Goal: Information Seeking & Learning: Learn about a topic

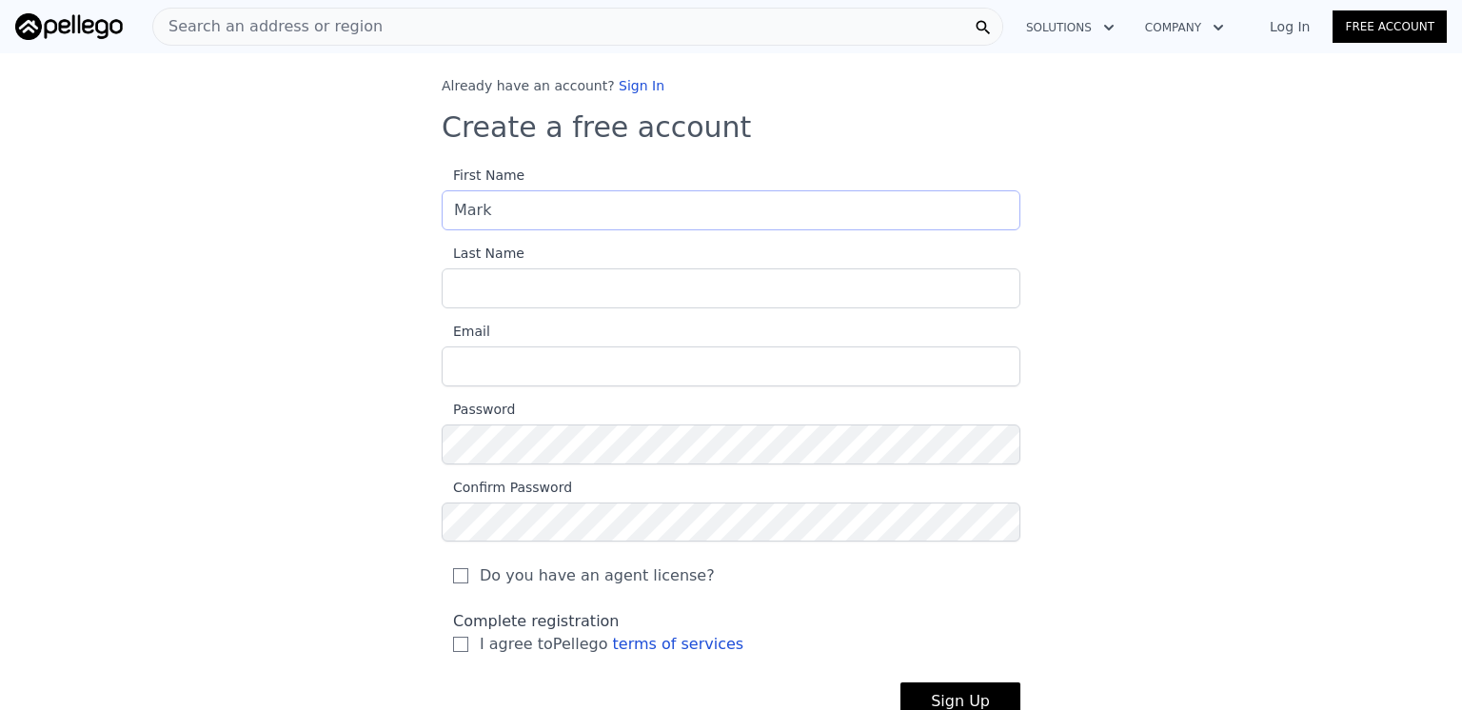
type input "Mark"
click at [491, 294] on input "Last Name" at bounding box center [731, 288] width 579 height 40
type input "Paradise"
type input "[EMAIL_ADDRESS][DOMAIN_NAME]"
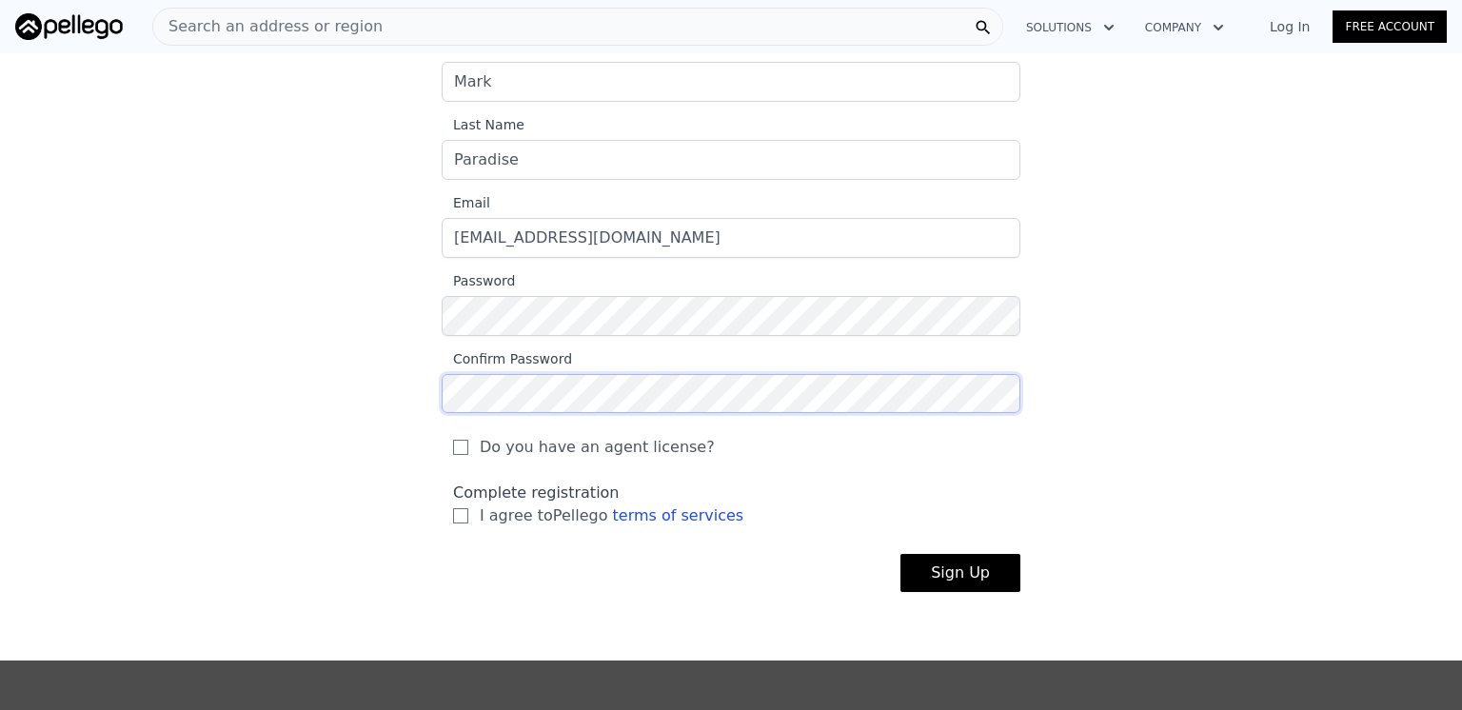
scroll to position [190, 0]
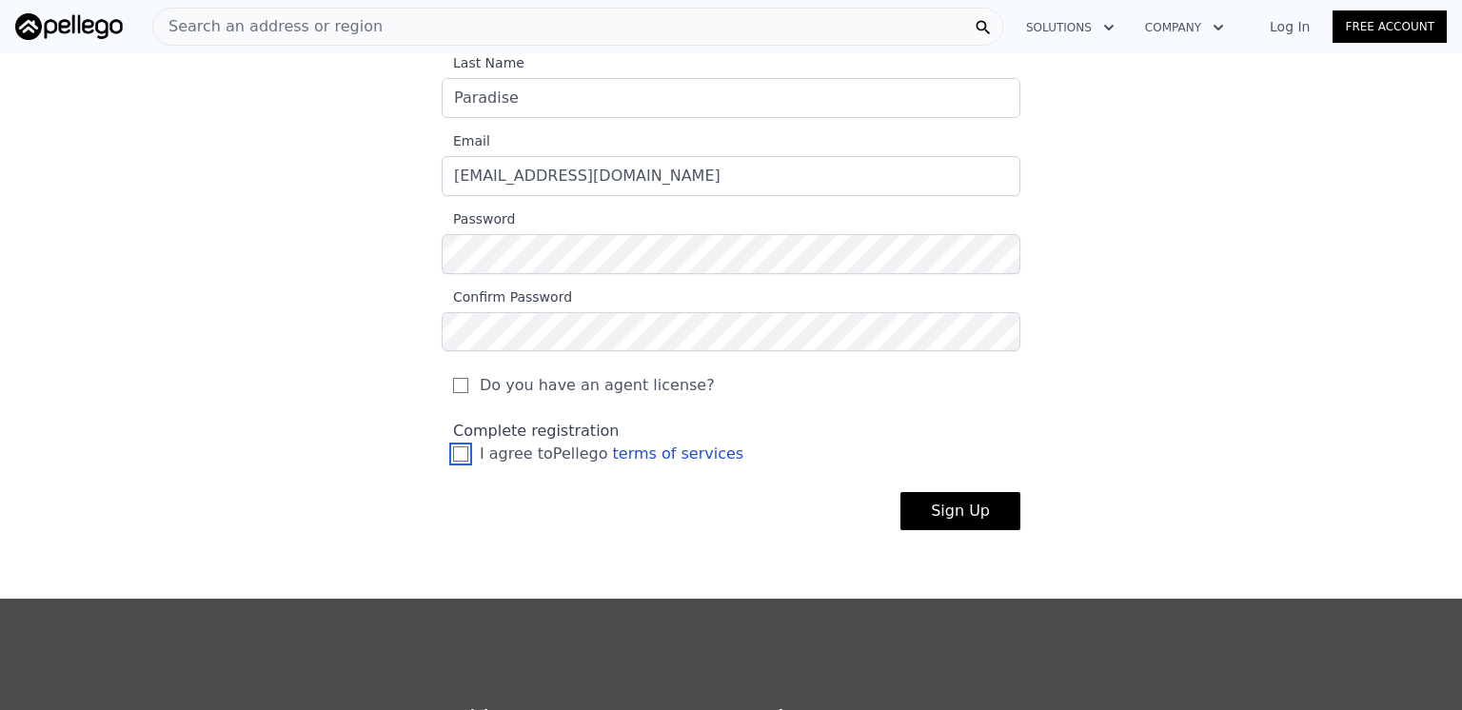
click at [453, 449] on input "I agree to Pellego terms of services" at bounding box center [460, 453] width 15 height 15
checkbox input "true"
click at [954, 511] on button "Sign Up" at bounding box center [960, 511] width 120 height 38
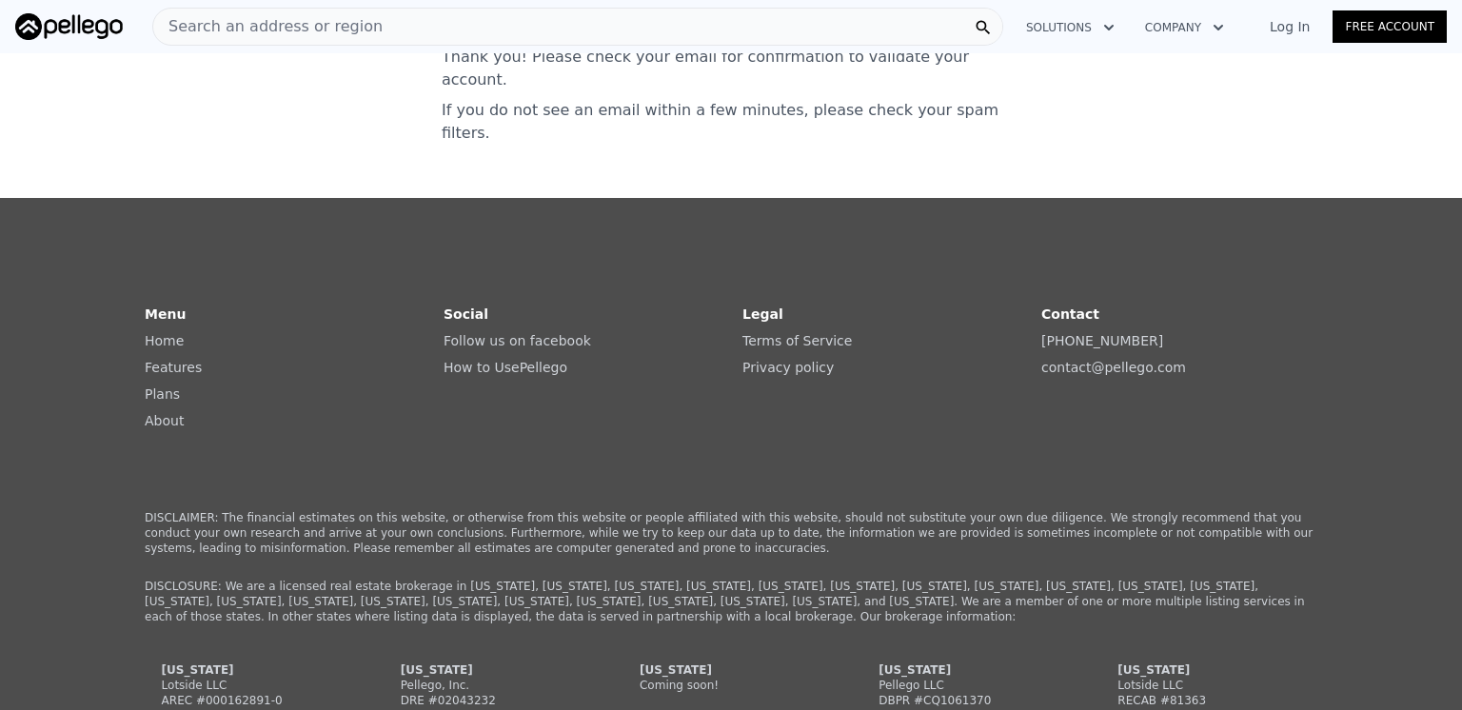
scroll to position [0, 0]
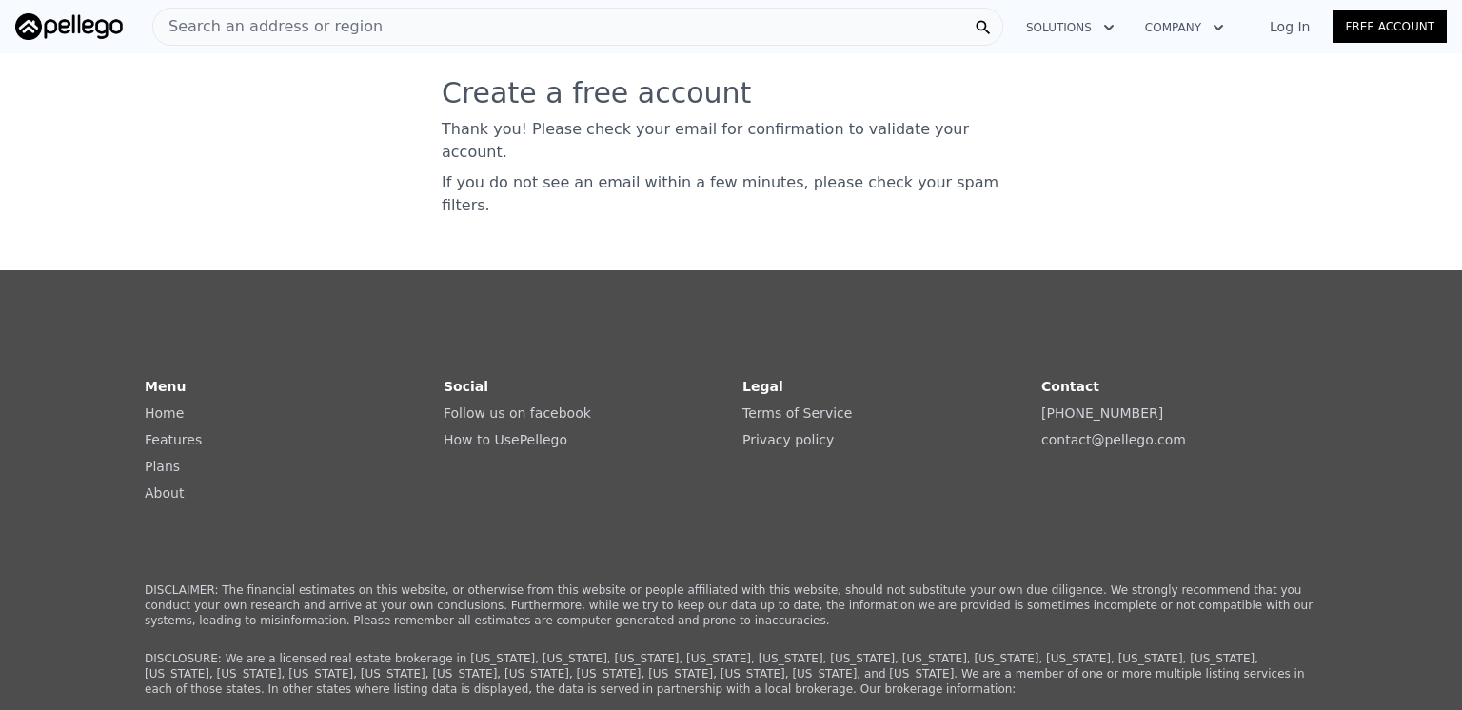
click at [1298, 31] on link "Log In" at bounding box center [1289, 26] width 86 height 19
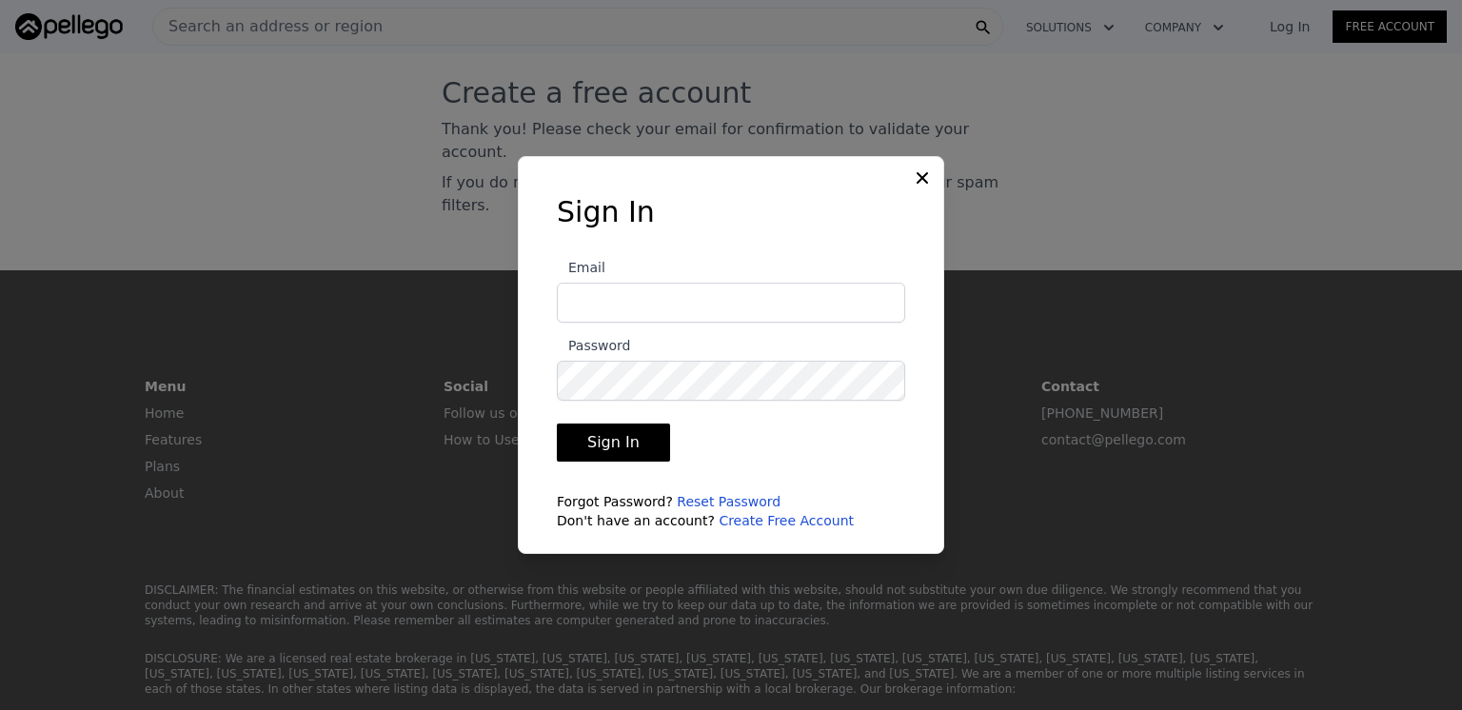
type input "[EMAIL_ADDRESS][DOMAIN_NAME]"
click at [601, 442] on button "Sign In" at bounding box center [613, 442] width 113 height 38
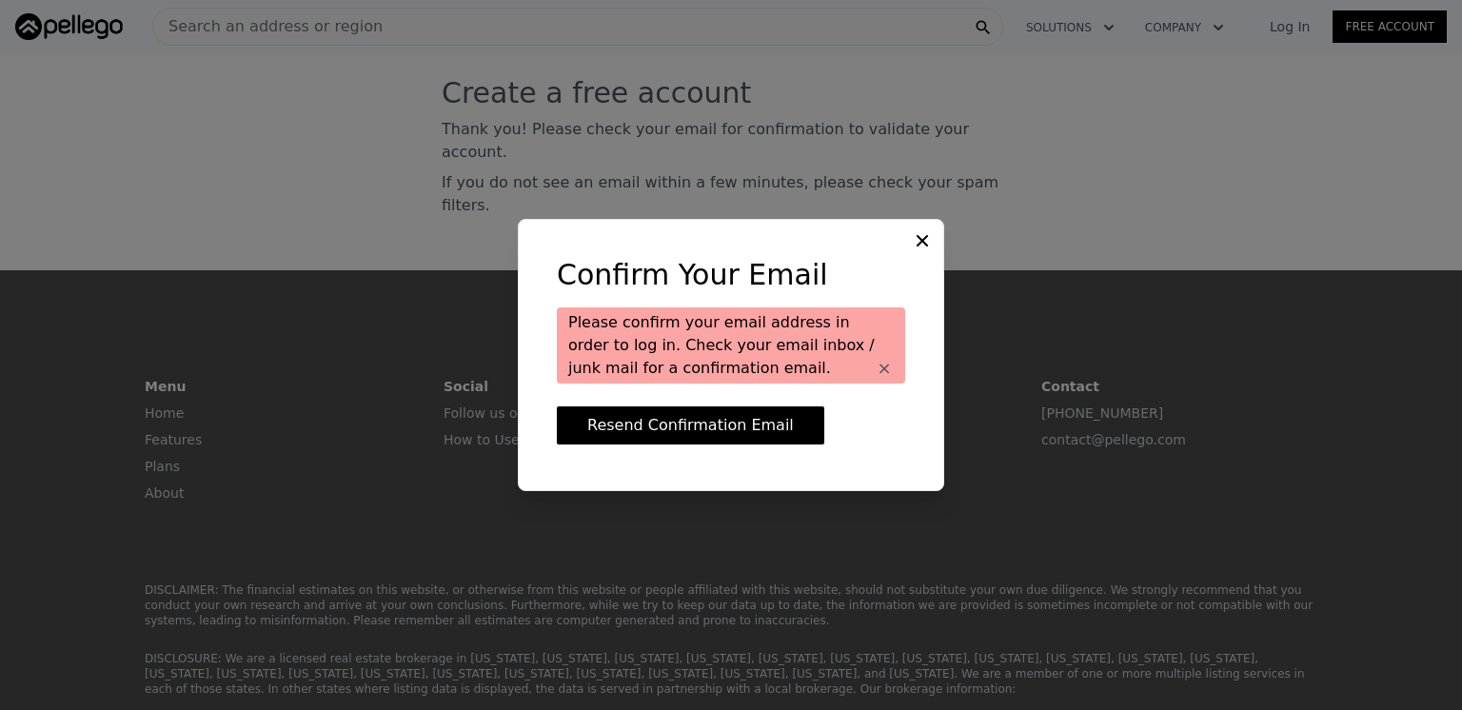
click at [678, 423] on button "Resend Confirmation Email" at bounding box center [690, 425] width 267 height 38
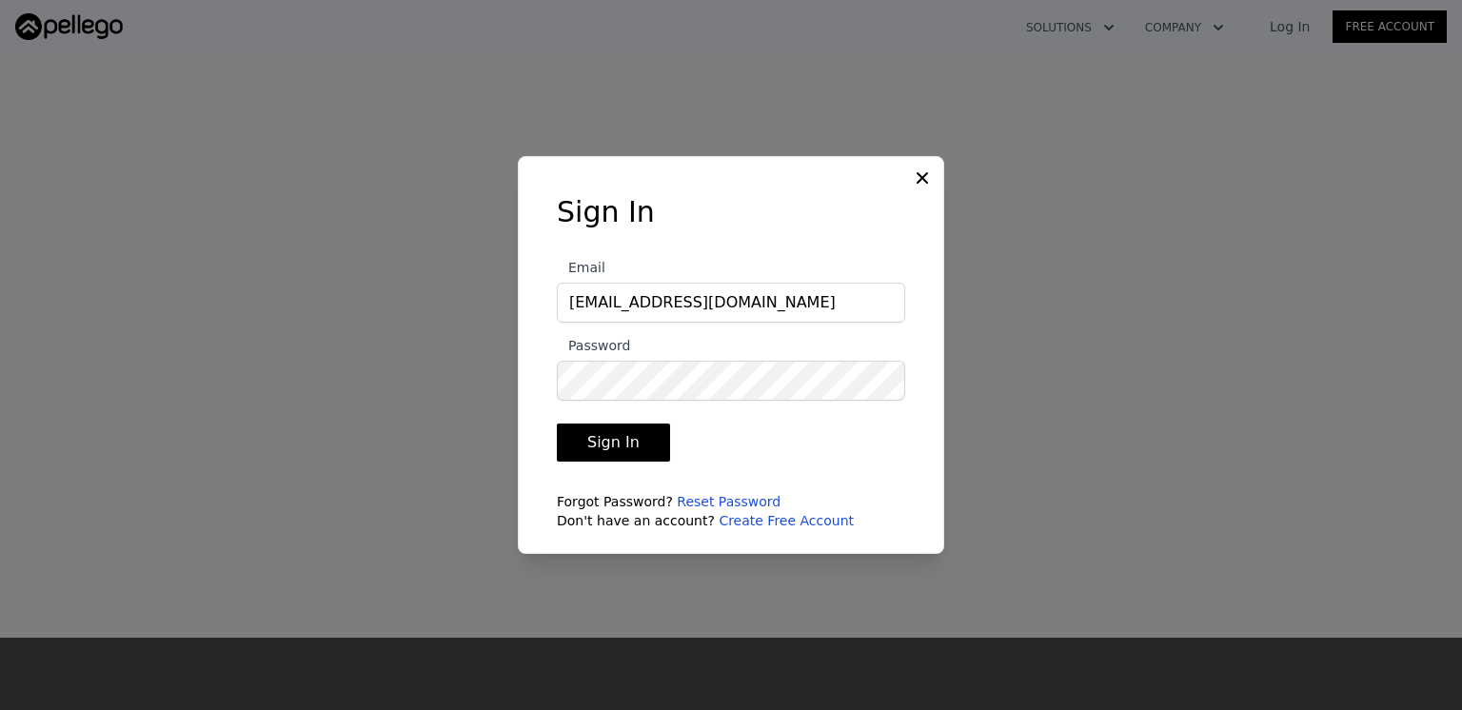
click at [605, 439] on button "Sign In" at bounding box center [613, 442] width 113 height 38
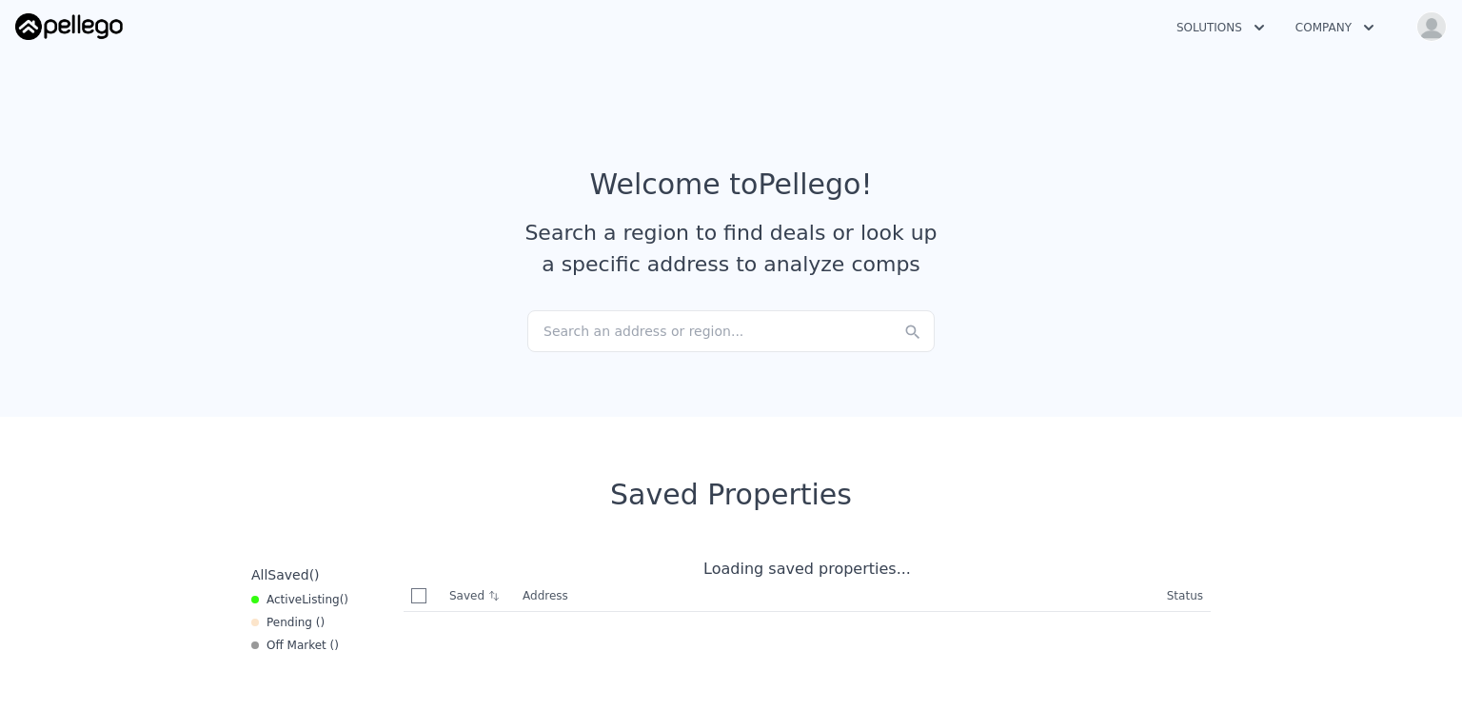
checkbox input "true"
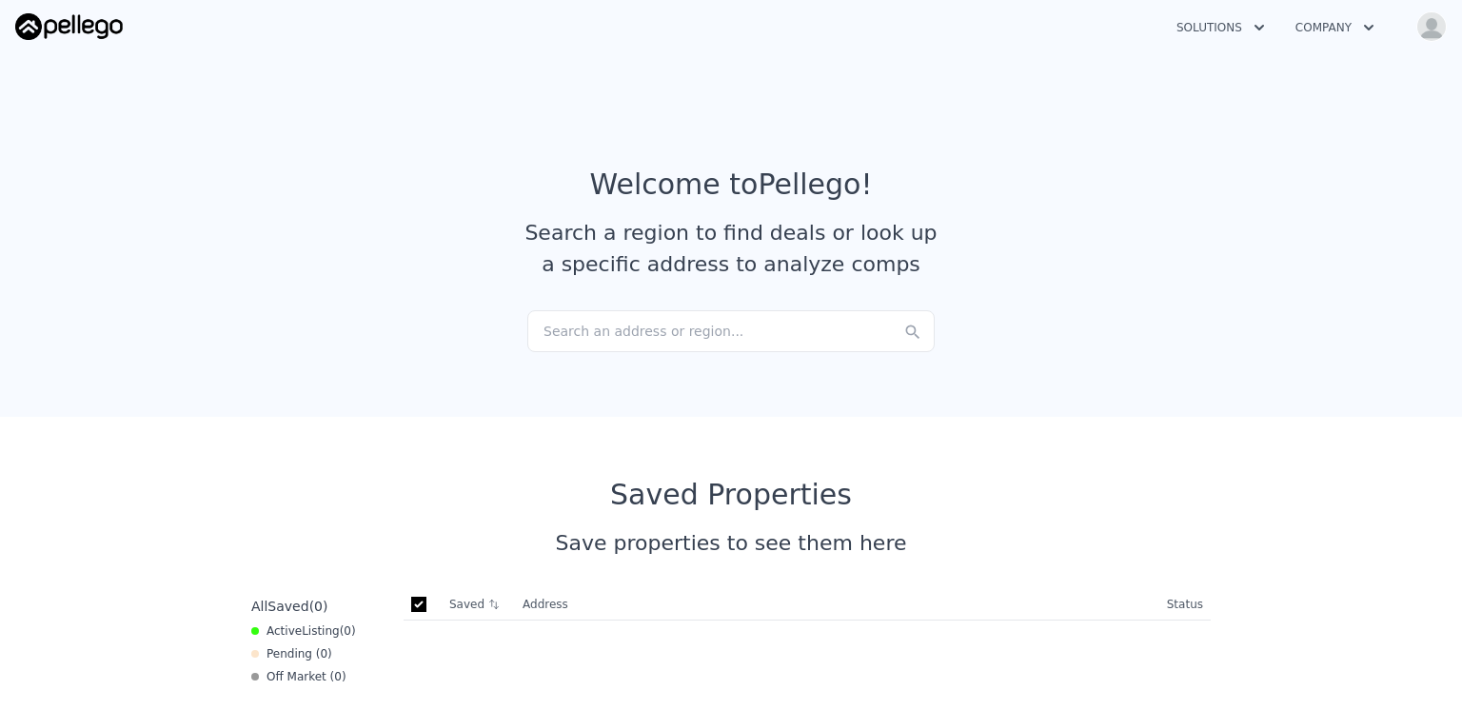
drag, startPoint x: 549, startPoint y: 330, endPoint x: 482, endPoint y: 401, distance: 96.9
click at [476, 403] on section "Welcome to Pellego ! Search a region to find deals or look up a specific addres…" at bounding box center [731, 231] width 1462 height 371
click at [556, 328] on div "Search an address or region..." at bounding box center [730, 331] width 407 height 42
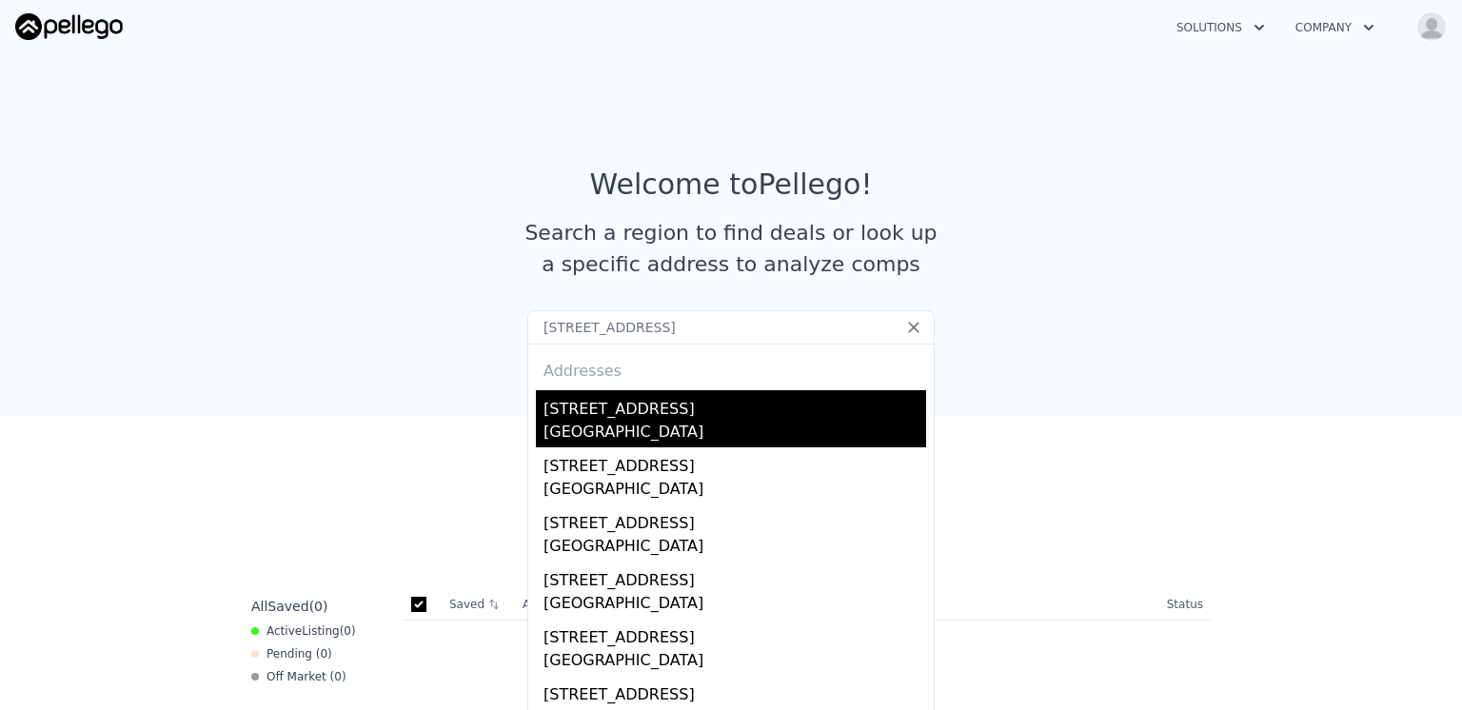
type input "[STREET_ADDRESS]"
click at [618, 422] on div "[GEOGRAPHIC_DATA]" at bounding box center [734, 434] width 383 height 27
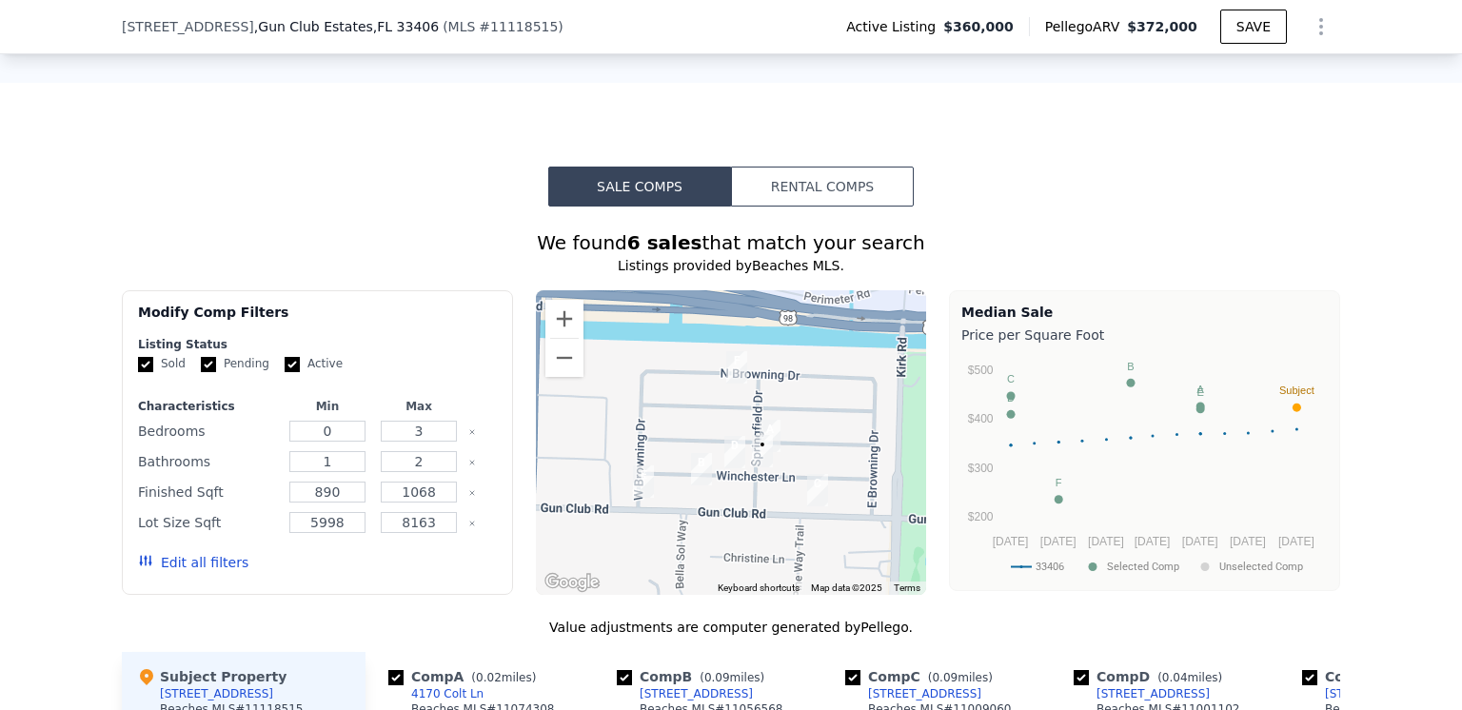
scroll to position [1332, 0]
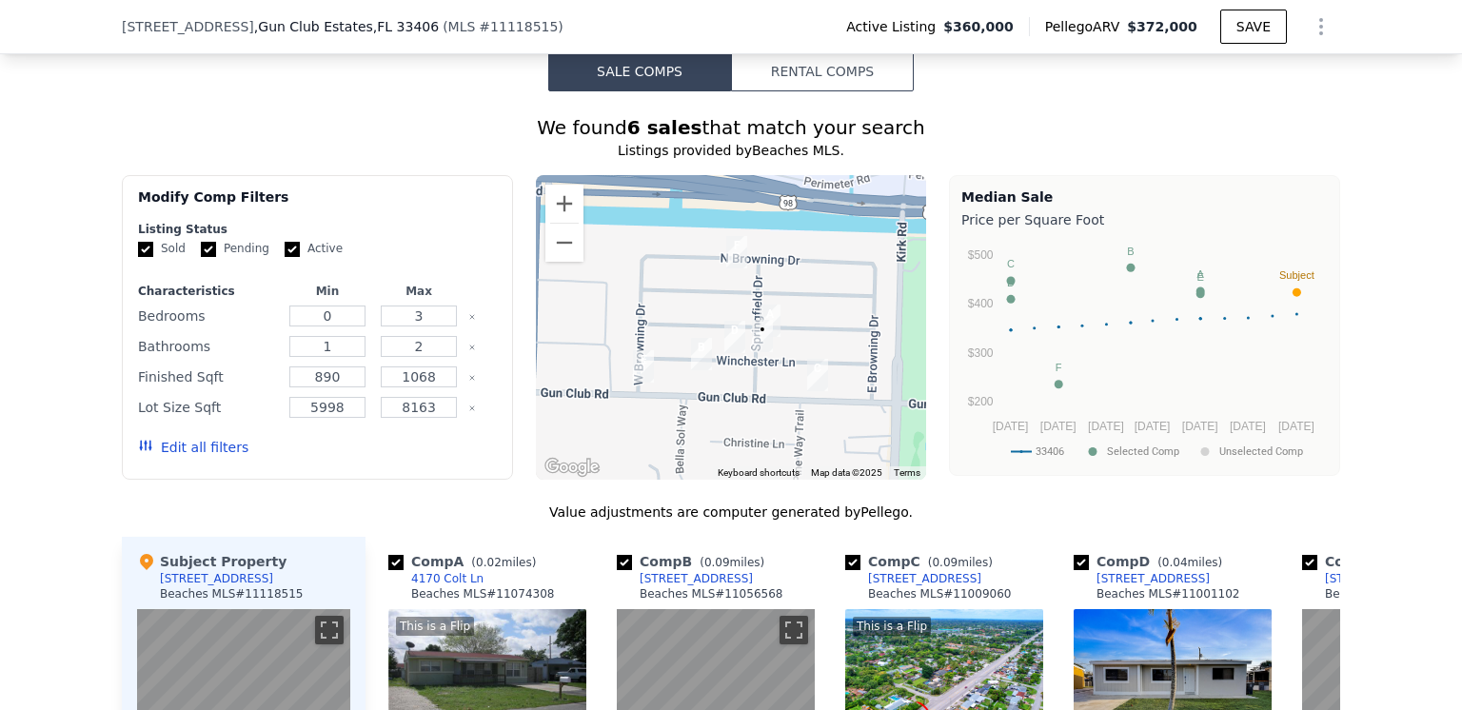
click at [468, 351] on icon "Clear" at bounding box center [472, 347] width 8 height 8
click at [411, 357] on input "number" at bounding box center [418, 346] width 75 height 21
type input "1"
click at [391, 222] on div "Modify Comp Filters" at bounding box center [317, 204] width 359 height 34
click at [324, 357] on input "number" at bounding box center [326, 346] width 75 height 21
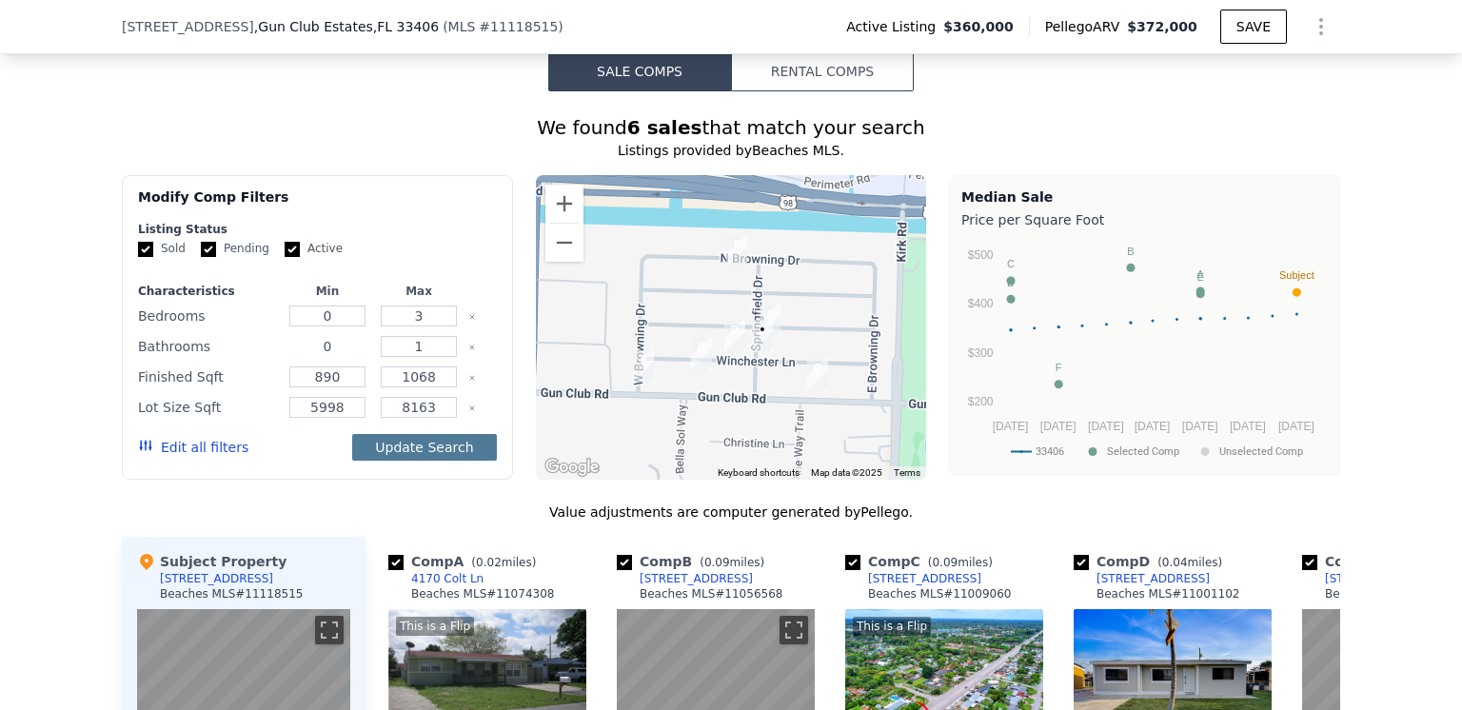
type input "0"
click at [412, 461] on button "Update Search" at bounding box center [424, 447] width 144 height 27
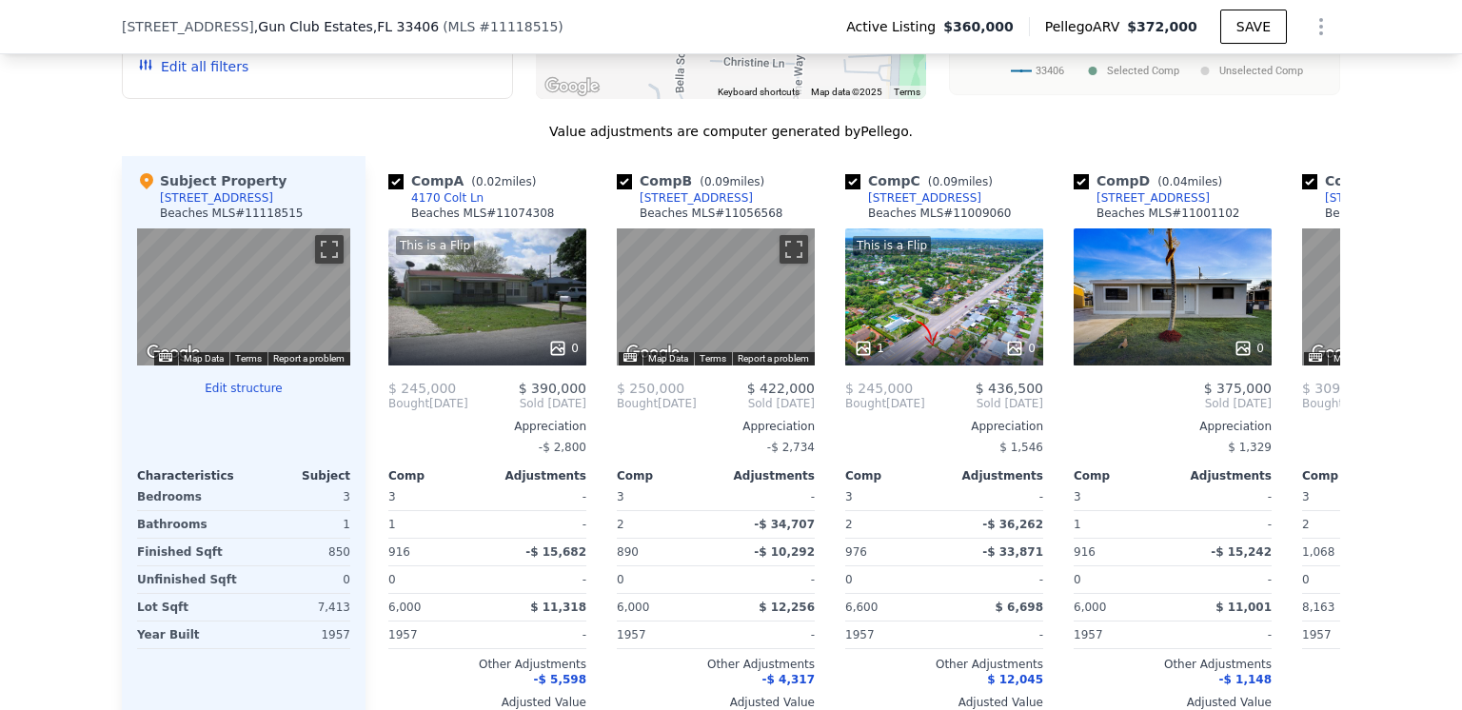
scroll to position [1808, 0]
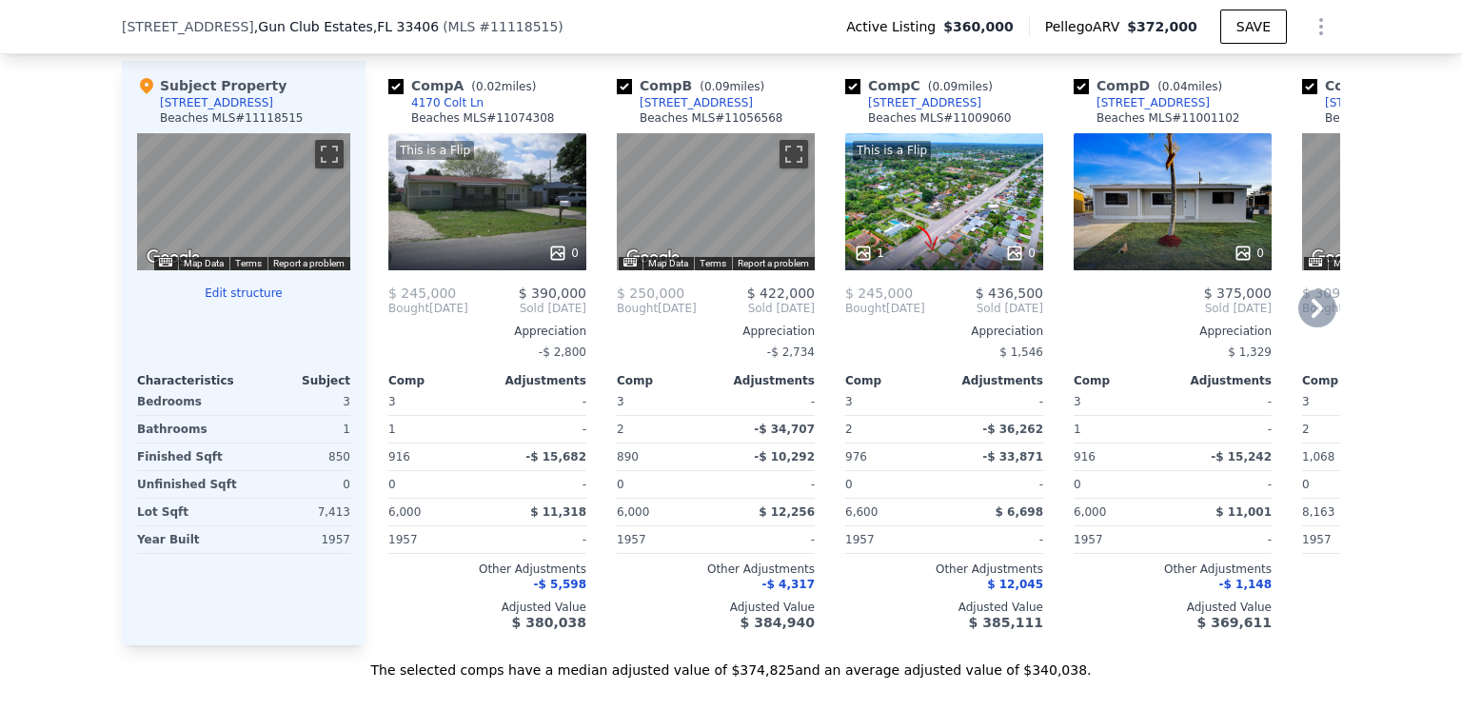
click at [1311, 318] on icon at bounding box center [1316, 308] width 11 height 19
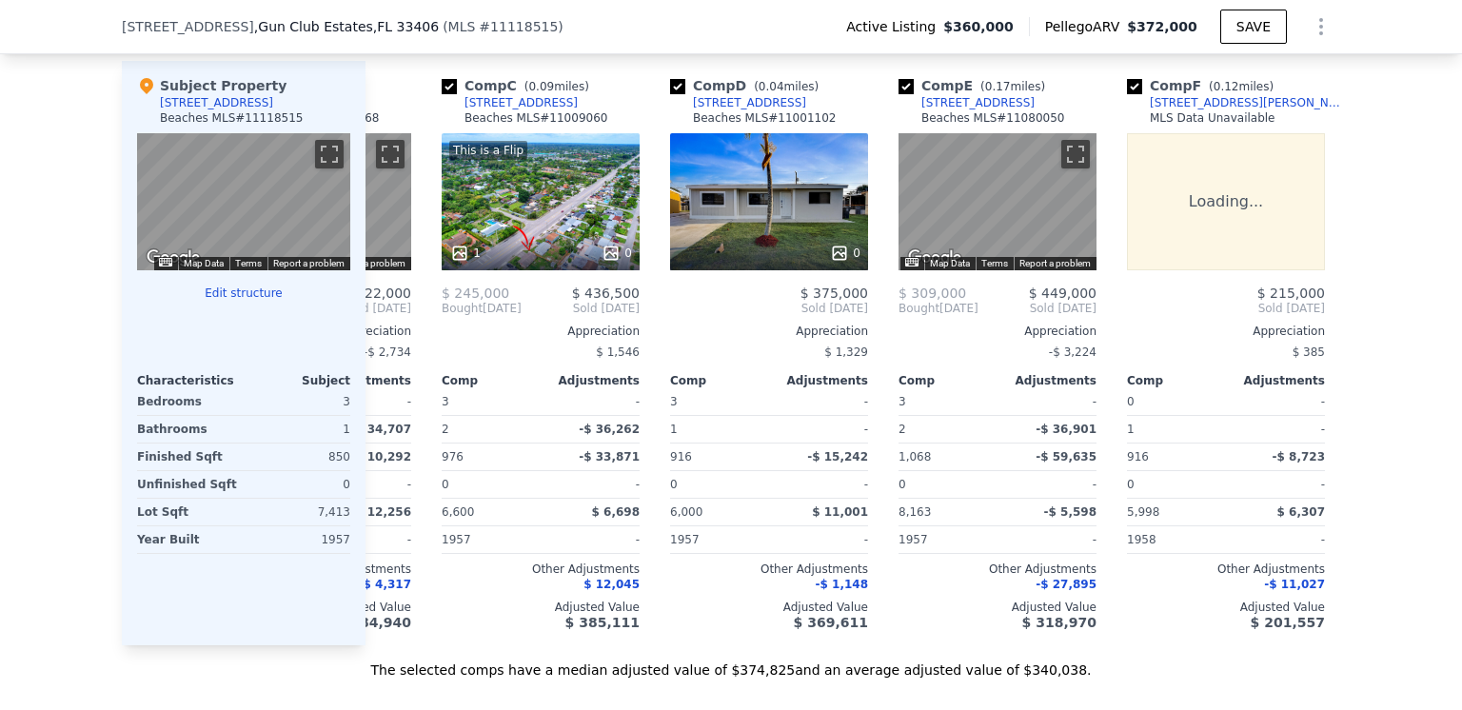
scroll to position [0, 442]
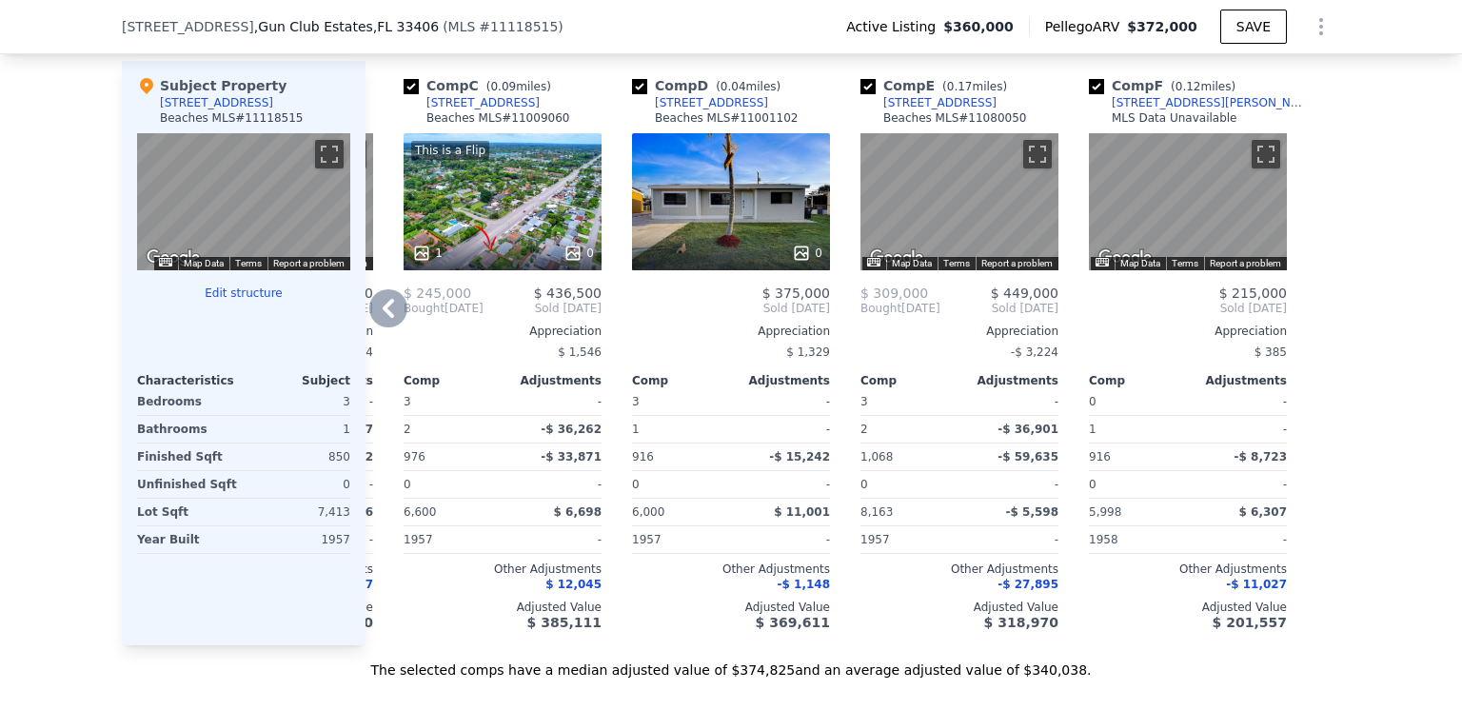
click at [383, 318] on icon at bounding box center [388, 308] width 11 height 19
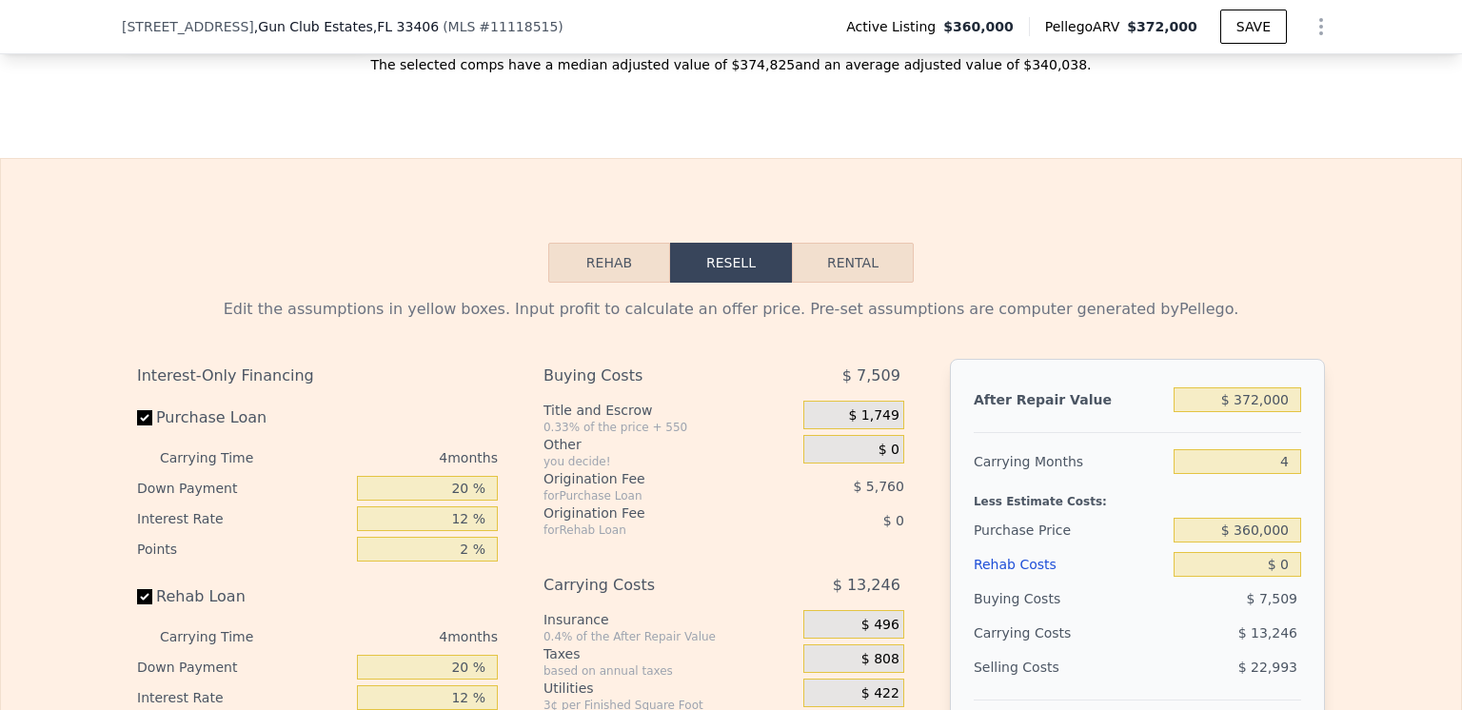
scroll to position [2379, 0]
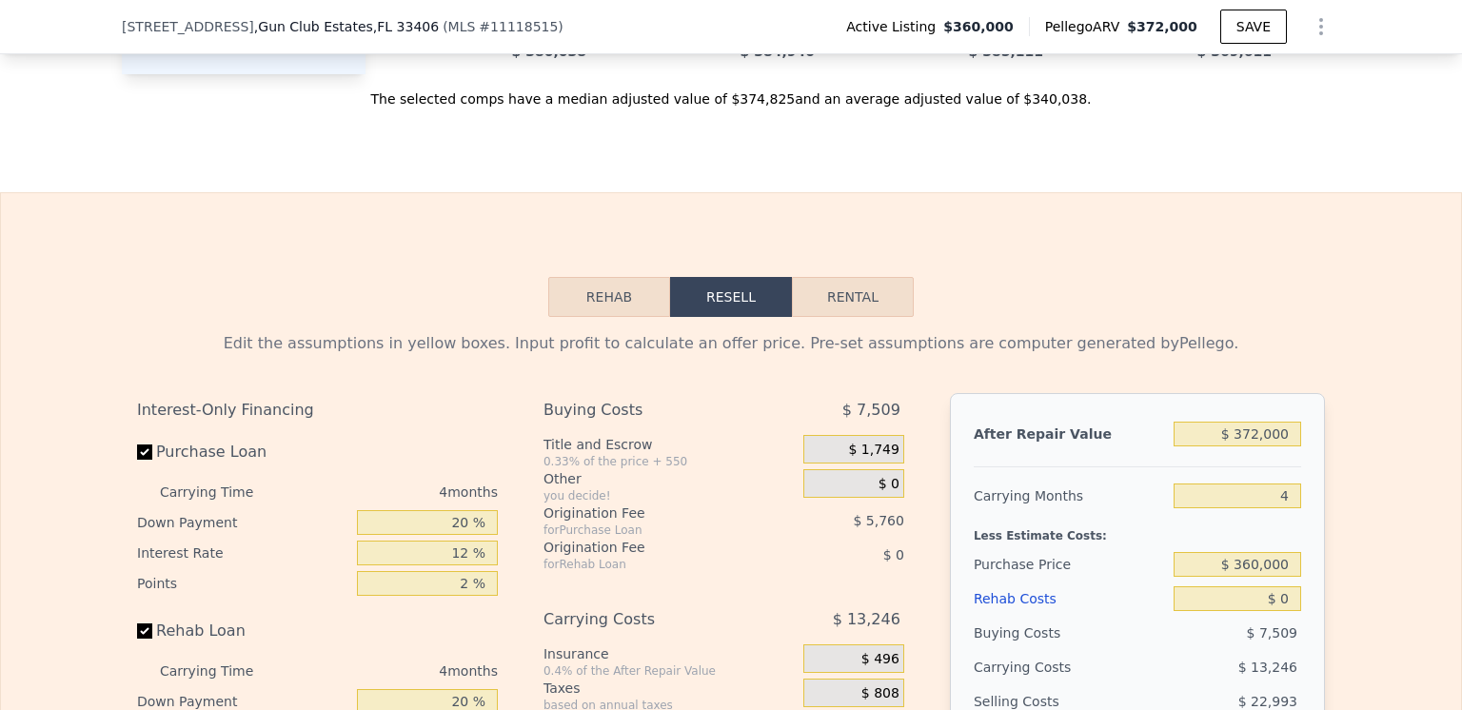
click at [599, 317] on button "Rehab" at bounding box center [609, 297] width 122 height 40
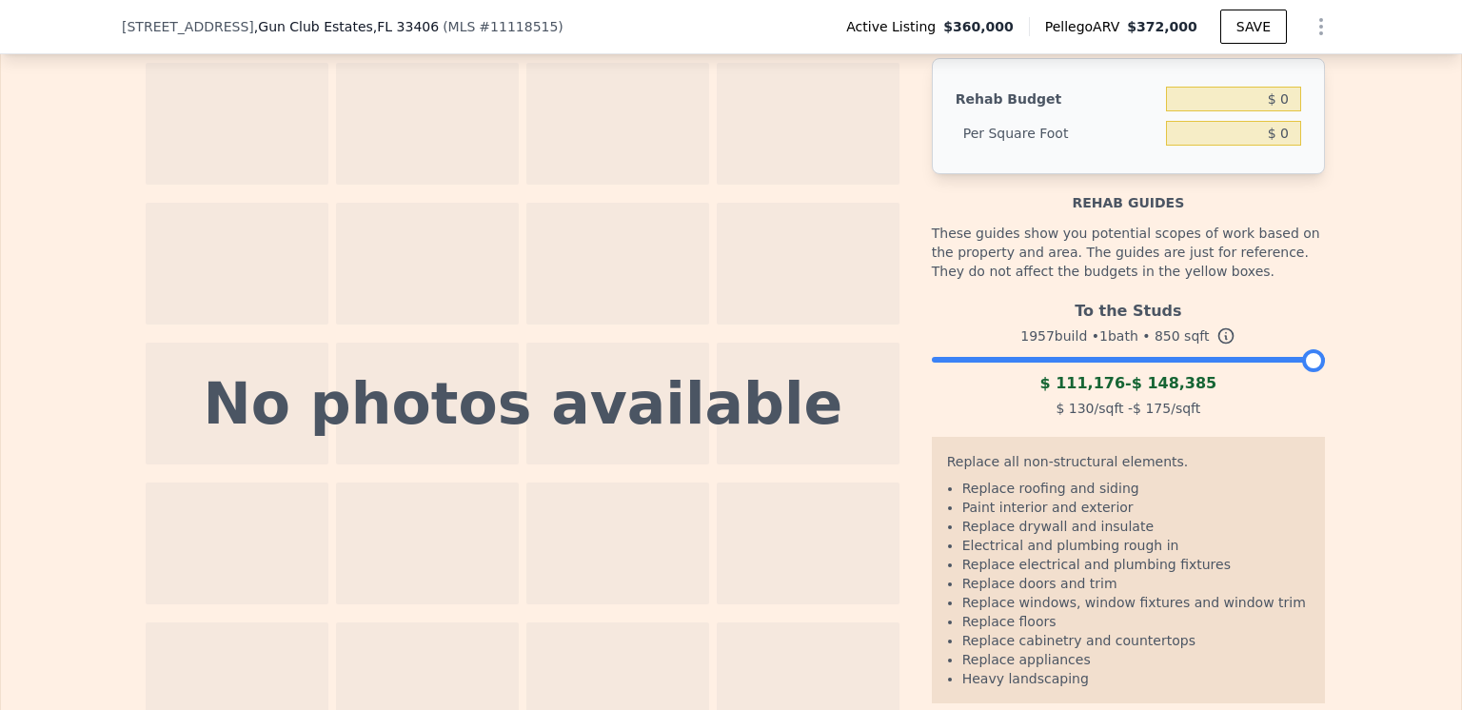
scroll to position [2569, 0]
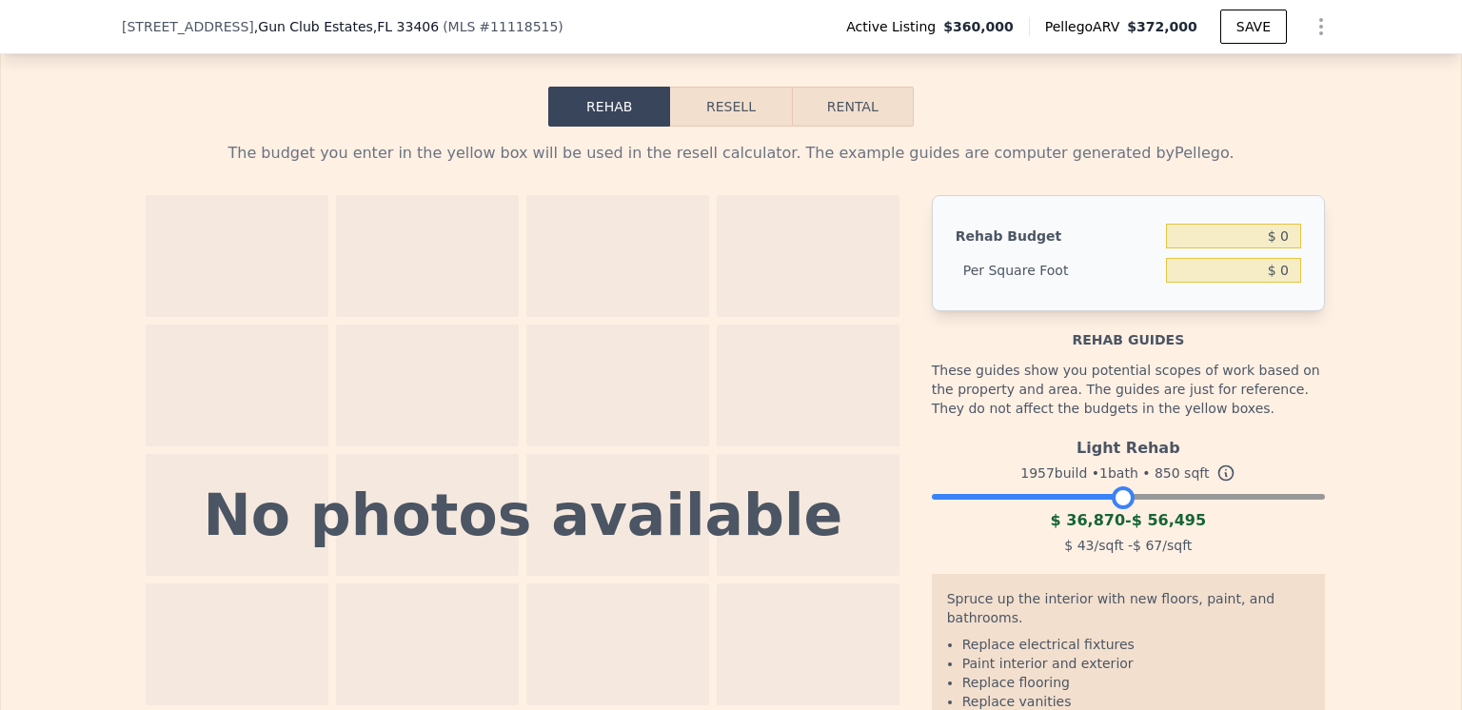
drag, startPoint x: 1305, startPoint y: 539, endPoint x: 1114, endPoint y: 545, distance: 191.4
click at [1114, 509] on div at bounding box center [1122, 497] width 23 height 23
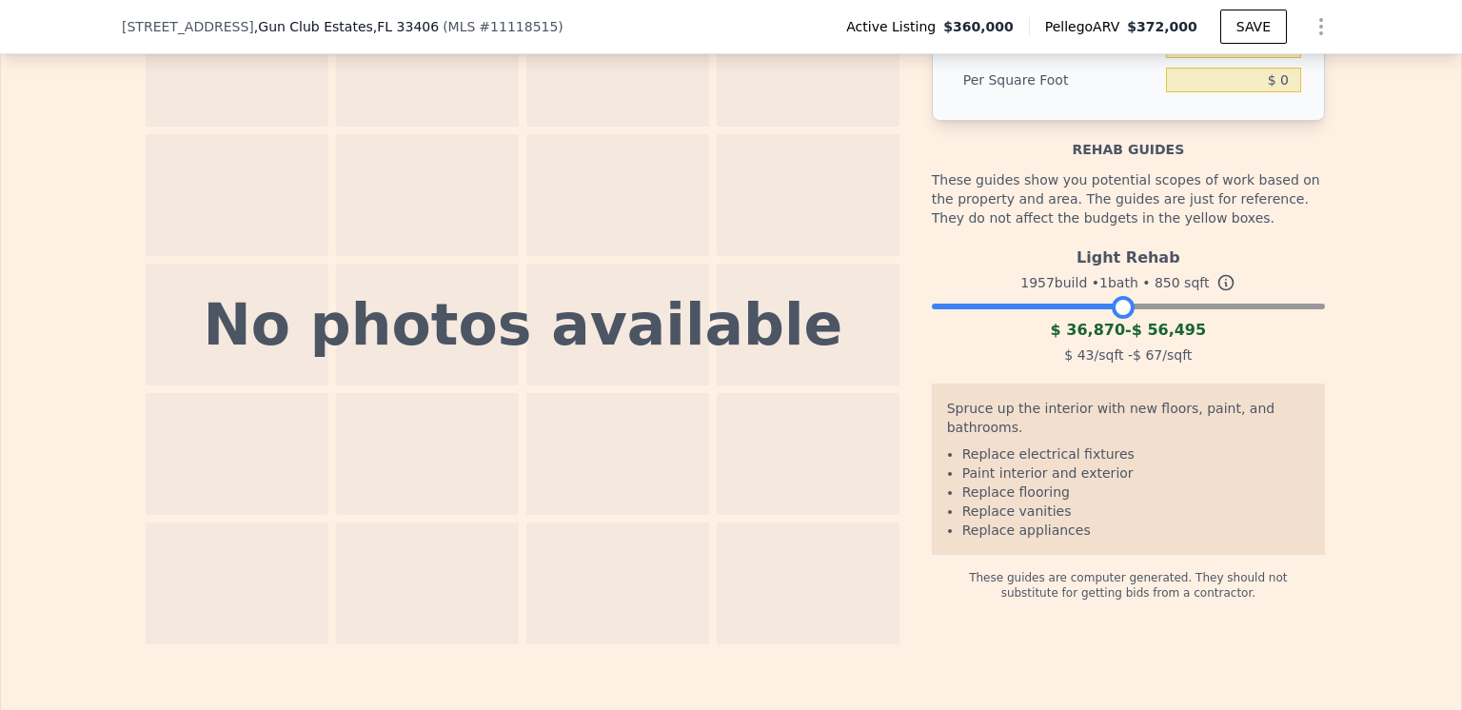
scroll to position [2664, 0]
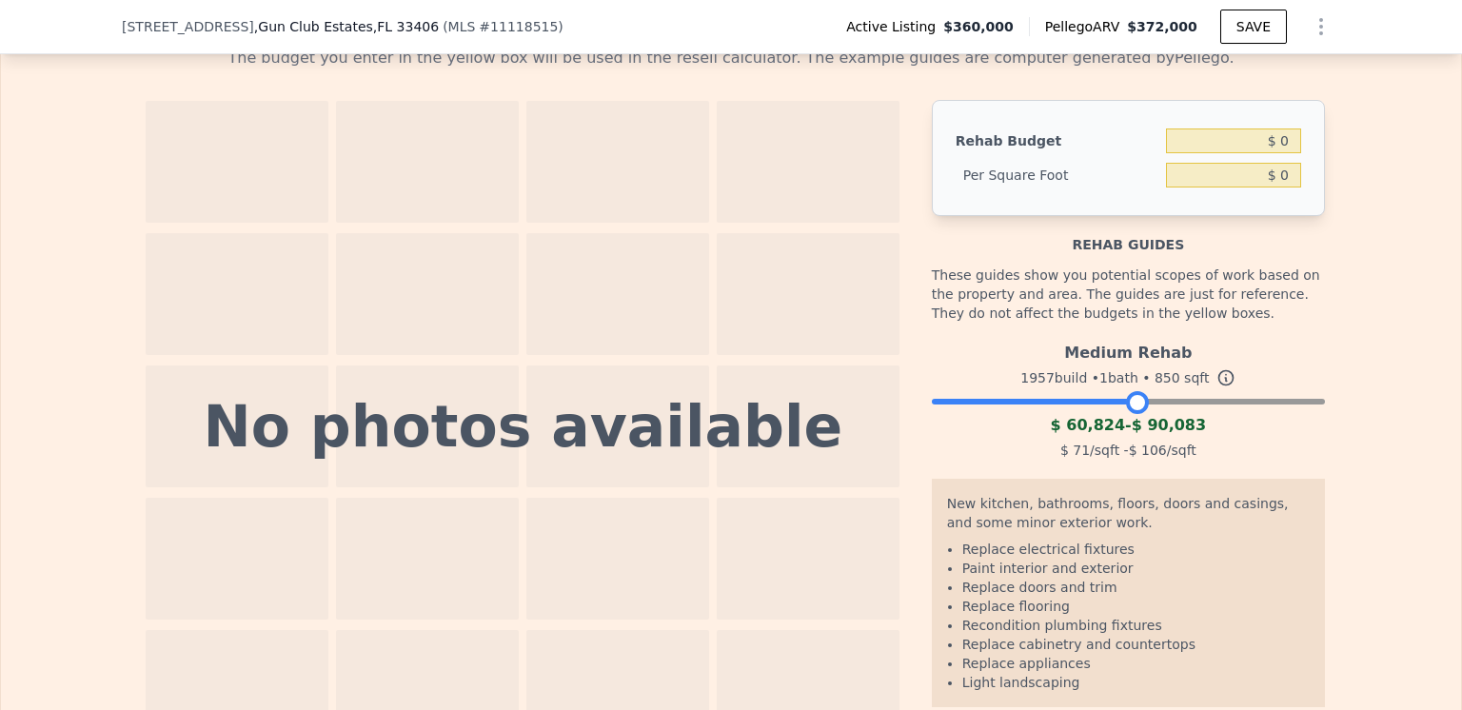
drag, startPoint x: 1118, startPoint y: 448, endPoint x: 1131, endPoint y: 448, distance: 13.3
click at [1131, 414] on div at bounding box center [1137, 402] width 23 height 23
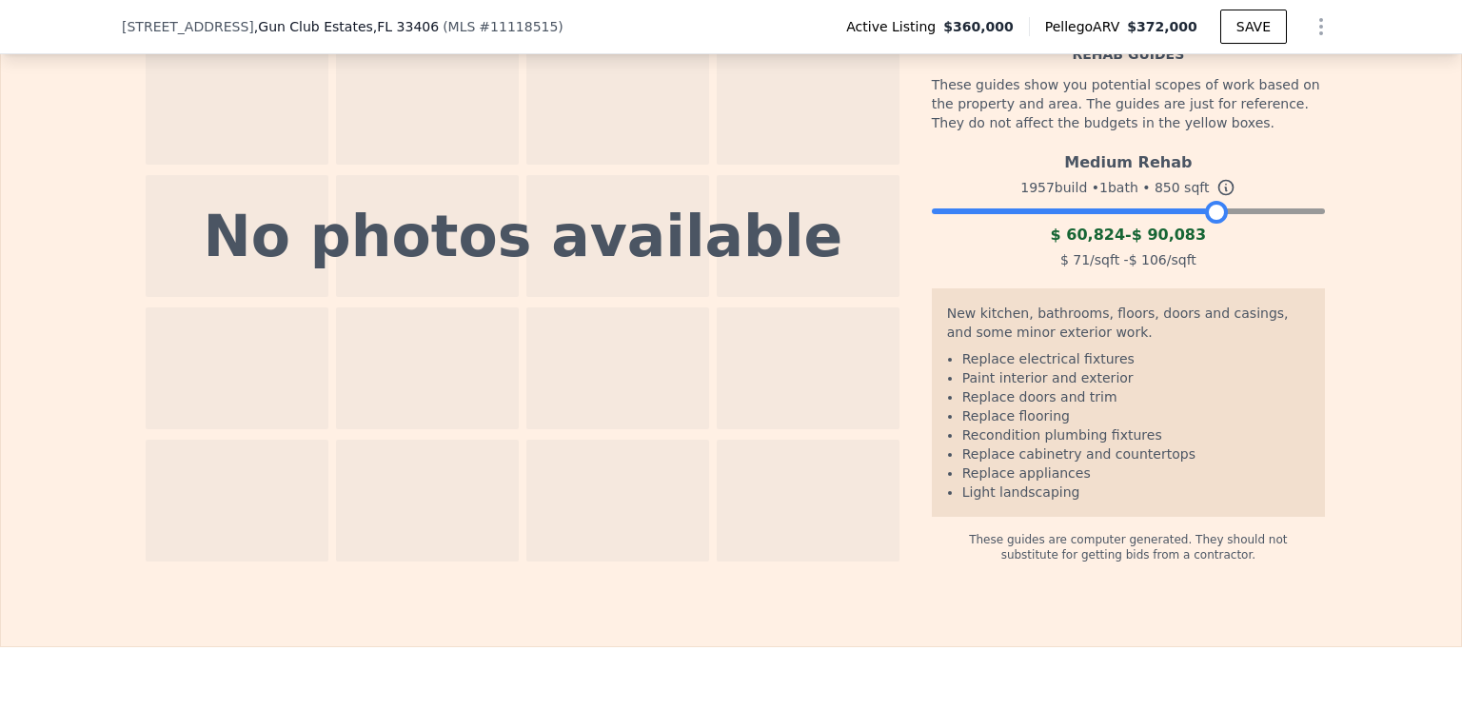
scroll to position [2863, 0]
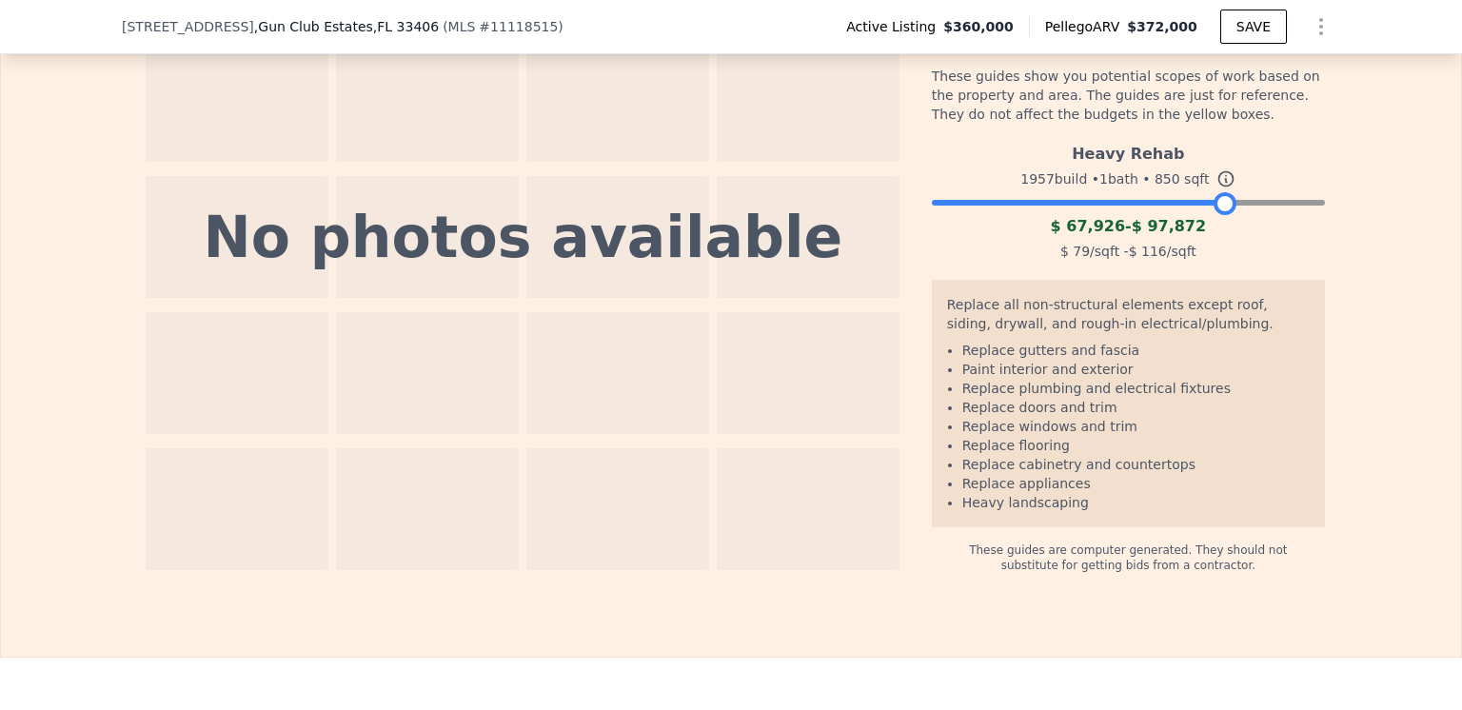
drag, startPoint x: 1128, startPoint y: 256, endPoint x: 1215, endPoint y: 260, distance: 86.7
click at [1215, 260] on div "Heavy Rehab 1957 build • 1 bath • 850 sqft $ 67,926 - $ 97,872 $ 79 /sqft - $ 1…" at bounding box center [1128, 199] width 393 height 129
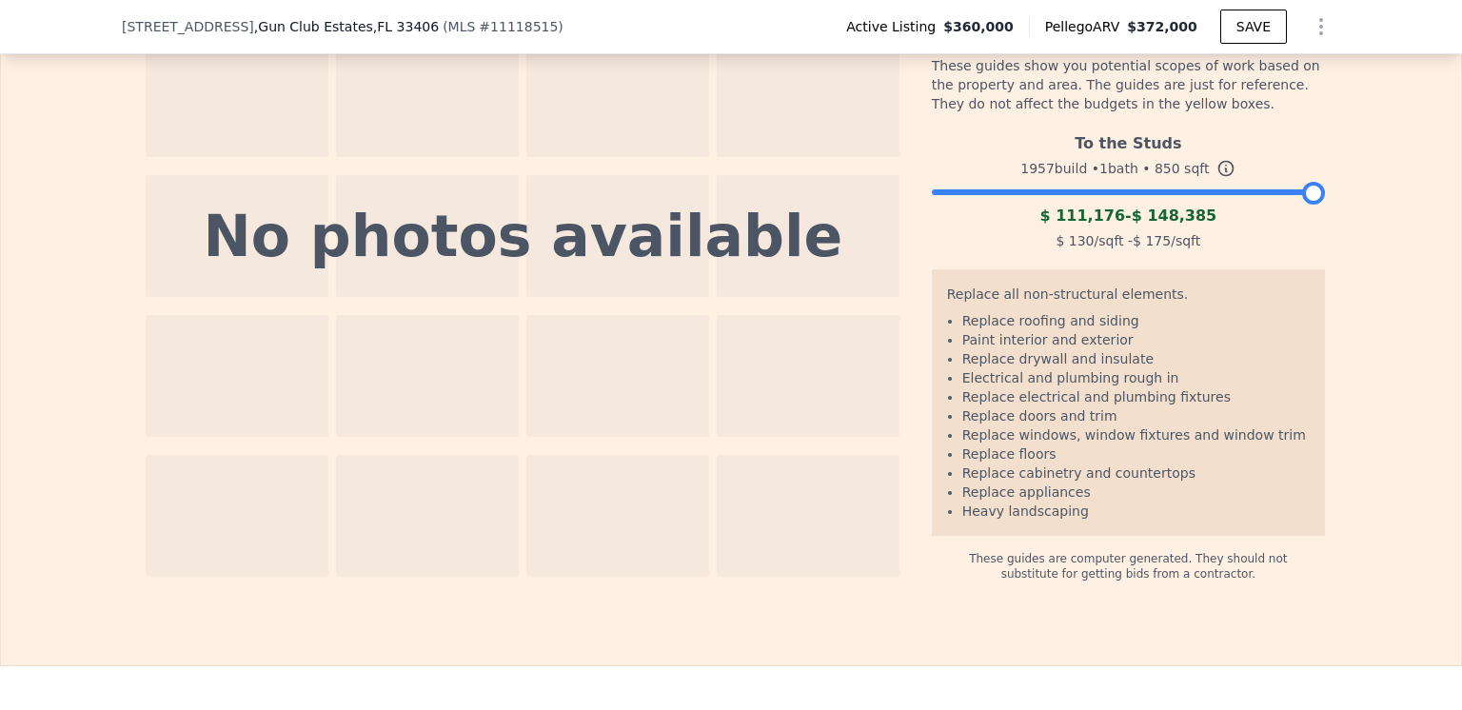
drag, startPoint x: 1214, startPoint y: 248, endPoint x: 1323, endPoint y: 240, distance: 108.8
click at [1323, 240] on div "The budget you enter in the yellow box will be used in the resell calculator. T…" at bounding box center [731, 201] width 1218 height 759
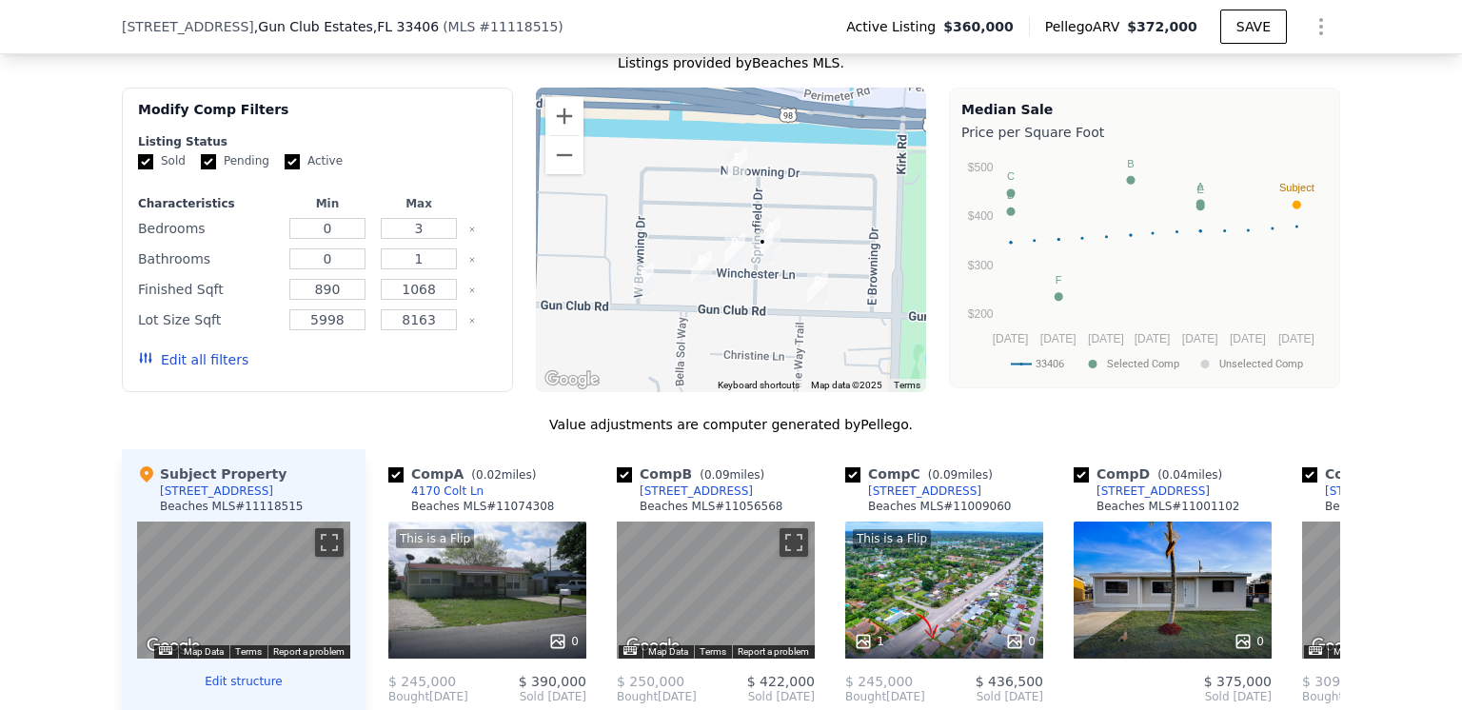
scroll to position [1325, 0]
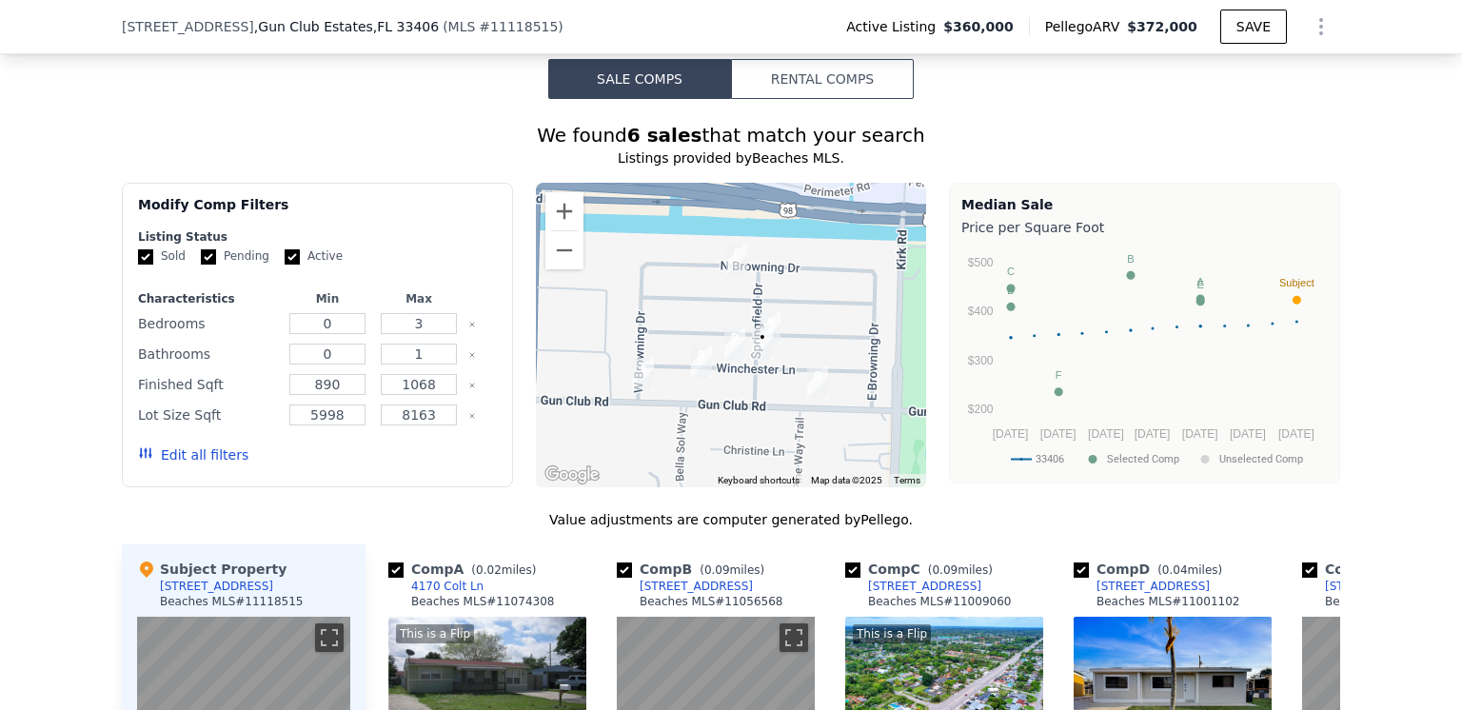
click at [812, 99] on button "Rental Comps" at bounding box center [822, 79] width 183 height 40
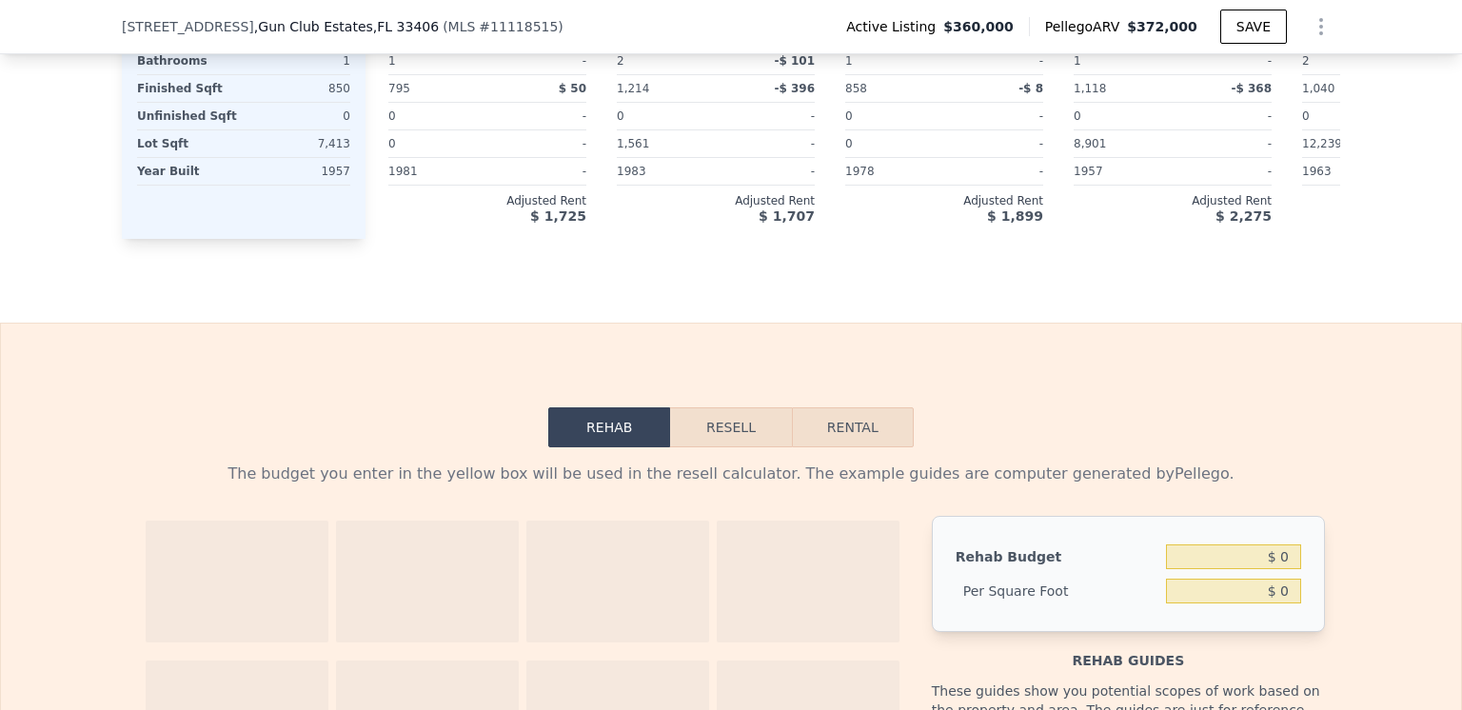
scroll to position [2181, 0]
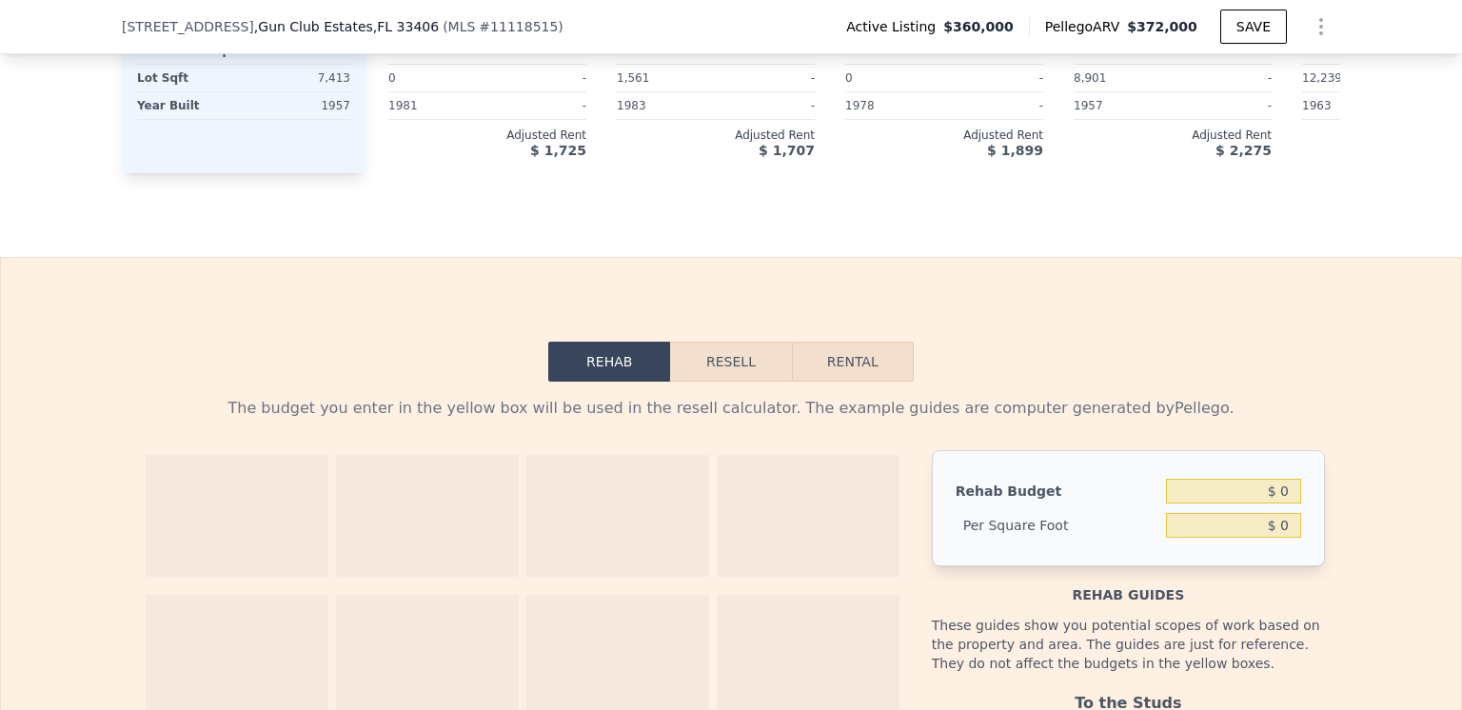
click at [834, 382] on button "Rental" at bounding box center [853, 362] width 122 height 40
select select "30"
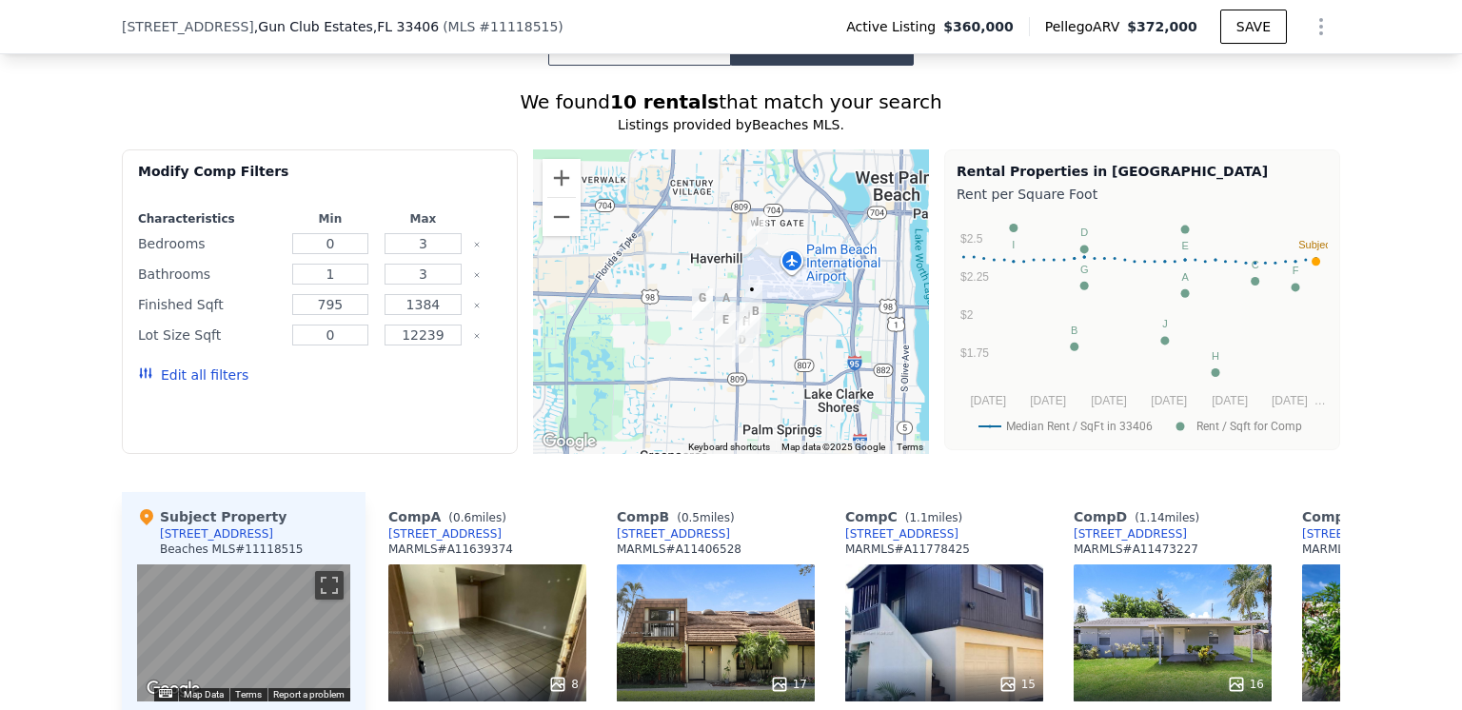
scroll to position [1325, 0]
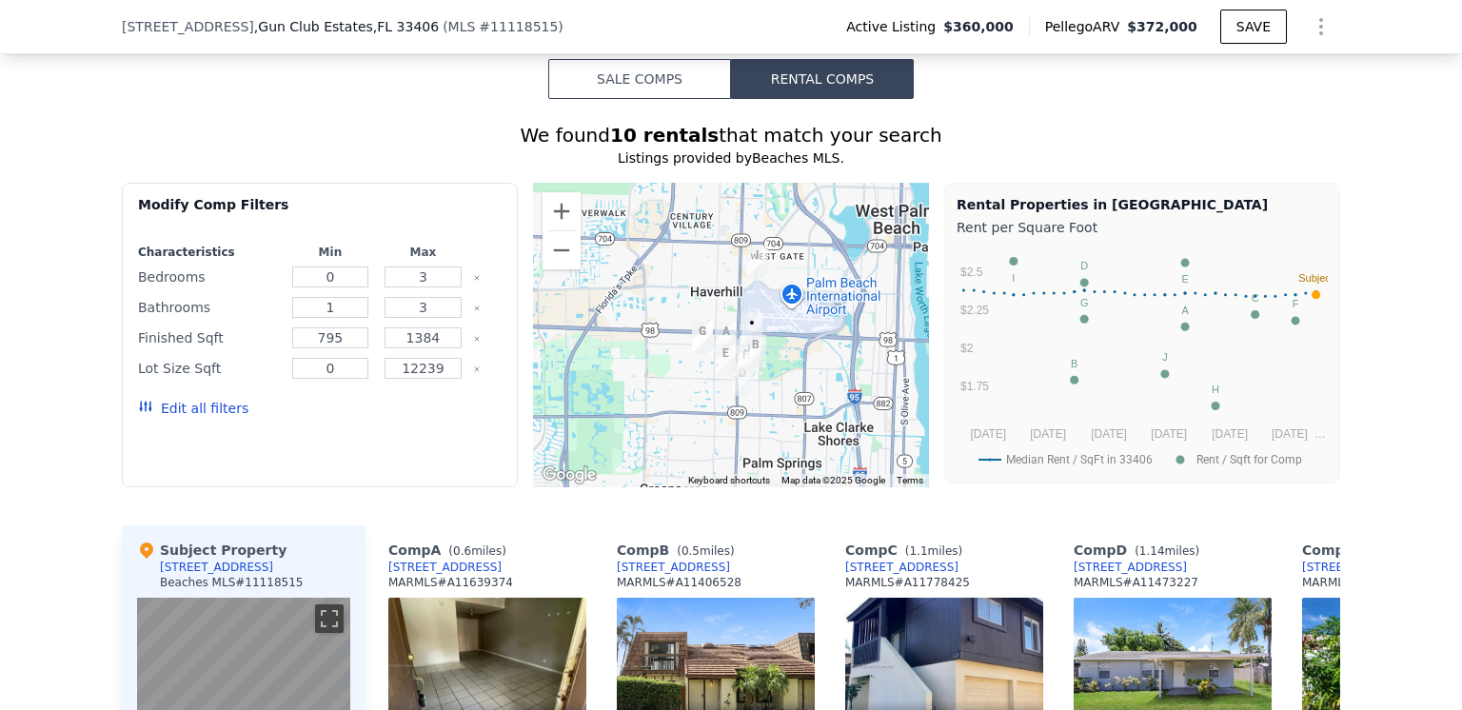
click at [748, 373] on img "4020 Palm Bay Cir Unit B" at bounding box center [755, 351] width 36 height 48
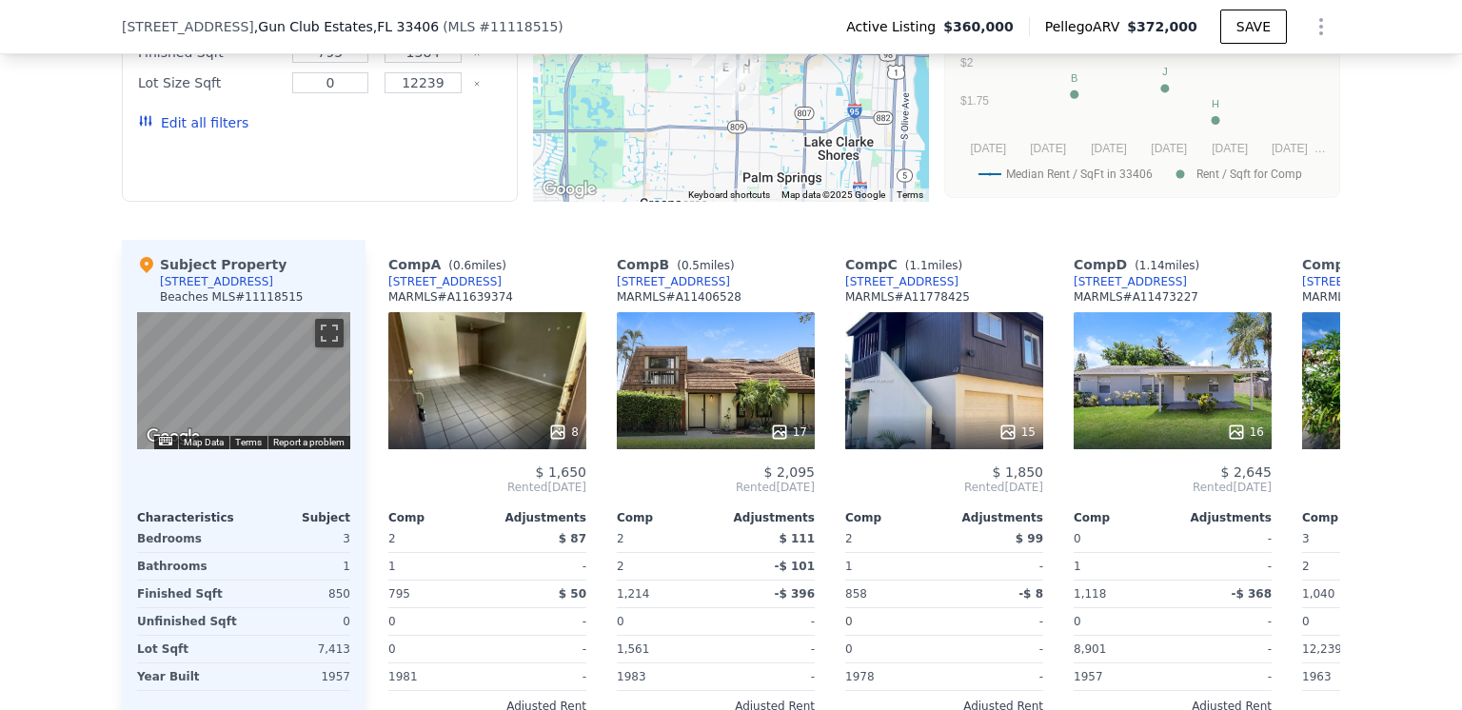
scroll to position [1705, 0]
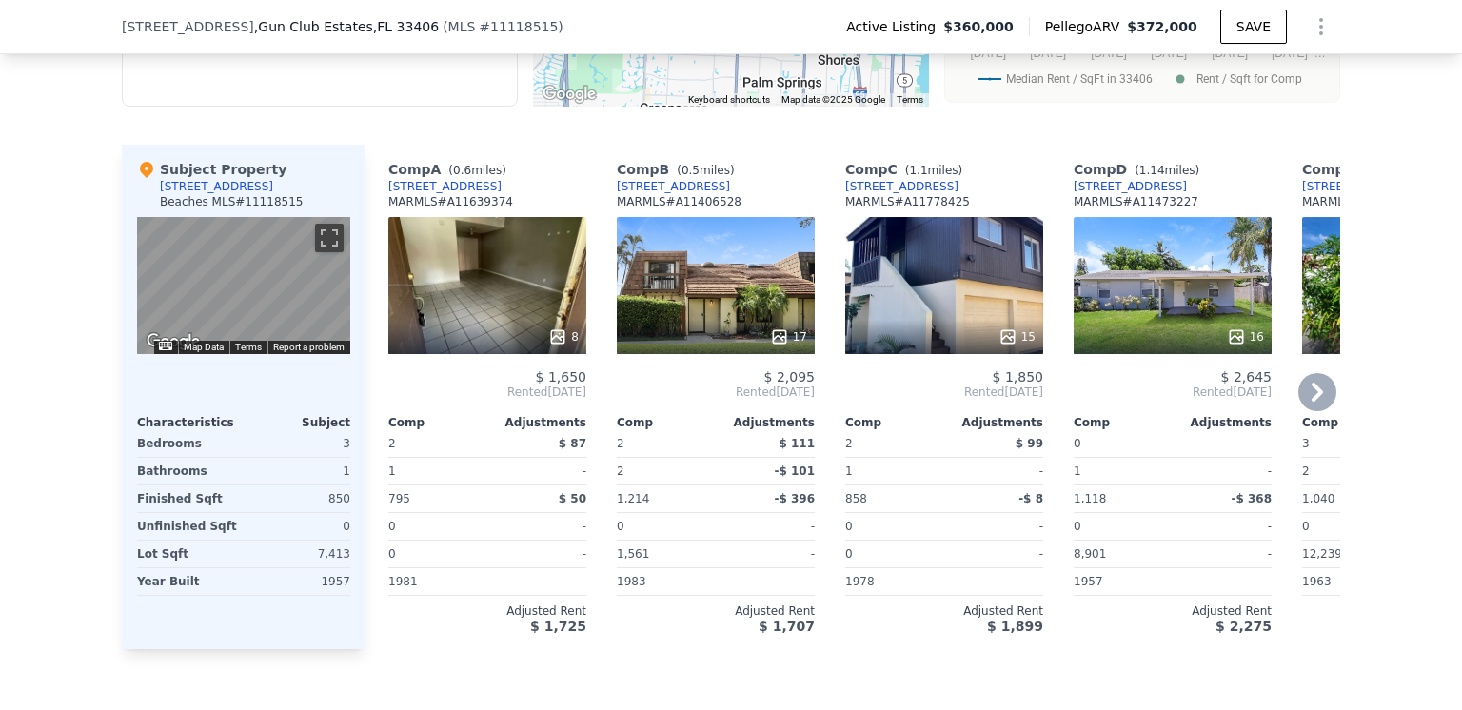
click at [548, 346] on icon at bounding box center [557, 336] width 19 height 19
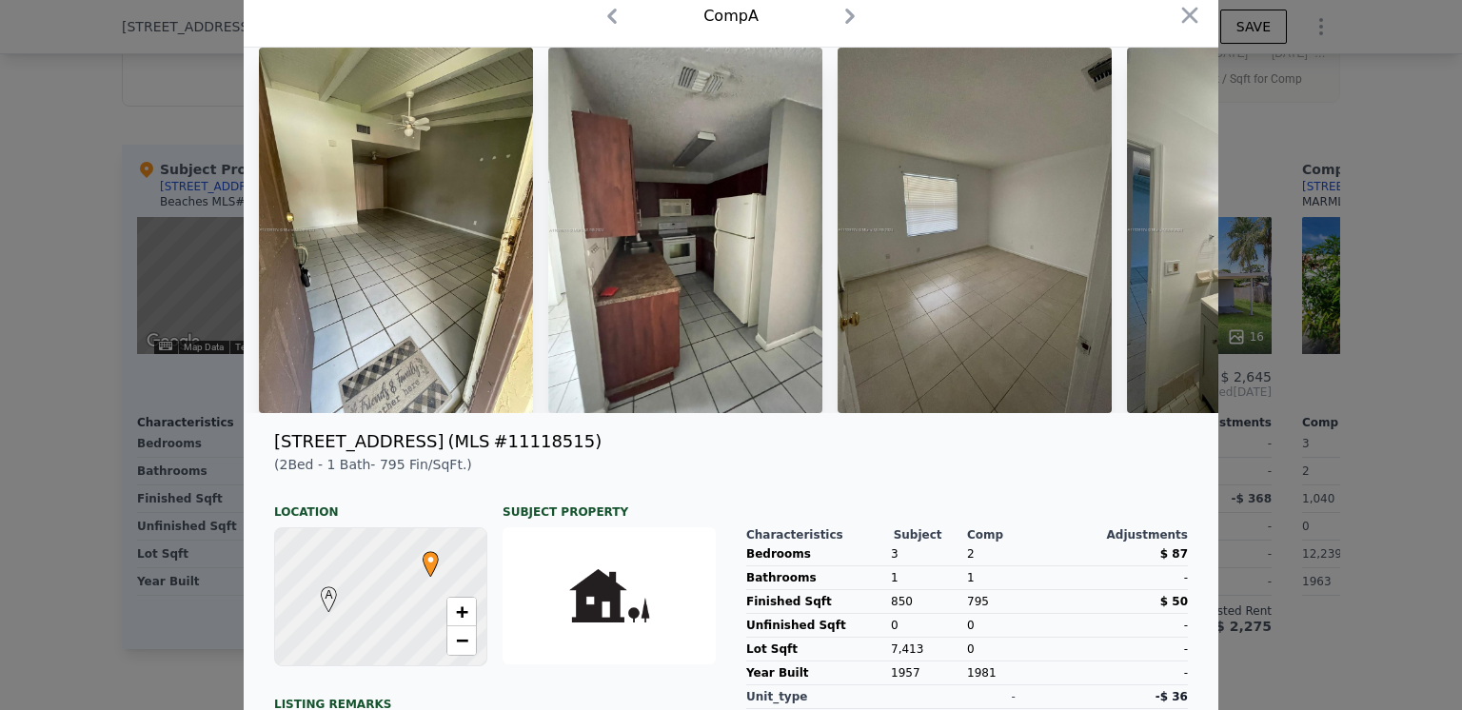
scroll to position [0, 0]
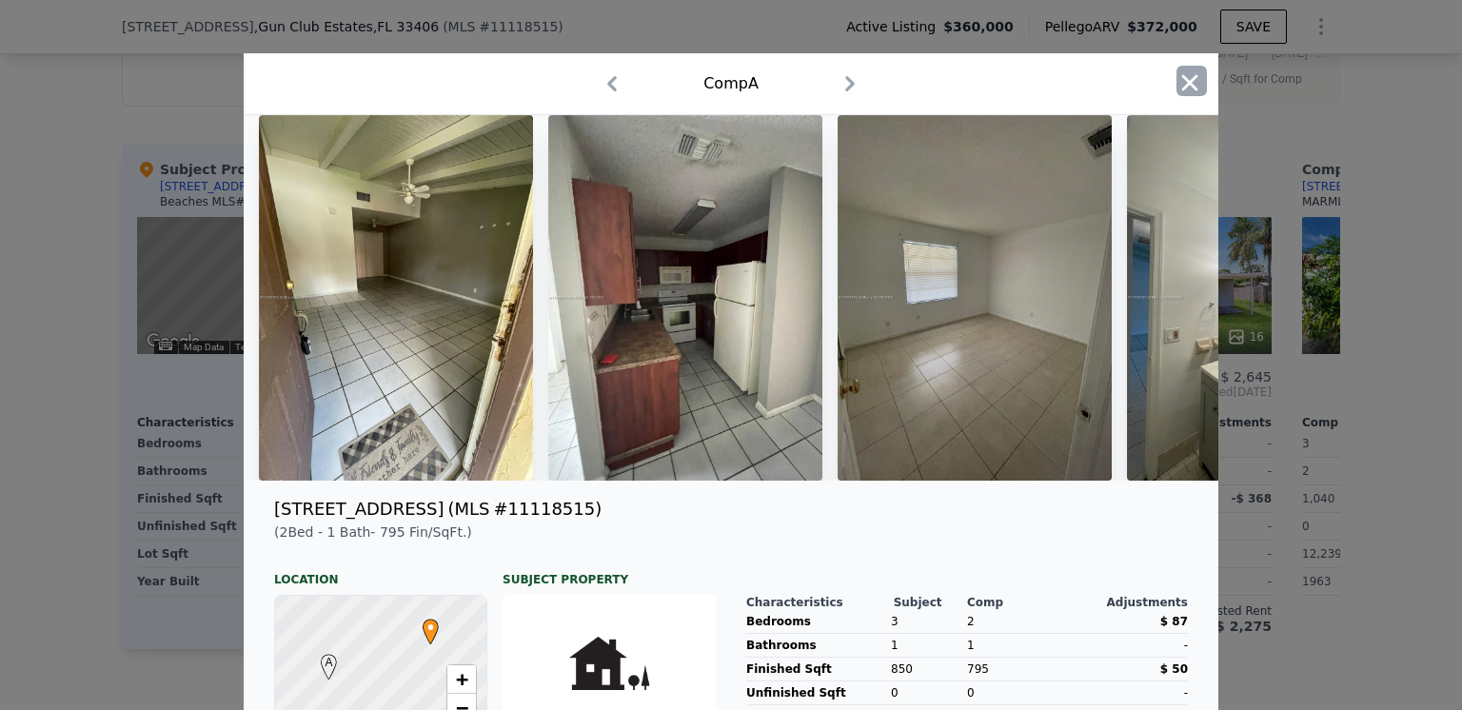
click at [1186, 85] on icon "button" at bounding box center [1190, 82] width 16 height 16
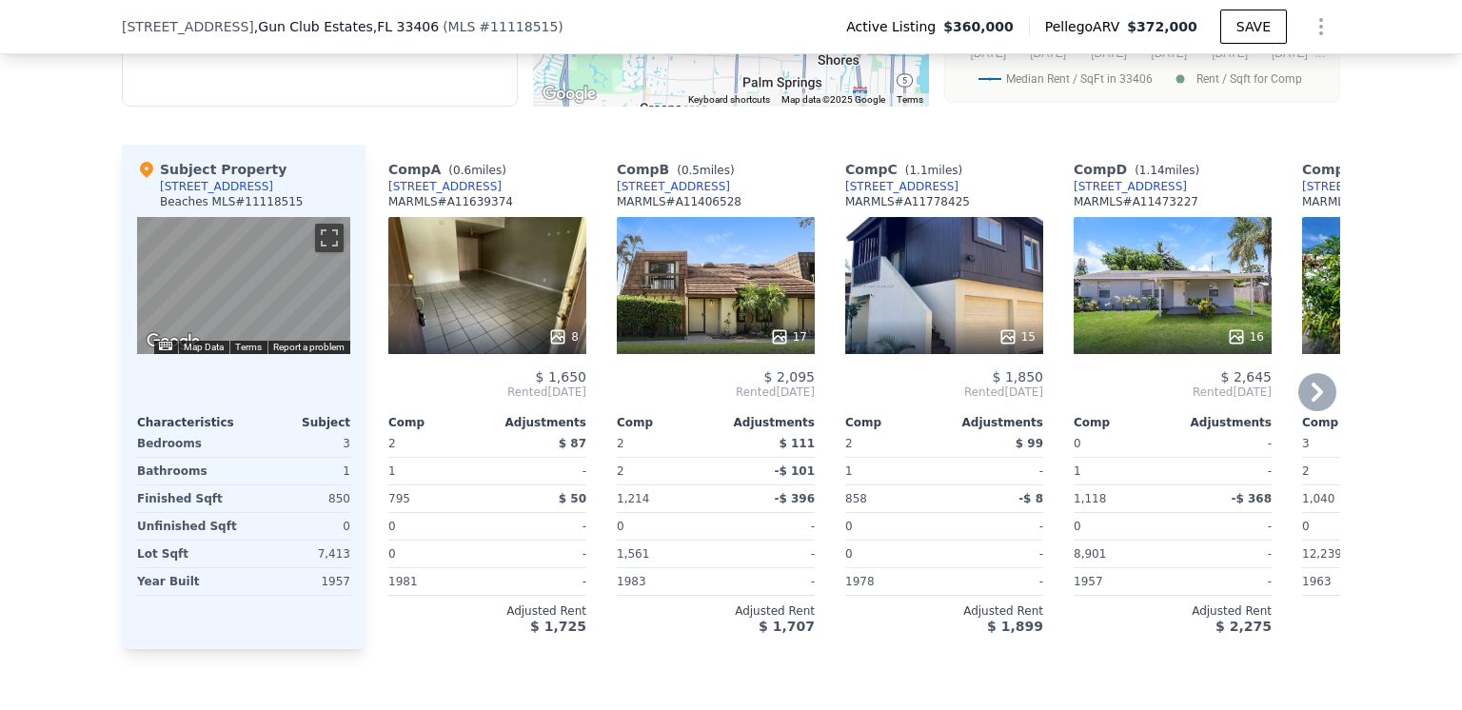
click at [1308, 411] on icon at bounding box center [1317, 392] width 38 height 38
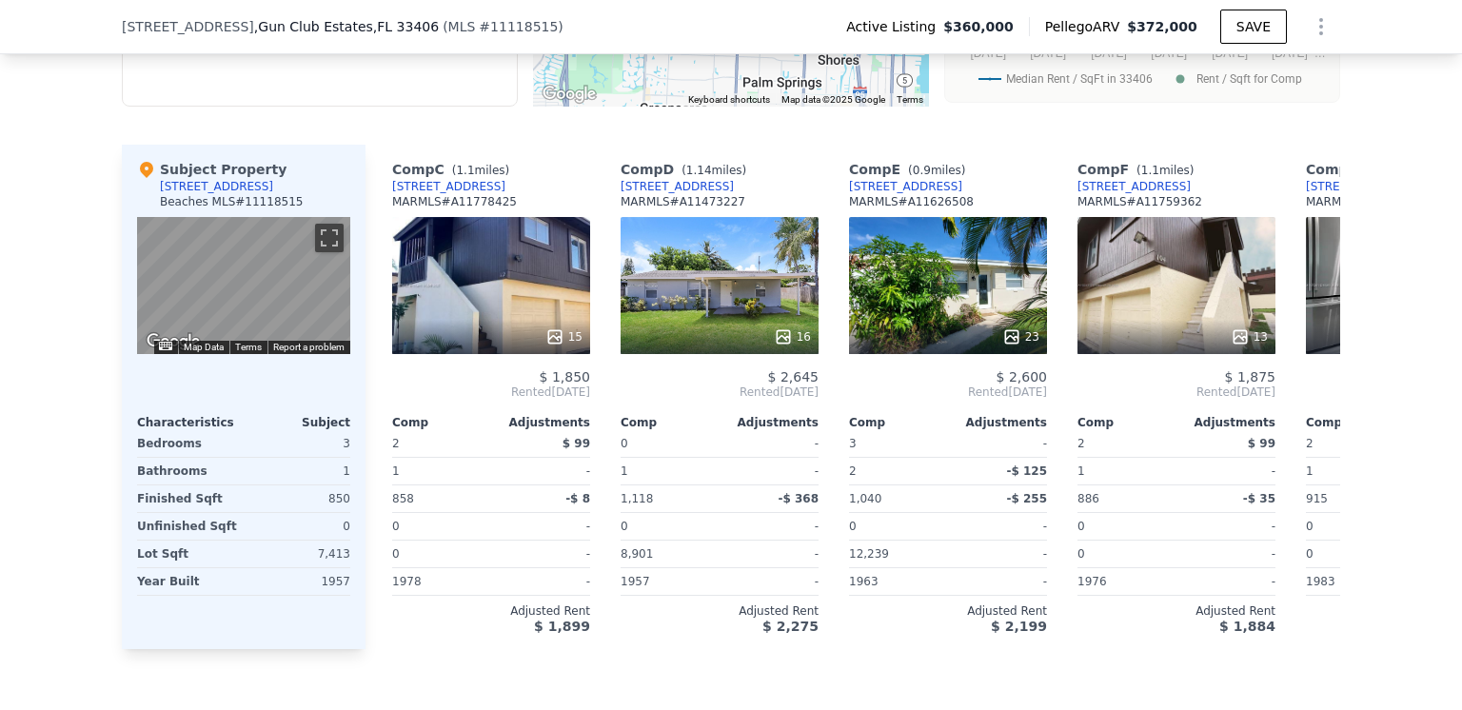
scroll to position [0, 457]
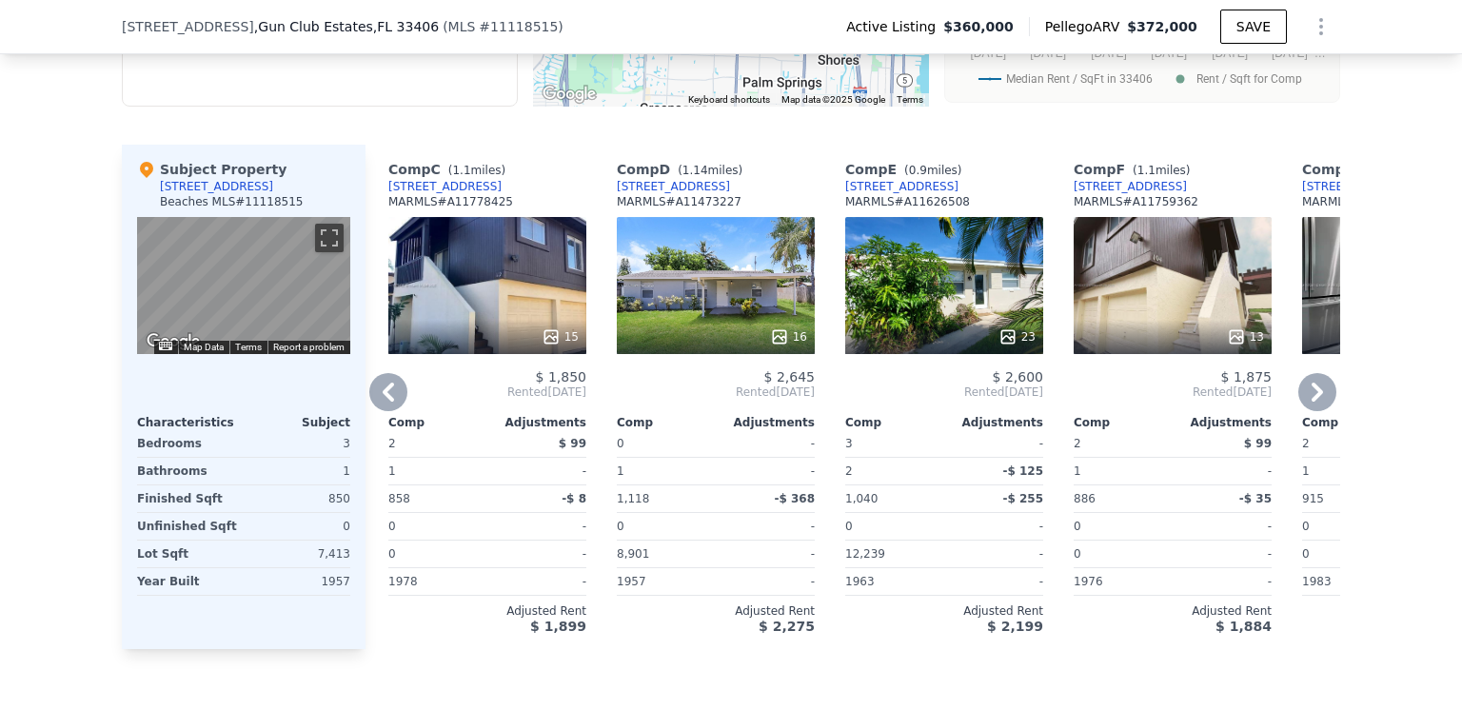
click at [1308, 411] on icon at bounding box center [1317, 392] width 38 height 38
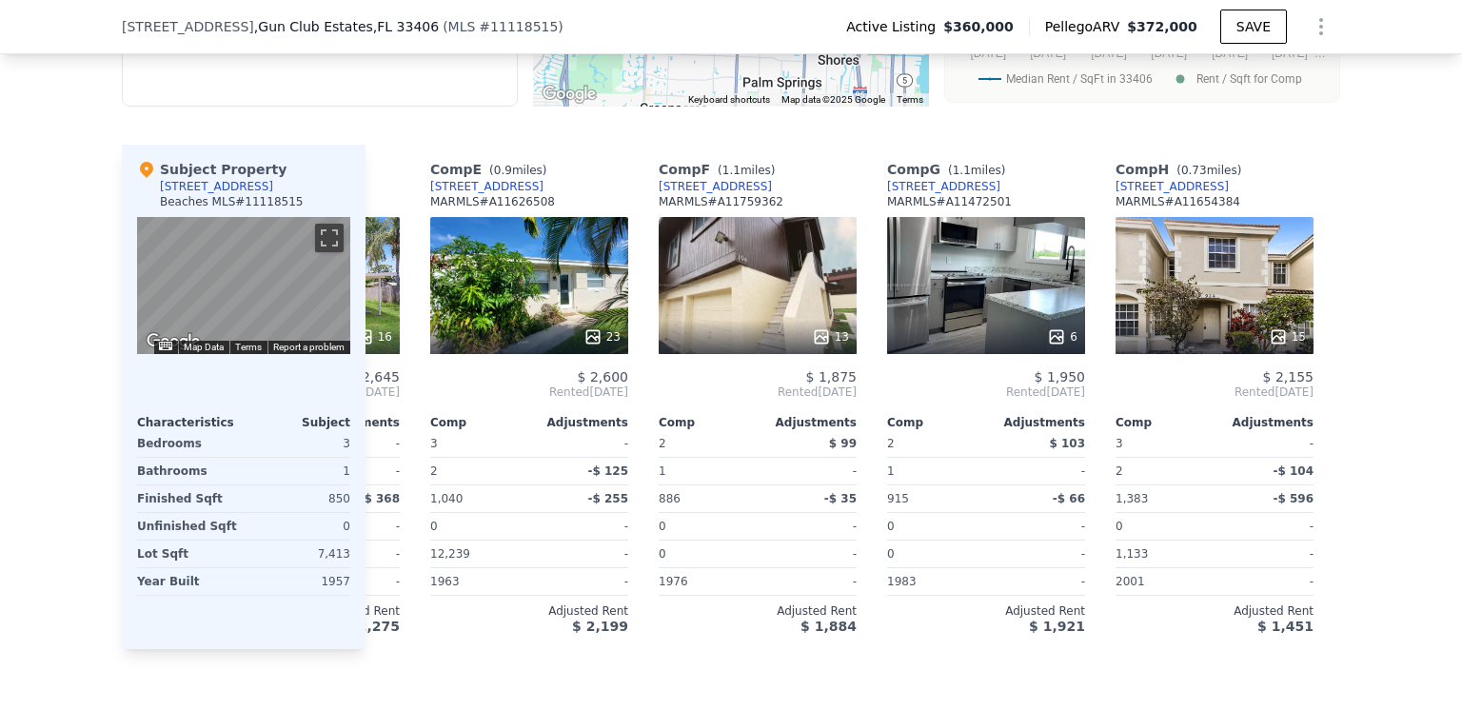
scroll to position [0, 913]
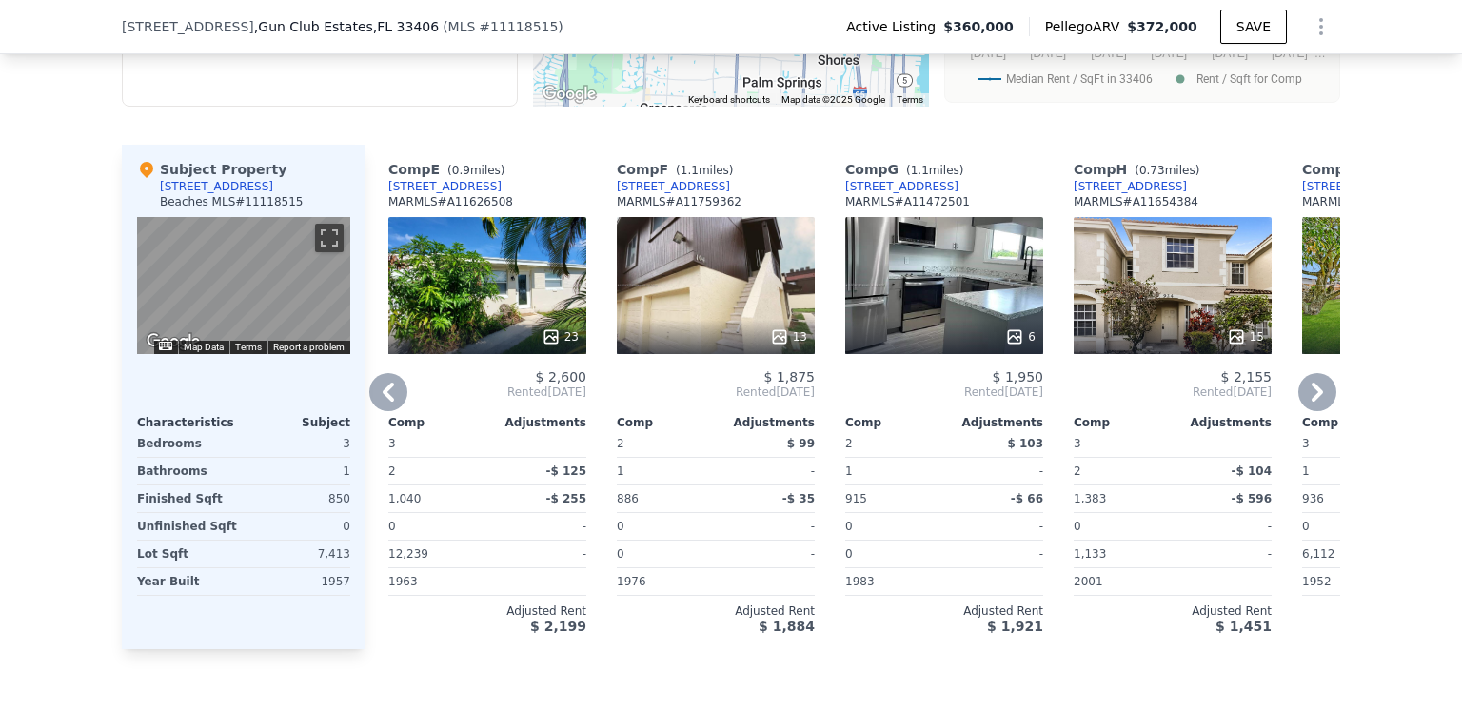
click at [1308, 411] on icon at bounding box center [1317, 392] width 38 height 38
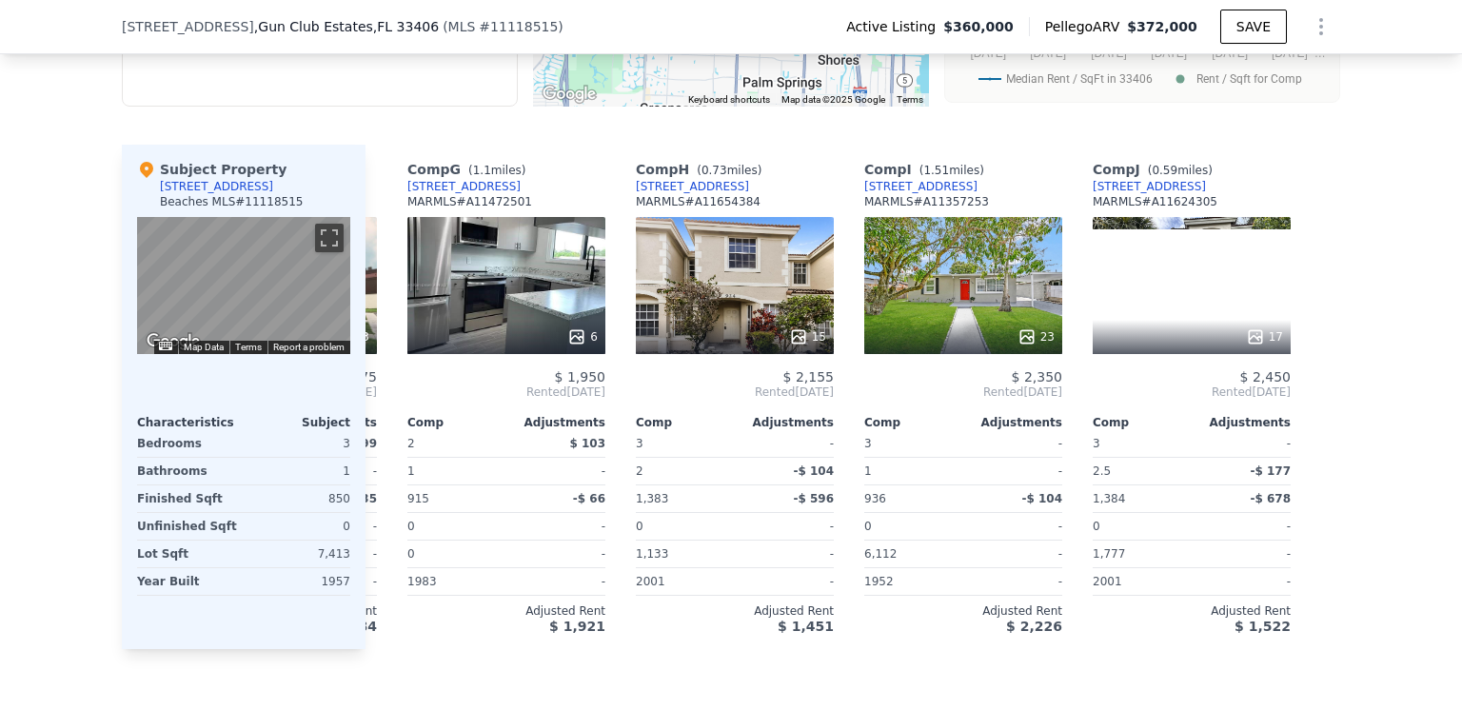
scroll to position [0, 1355]
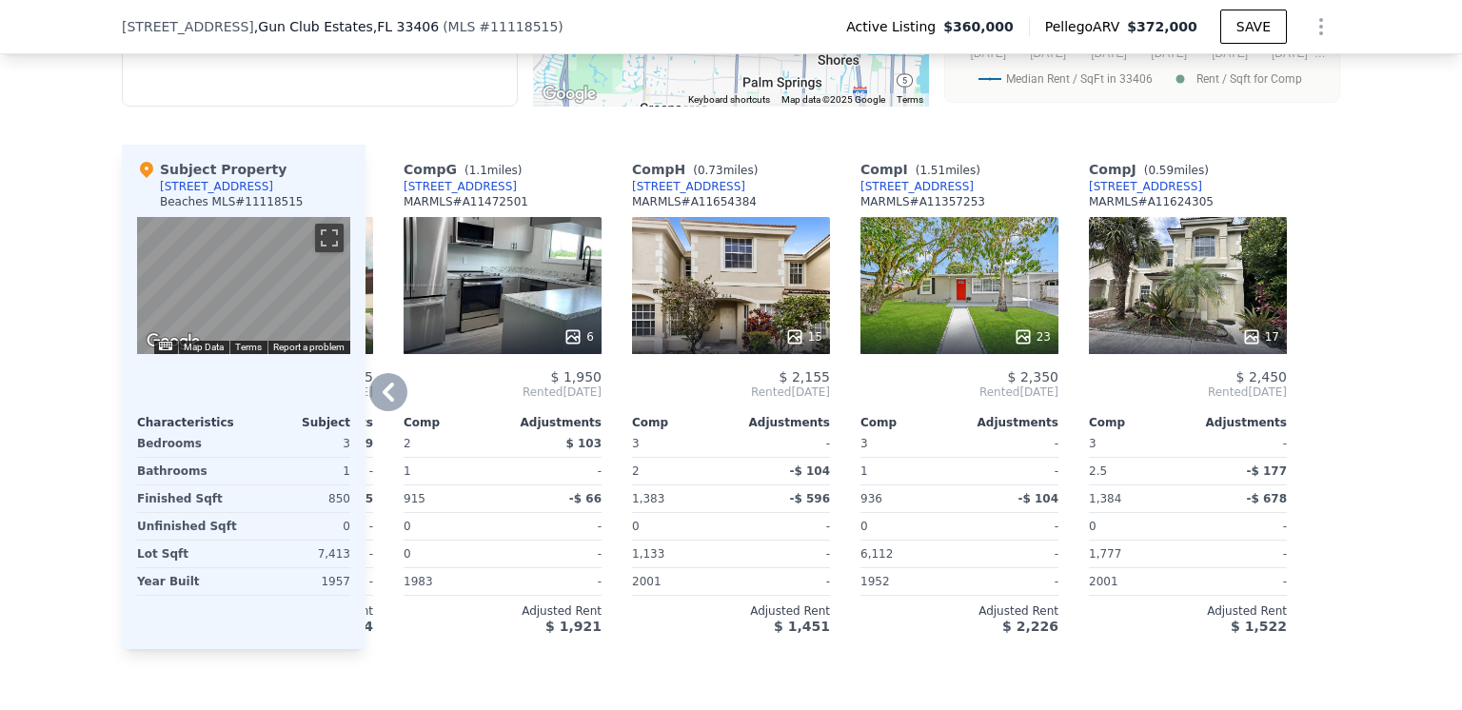
click at [383, 402] on icon at bounding box center [388, 392] width 11 height 19
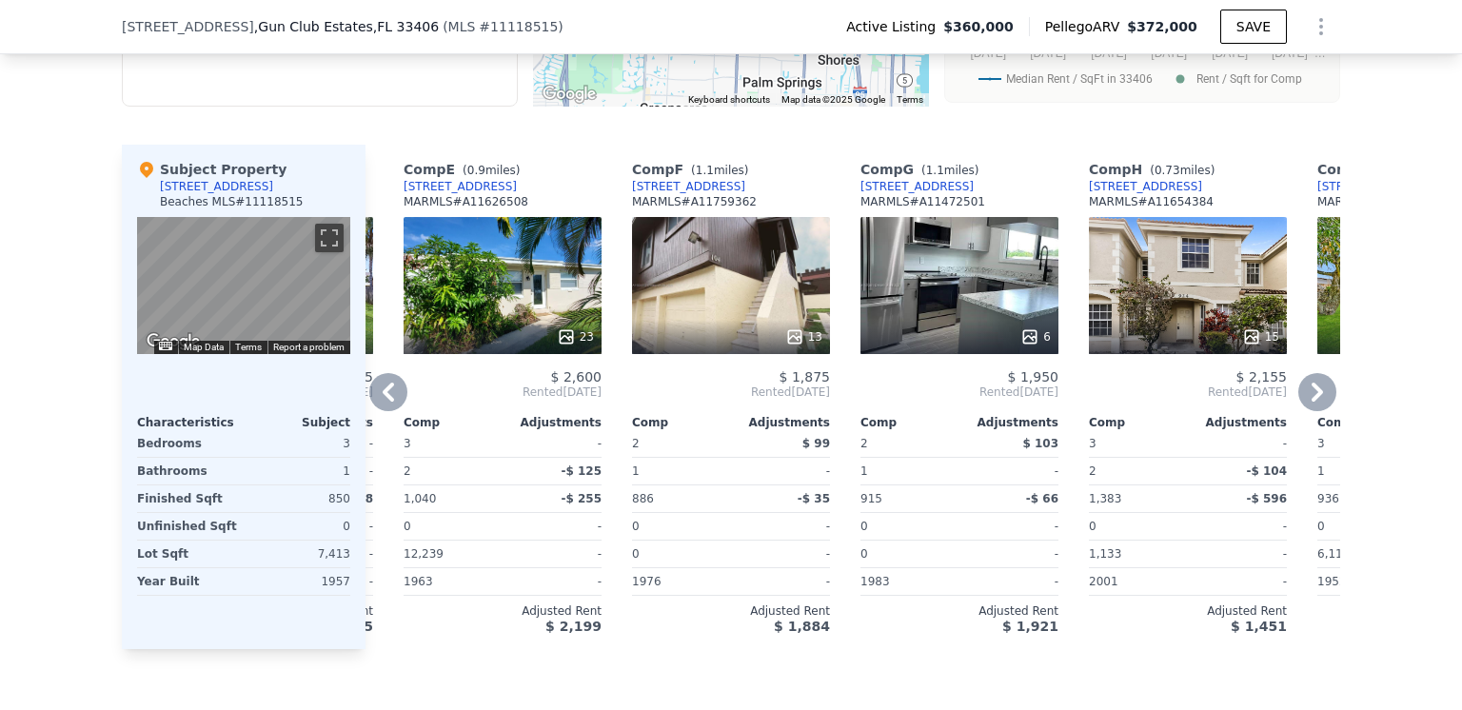
click at [383, 402] on icon at bounding box center [388, 392] width 11 height 19
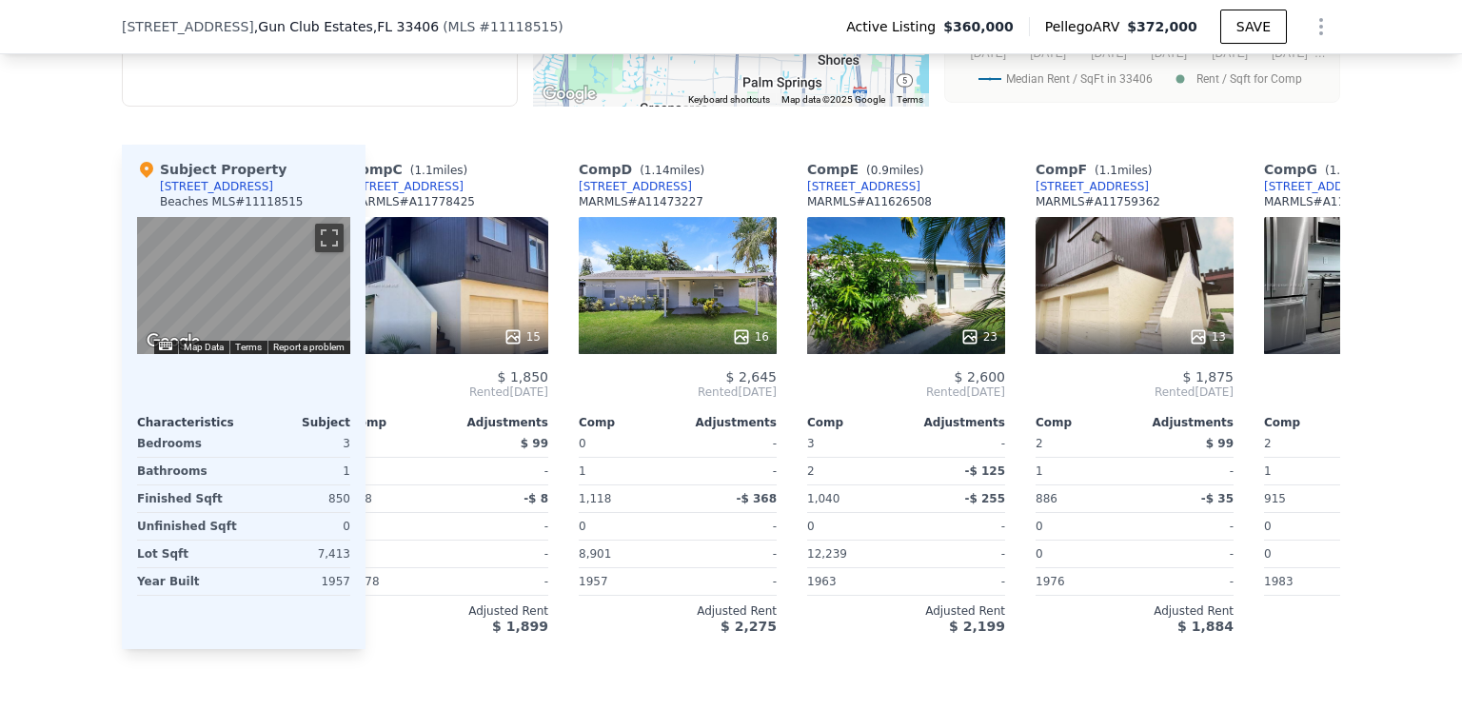
scroll to position [0, 442]
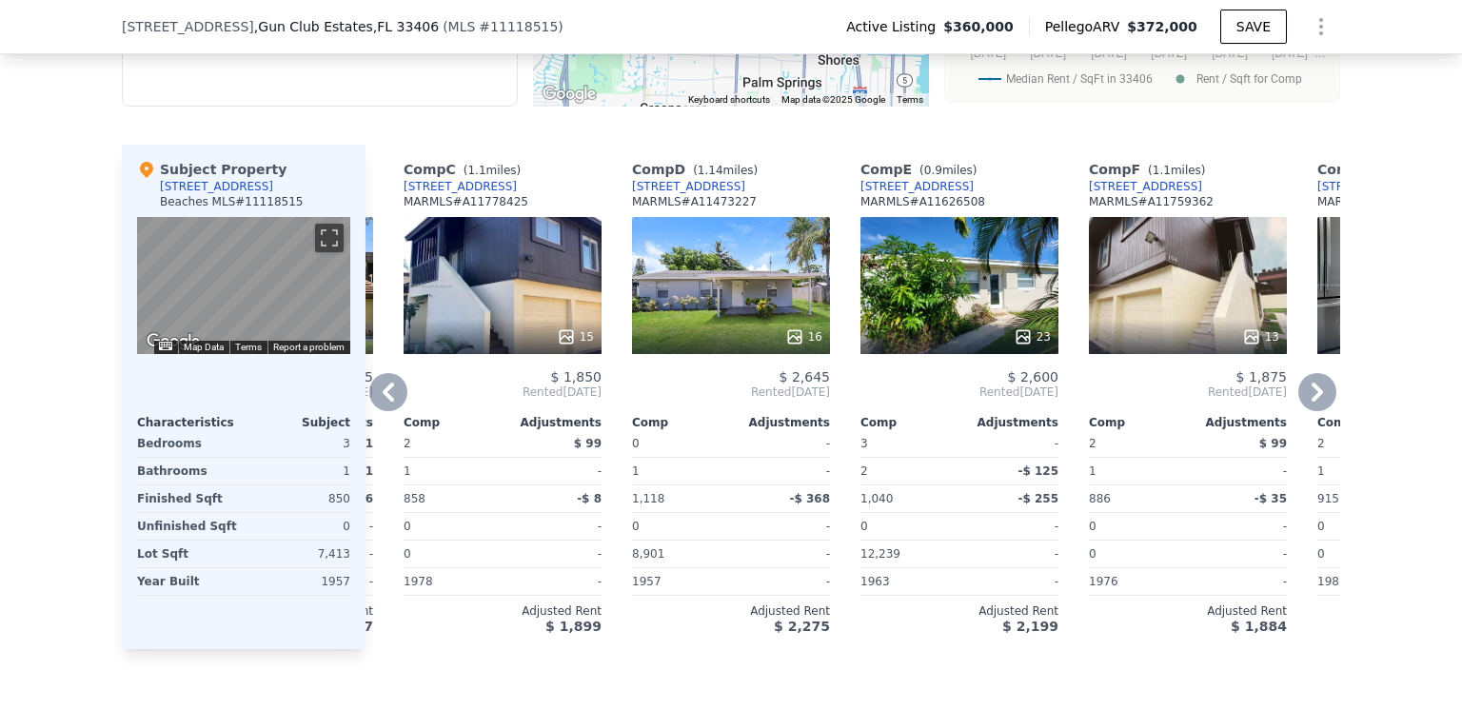
click at [383, 402] on icon at bounding box center [388, 392] width 11 height 19
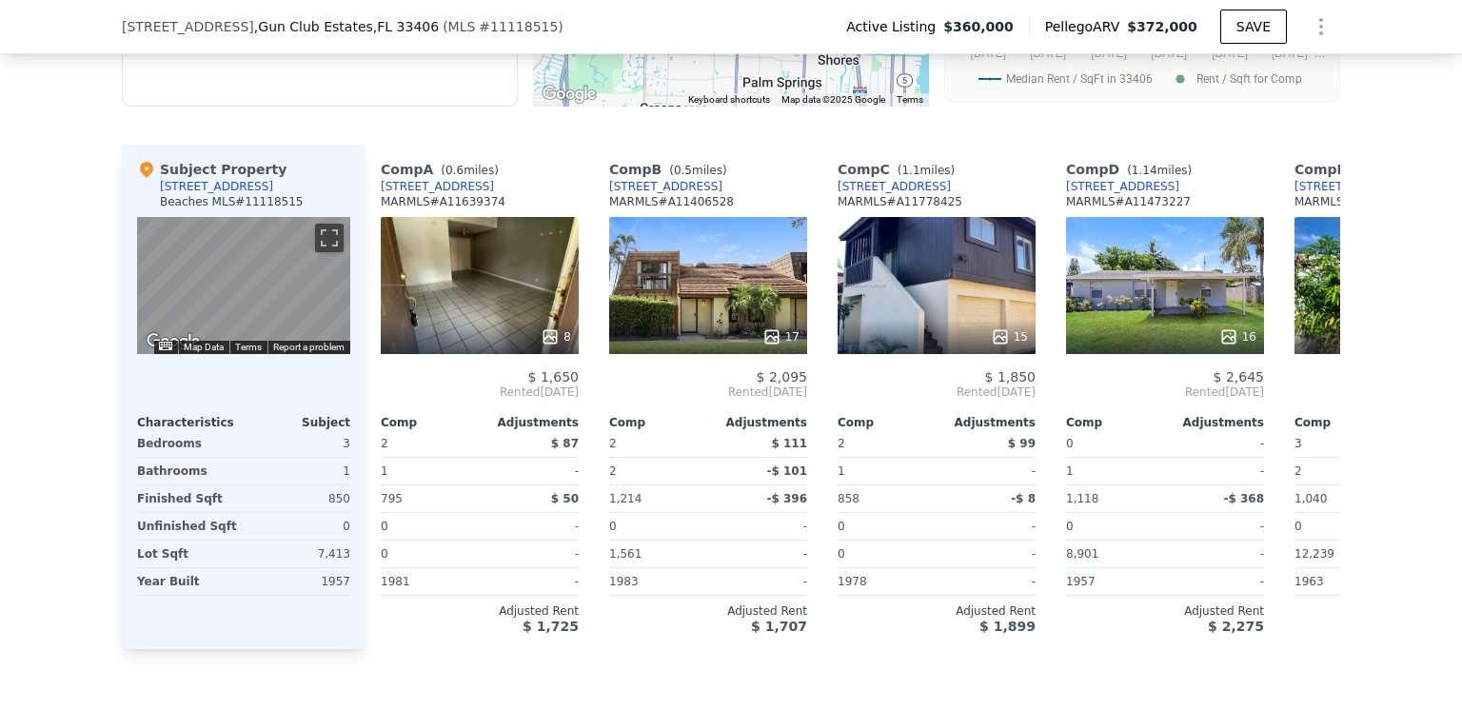
scroll to position [0, 0]
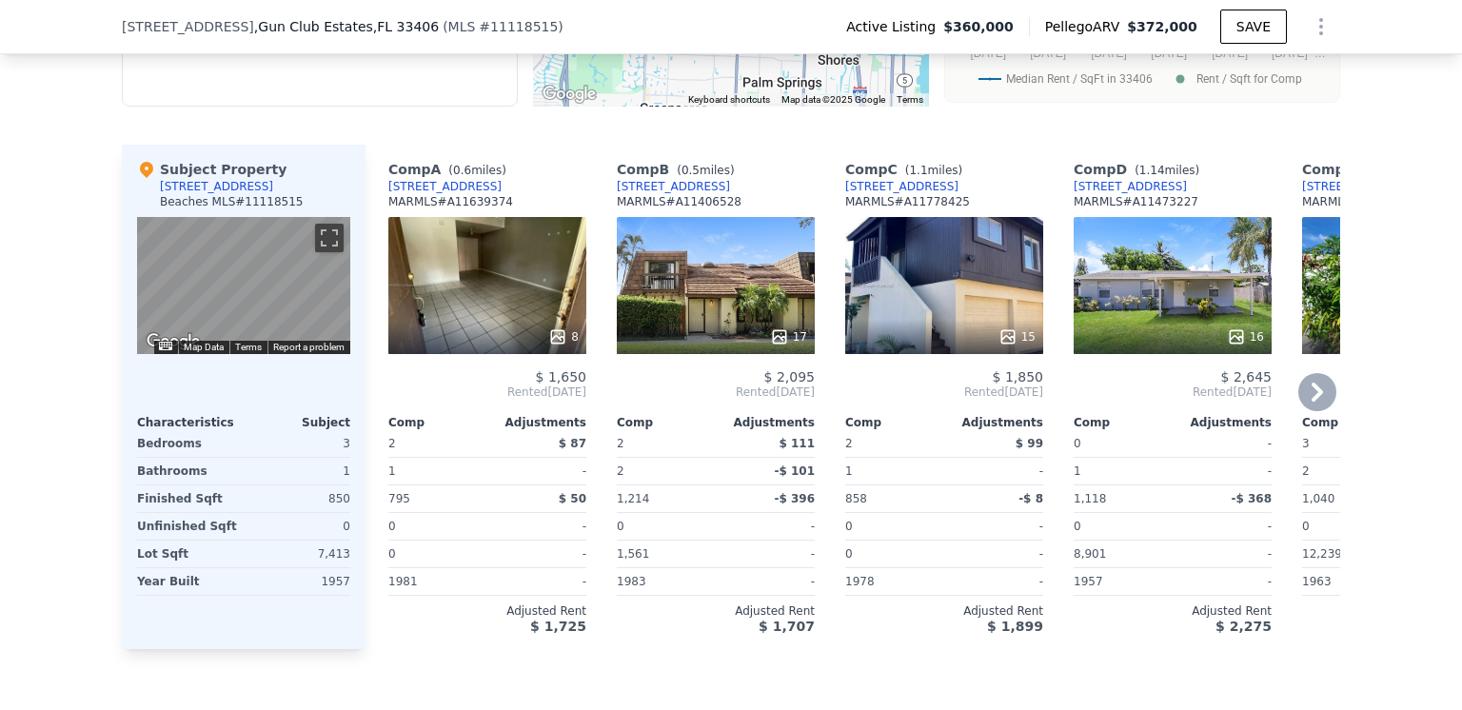
click at [388, 400] on span "Rented [DATE]" at bounding box center [487, 391] width 198 height 15
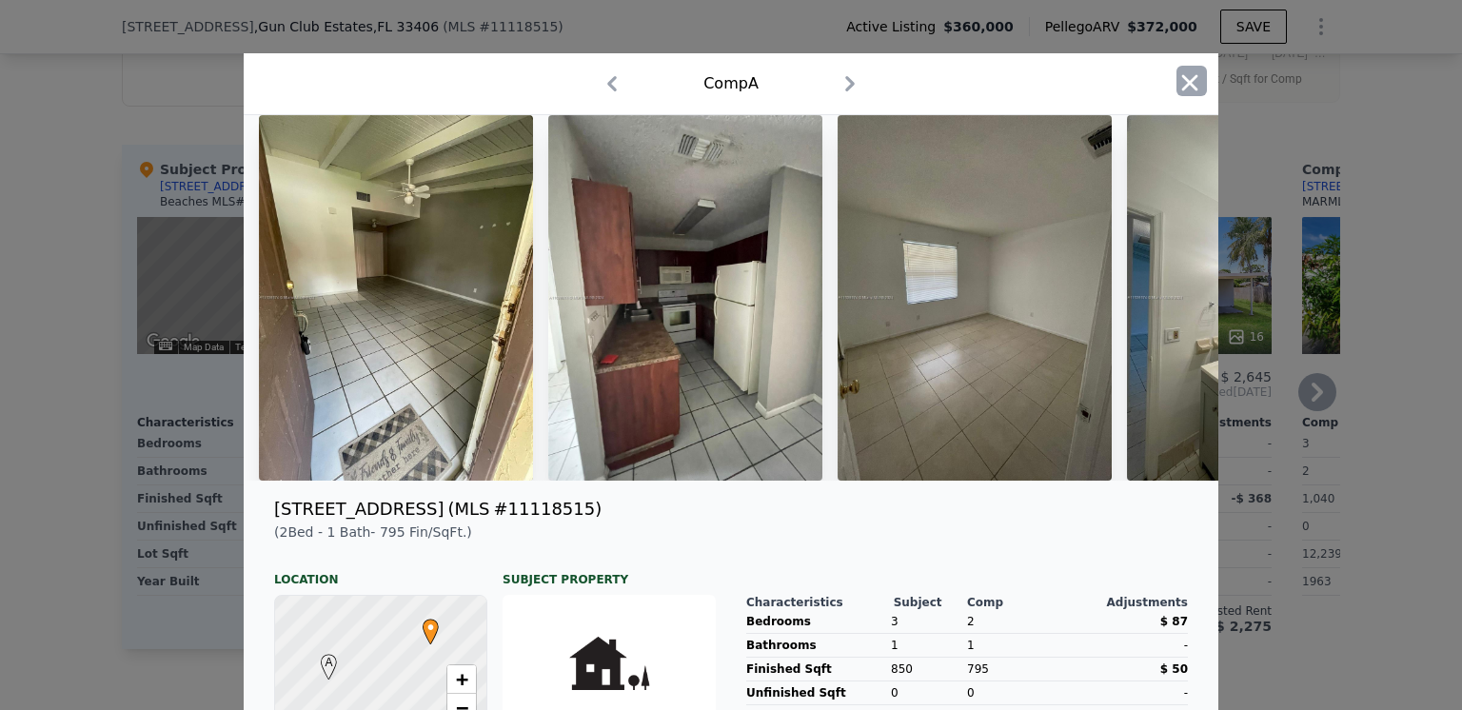
click at [1182, 85] on icon "button" at bounding box center [1190, 82] width 16 height 16
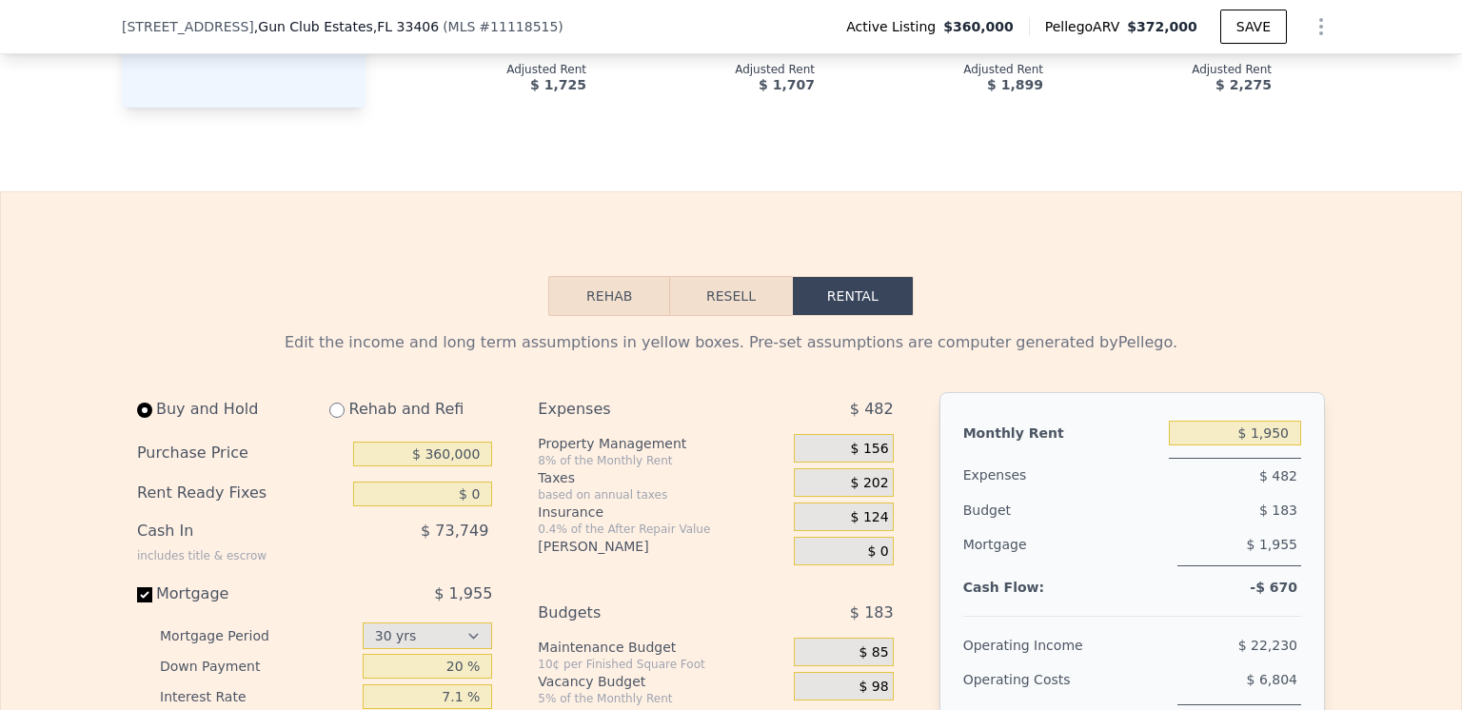
scroll to position [2276, 0]
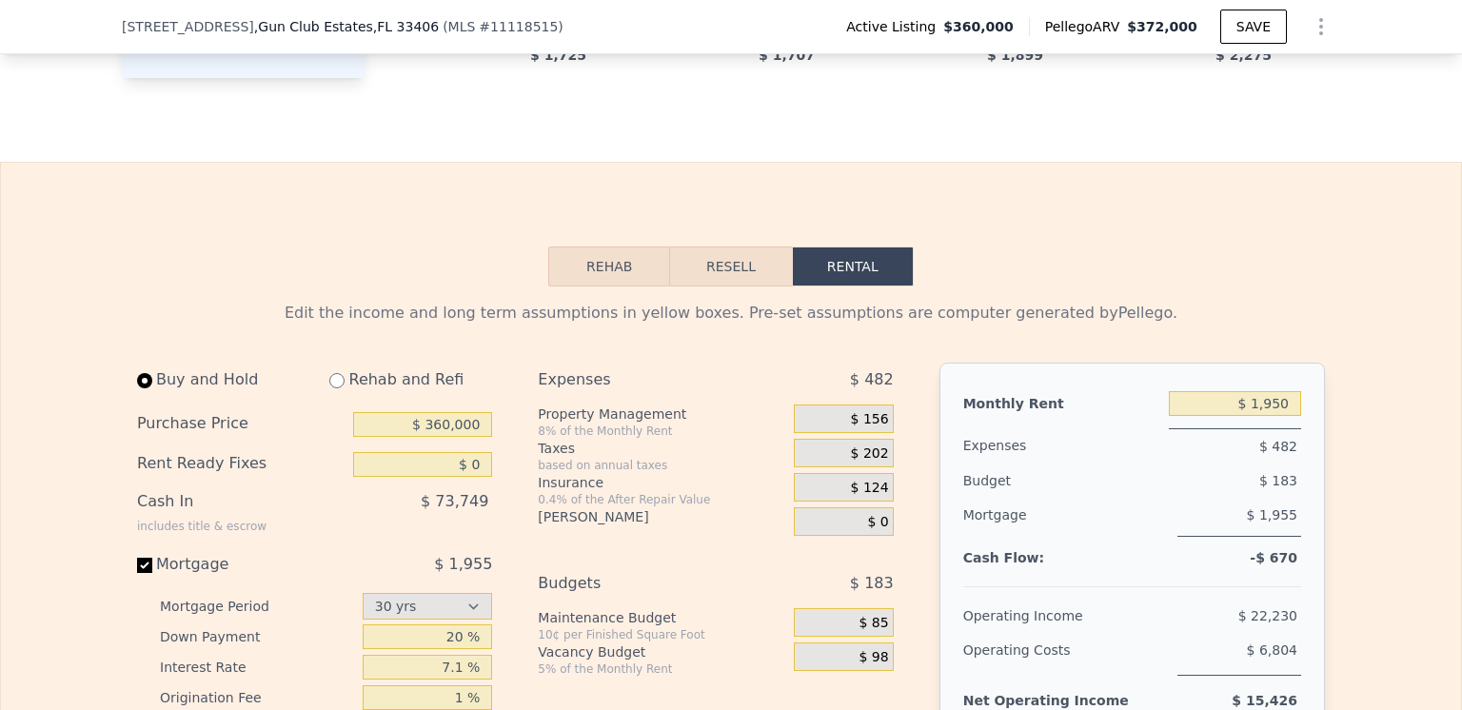
click at [604, 286] on button "Rehab" at bounding box center [609, 266] width 122 height 40
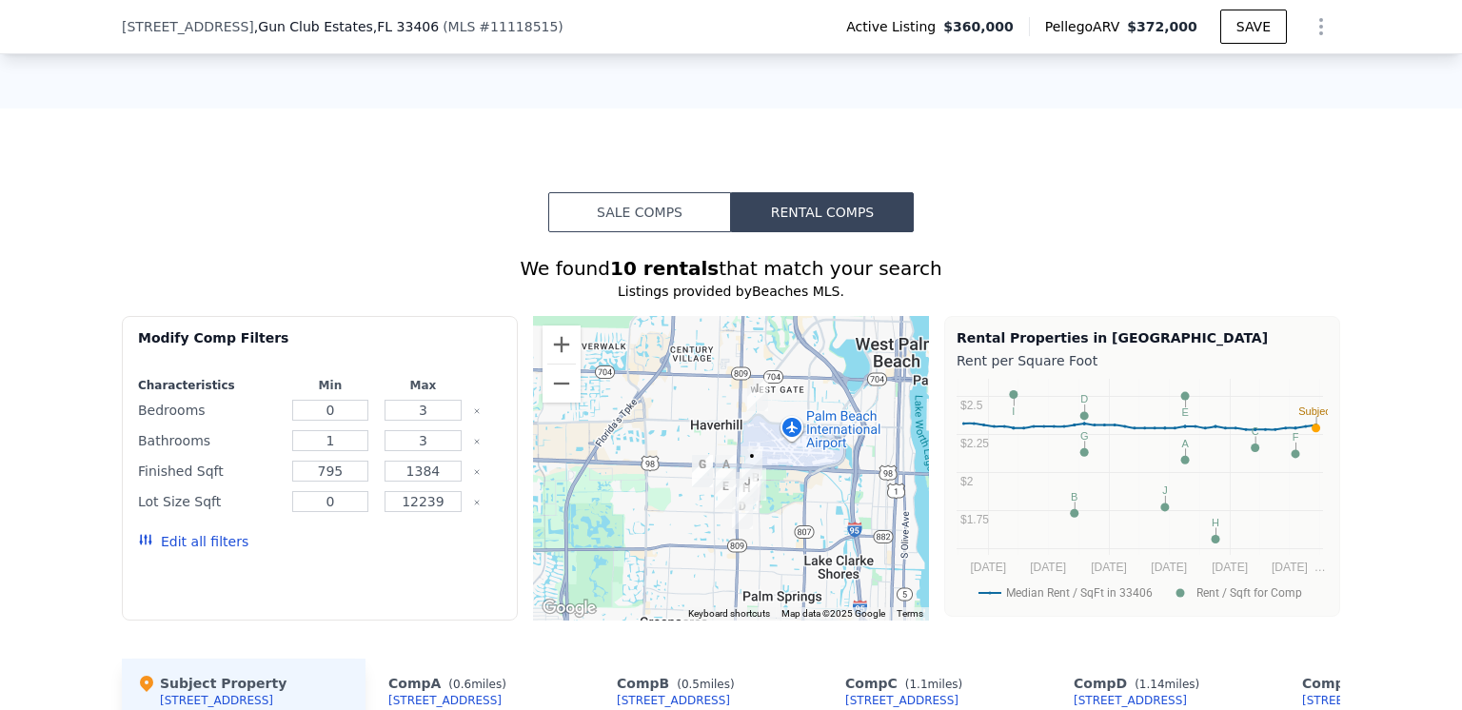
scroll to position [1039, 0]
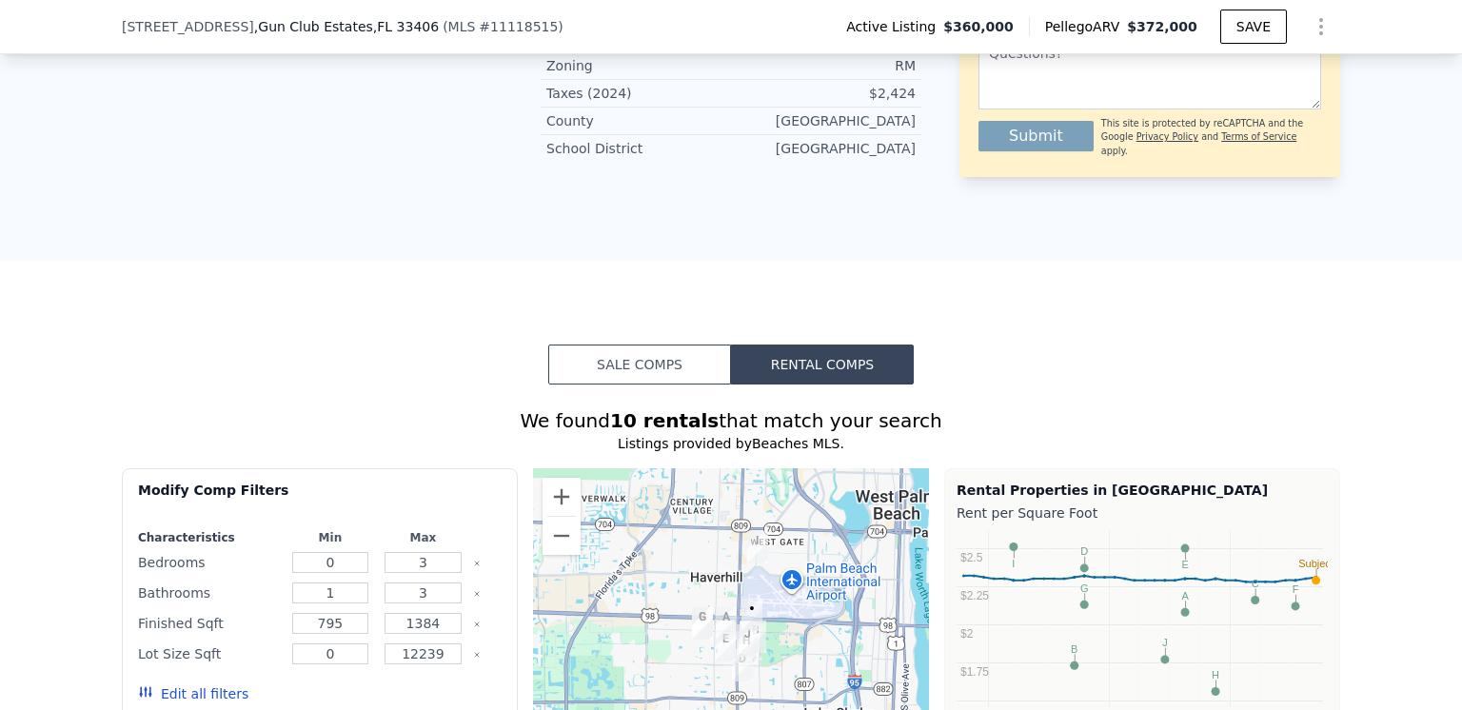
click at [629, 384] on button "Sale Comps" at bounding box center [639, 364] width 183 height 40
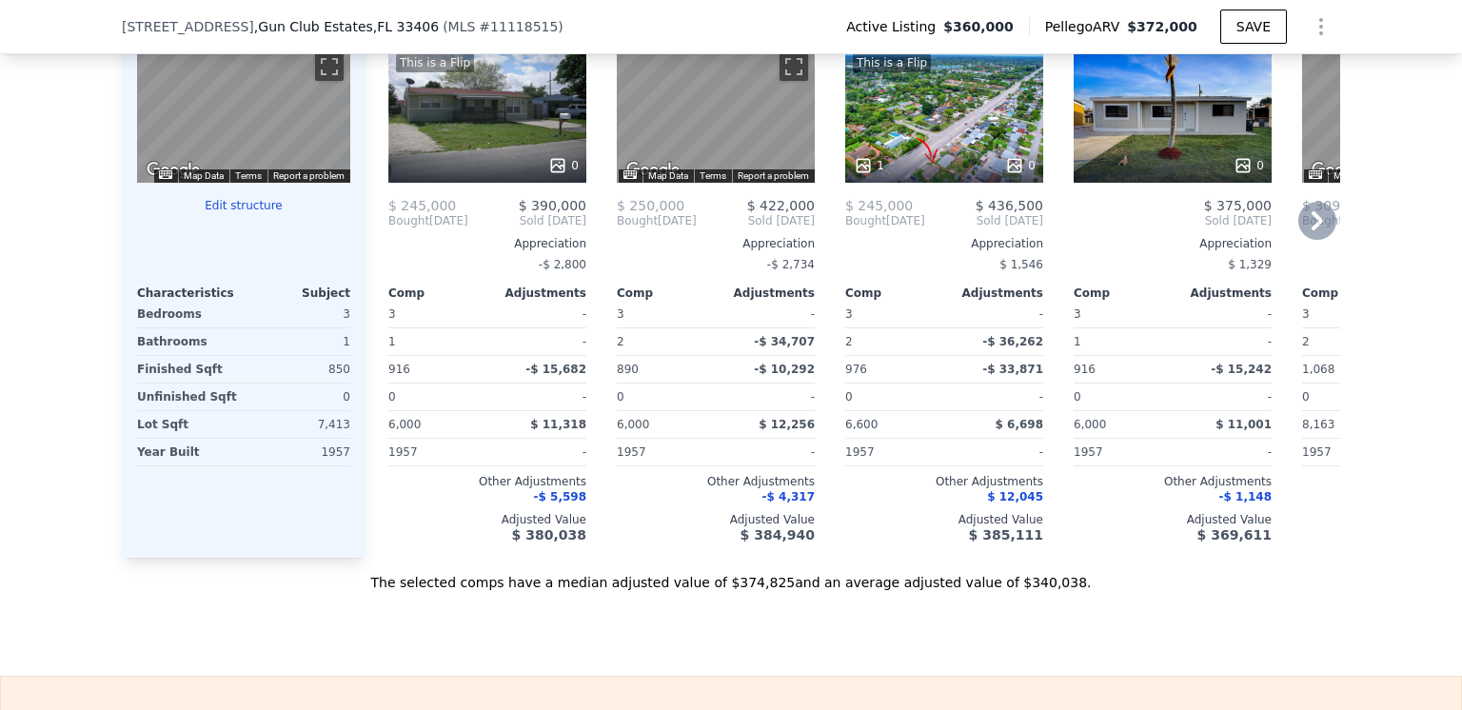
scroll to position [1800, 0]
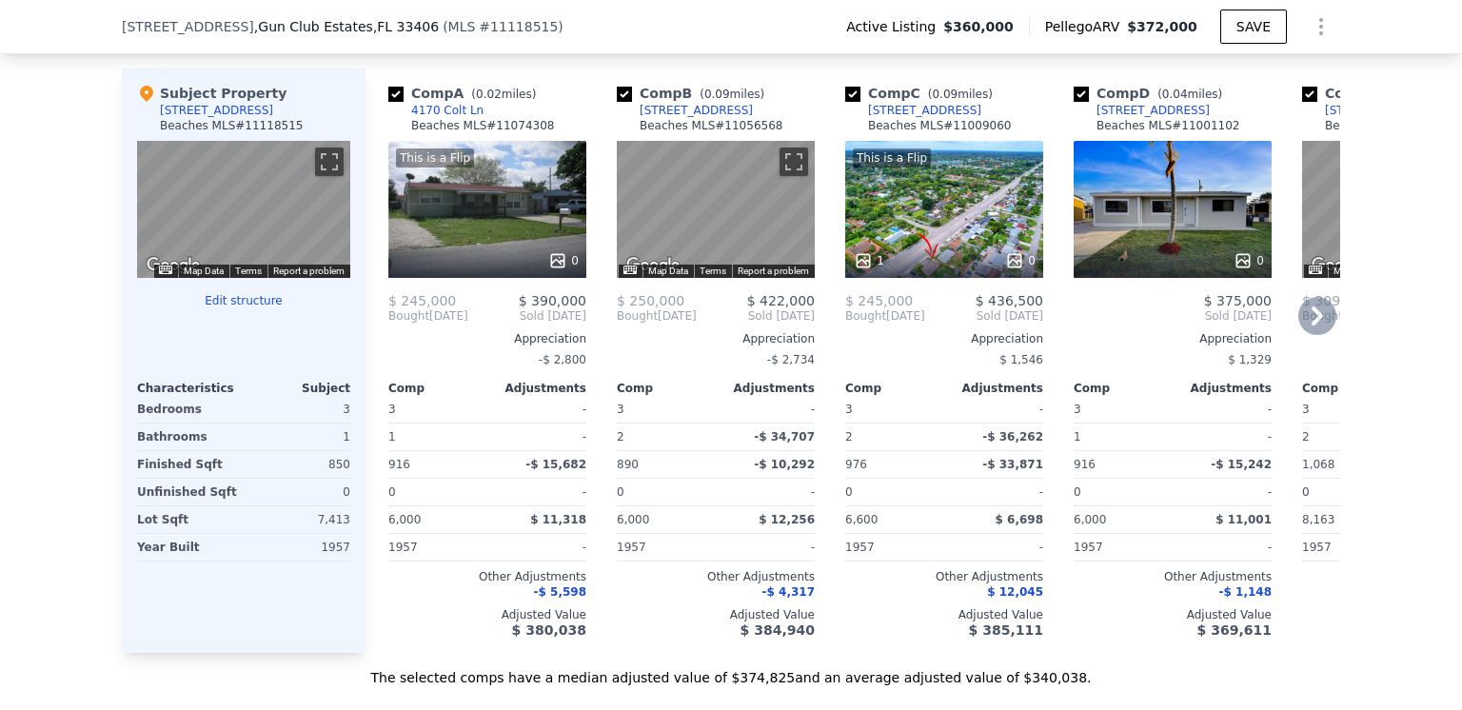
click at [1237, 266] on icon at bounding box center [1243, 260] width 12 height 12
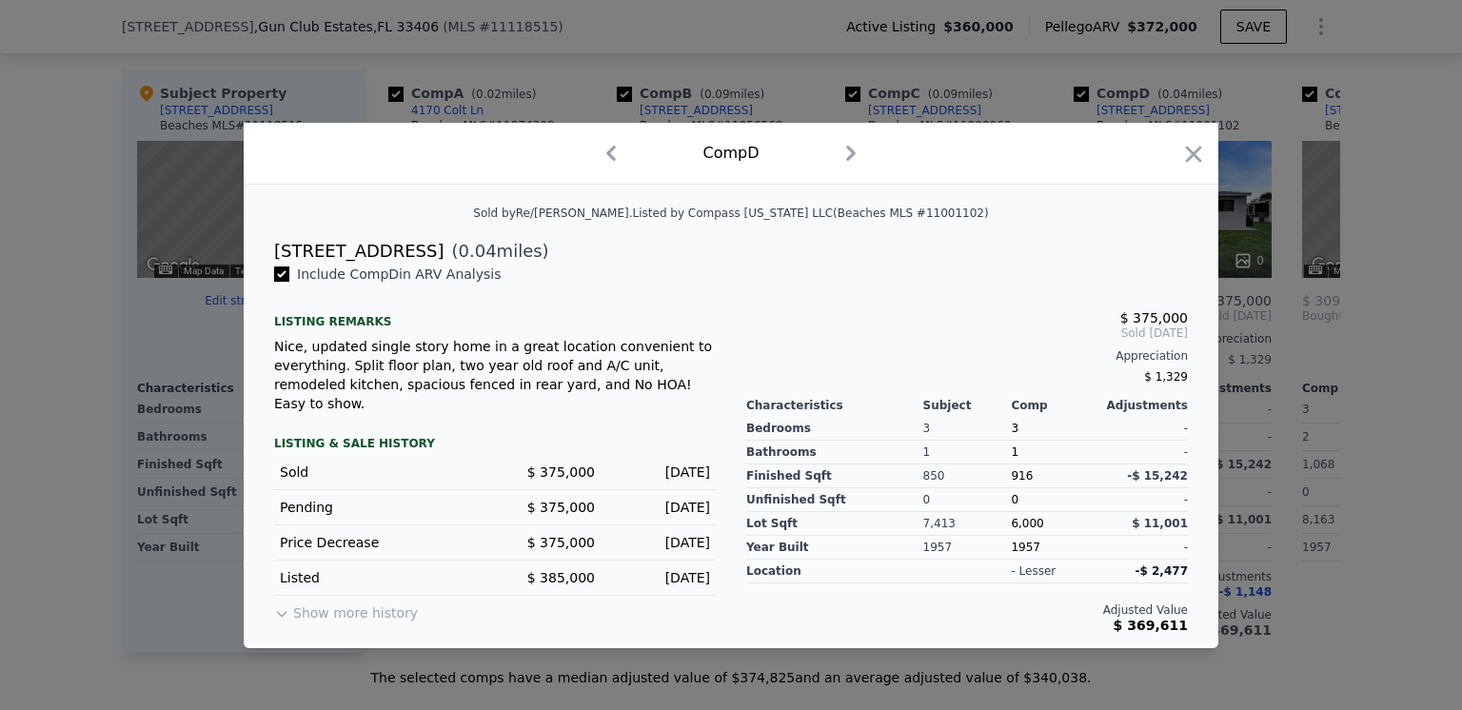
click at [853, 151] on icon "button" at bounding box center [851, 153] width 10 height 15
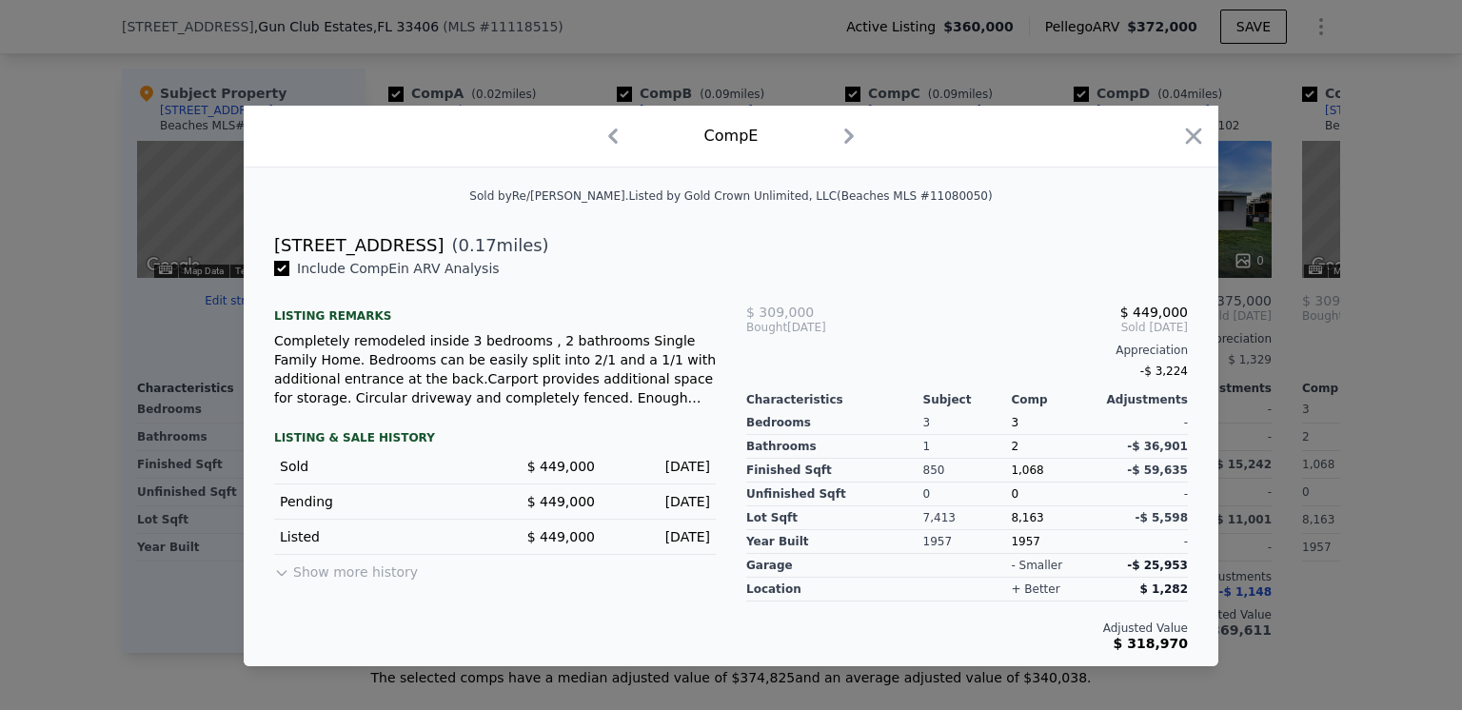
click at [851, 138] on icon "button" at bounding box center [850, 135] width 10 height 15
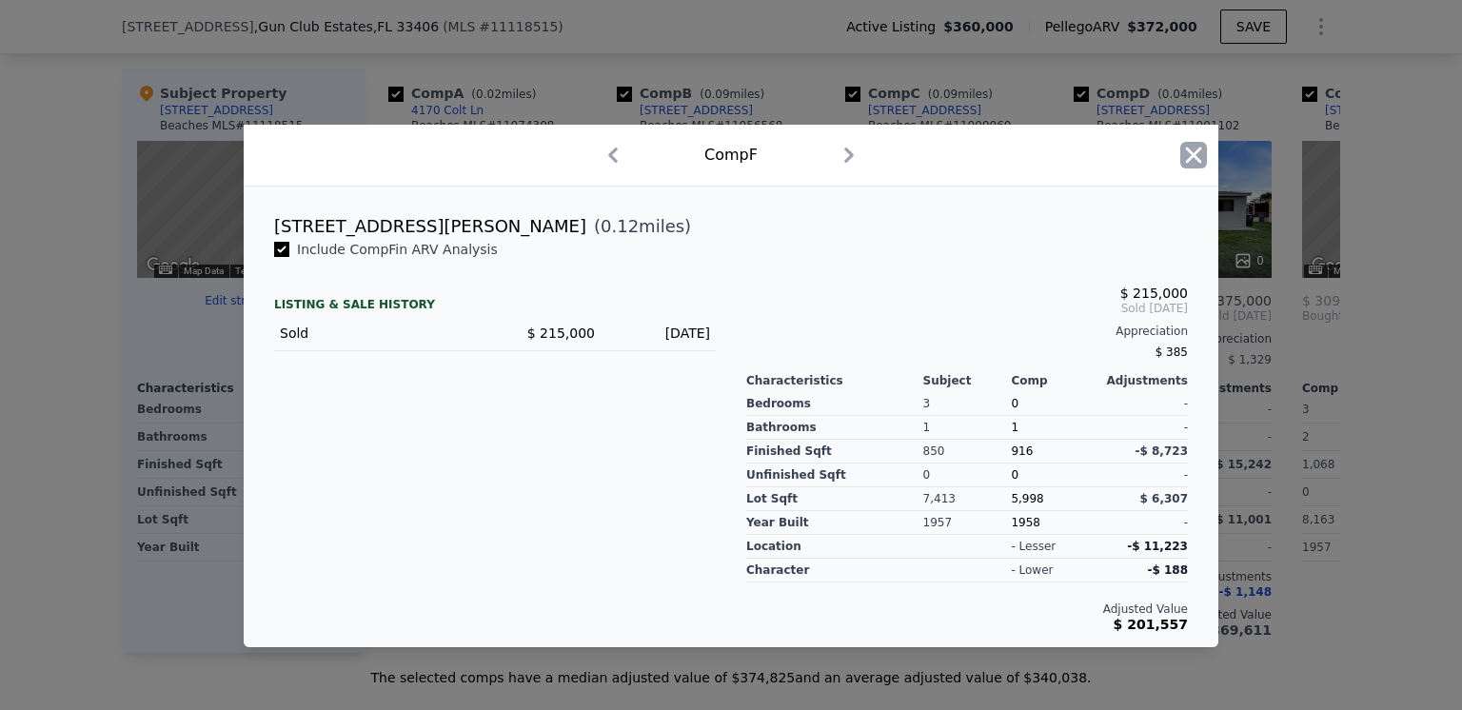
click at [1188, 155] on icon "button" at bounding box center [1193, 155] width 27 height 27
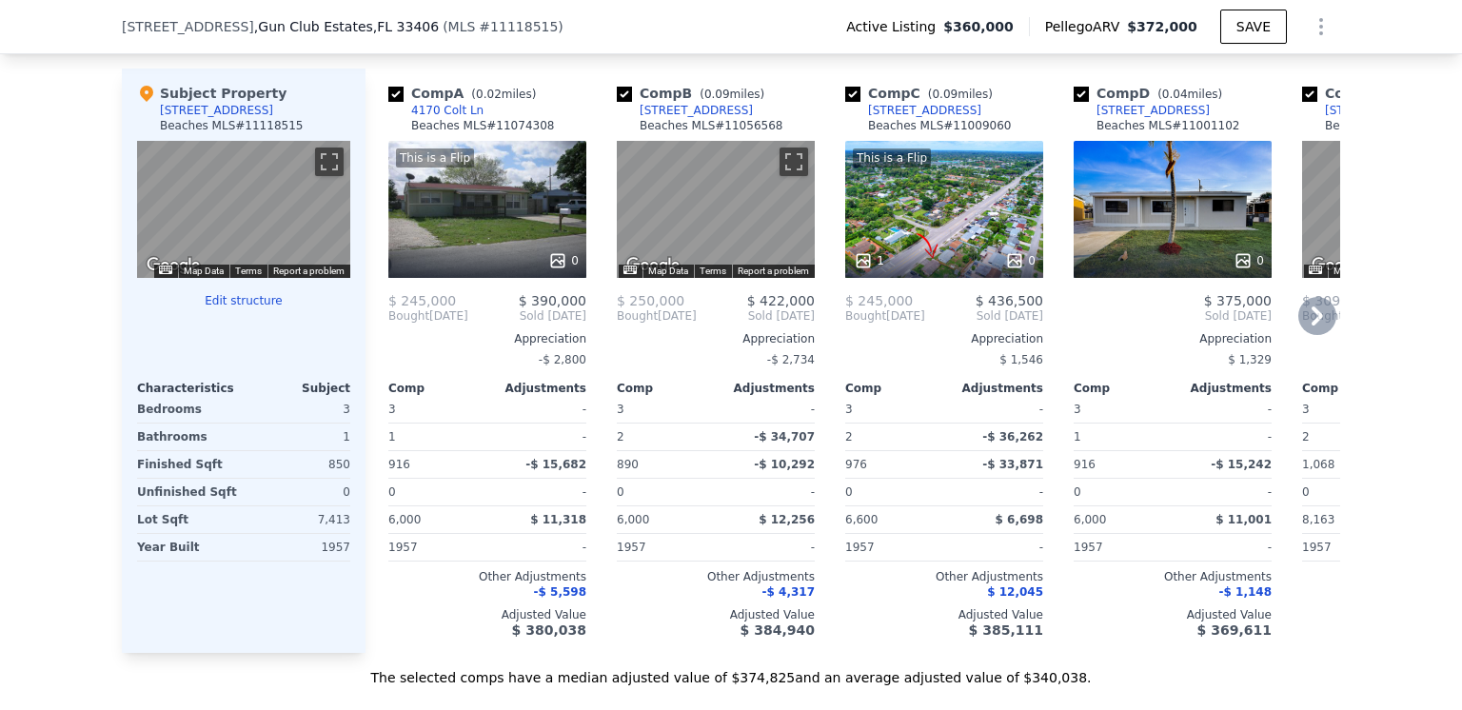
click at [1305, 335] on icon at bounding box center [1317, 316] width 38 height 38
click at [617, 102] on input "checkbox" at bounding box center [624, 94] width 15 height 15
checkbox input "false"
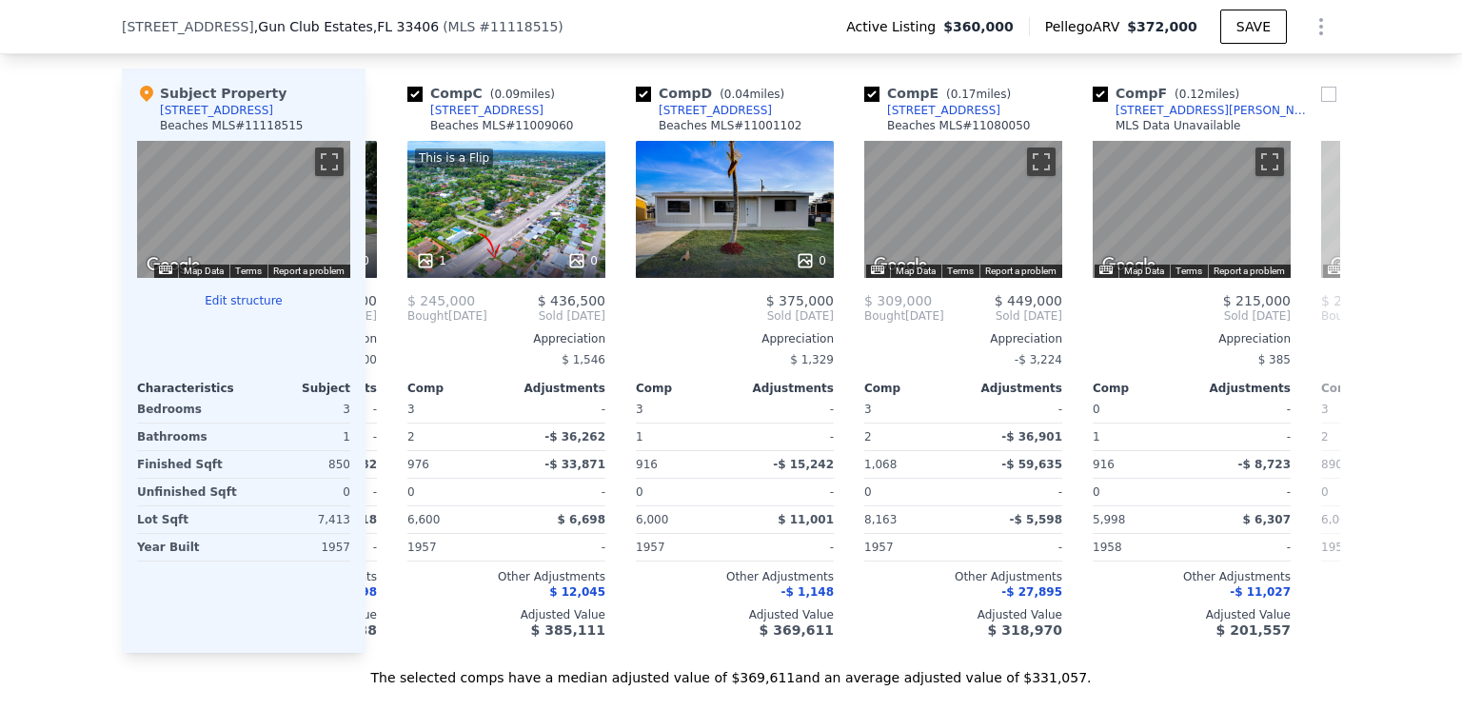
scroll to position [0, 203]
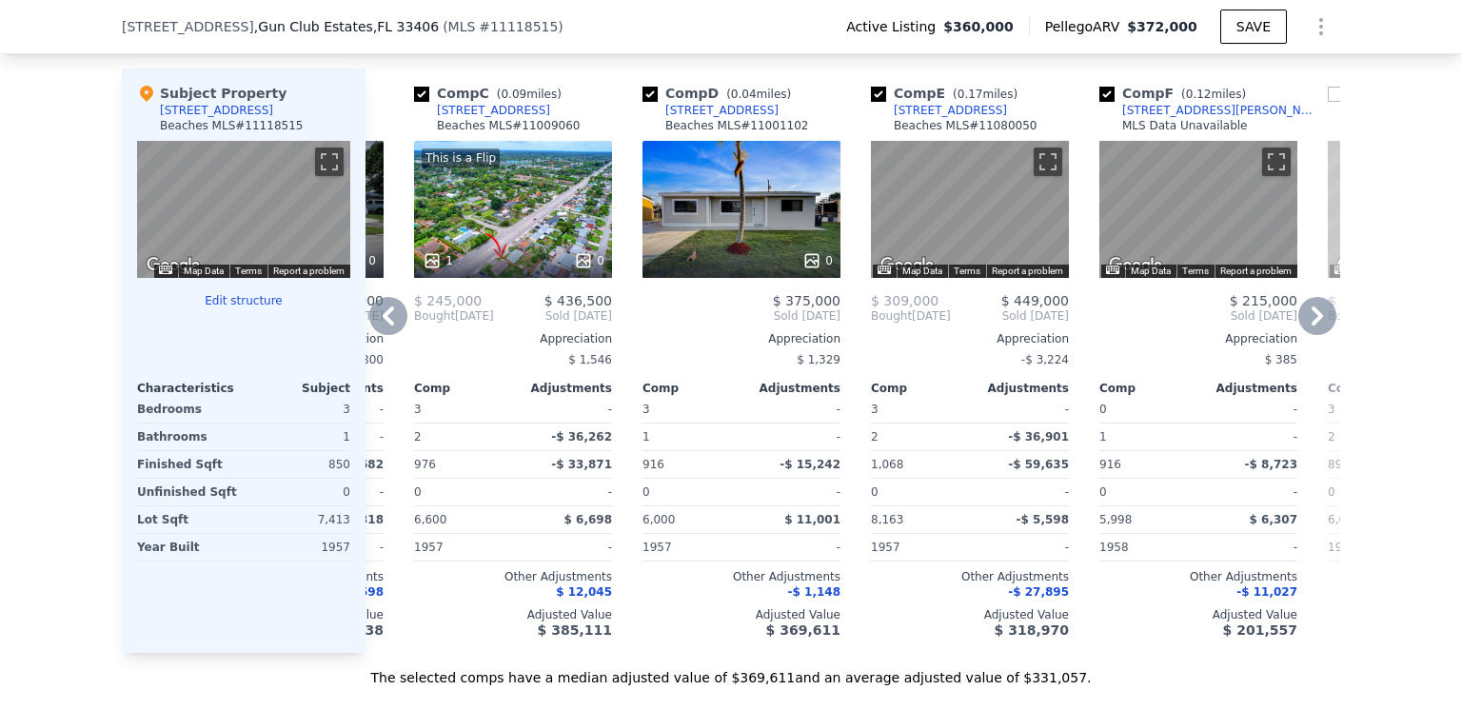
click at [1099, 102] on input "checkbox" at bounding box center [1106, 94] width 15 height 15
checkbox input "false"
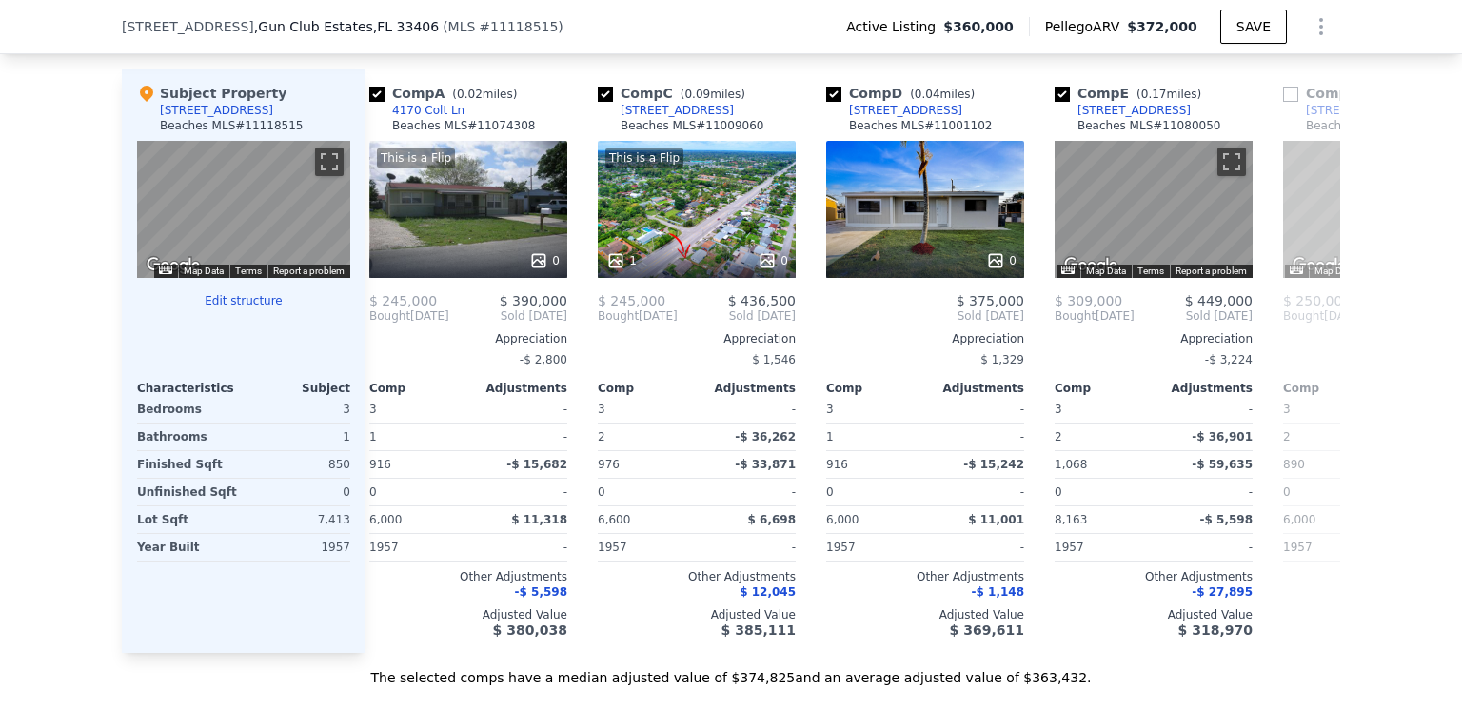
scroll to position [0, 0]
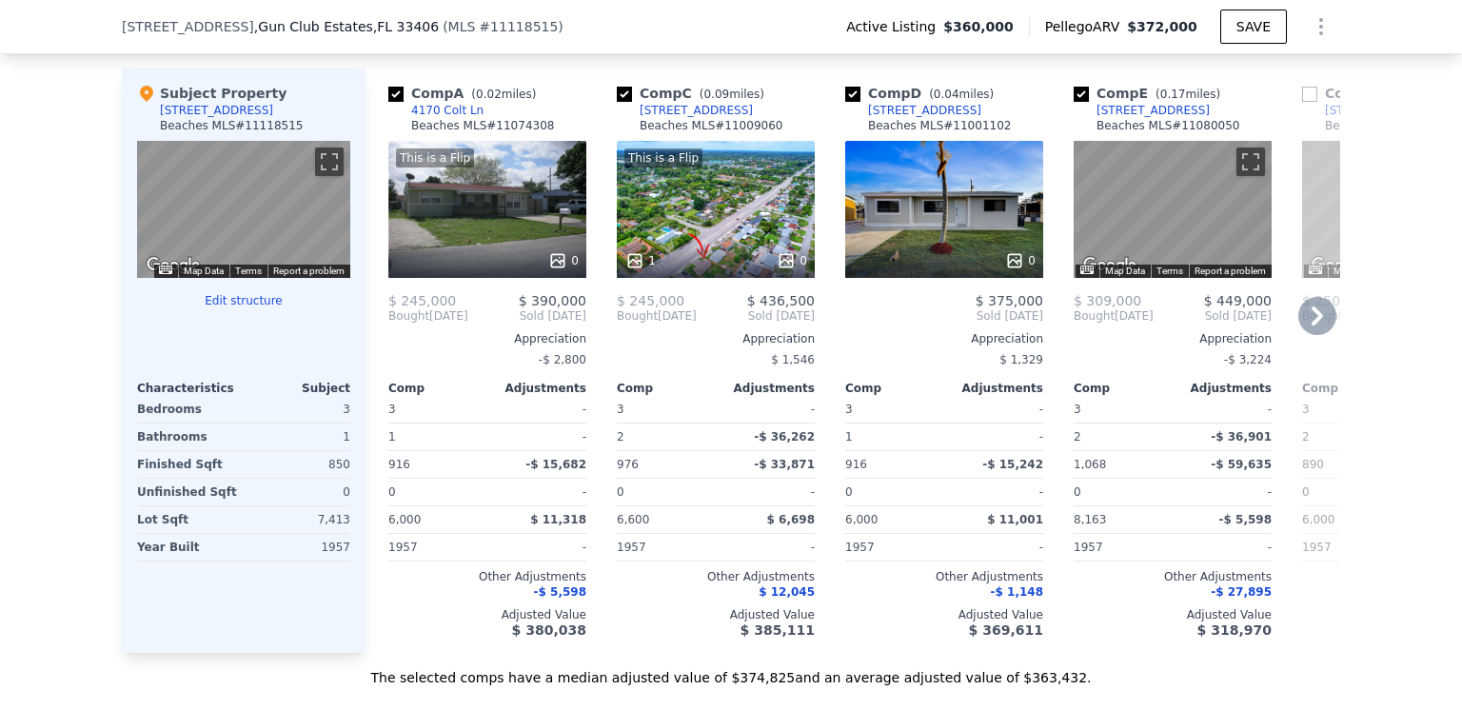
click at [1075, 102] on input "checkbox" at bounding box center [1080, 94] width 15 height 15
checkbox input "false"
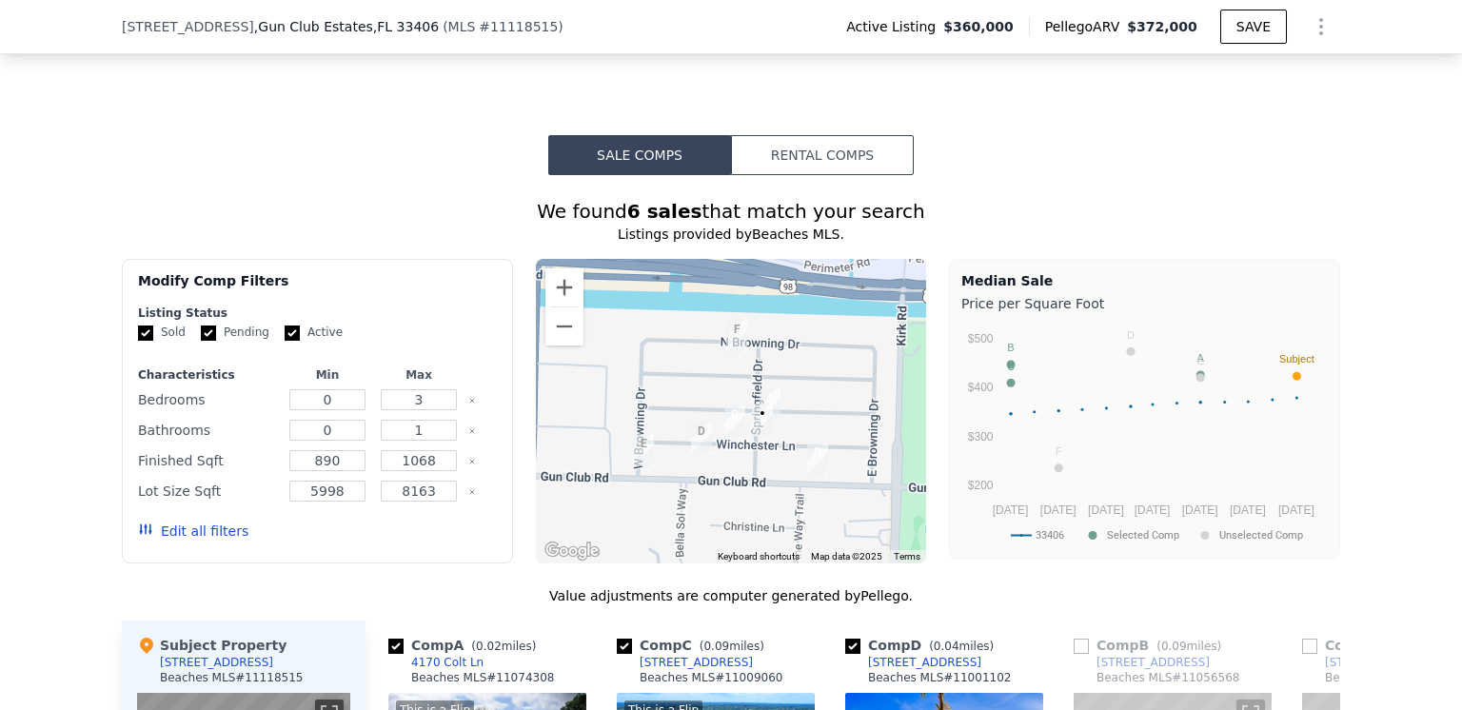
scroll to position [1427, 0]
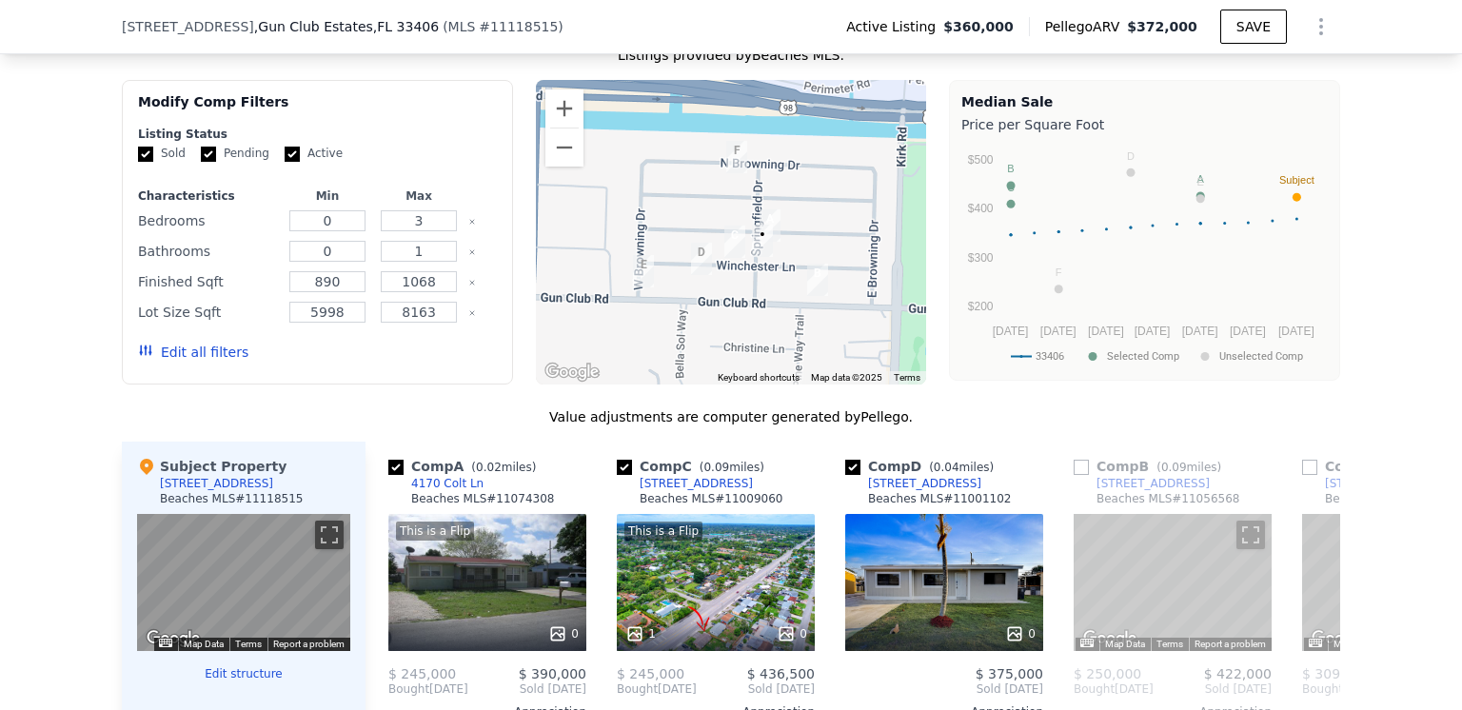
click at [201, 162] on input "Pending" at bounding box center [208, 154] width 15 height 15
checkbox input "false"
click at [285, 162] on input "Active" at bounding box center [292, 154] width 15 height 15
checkbox input "false"
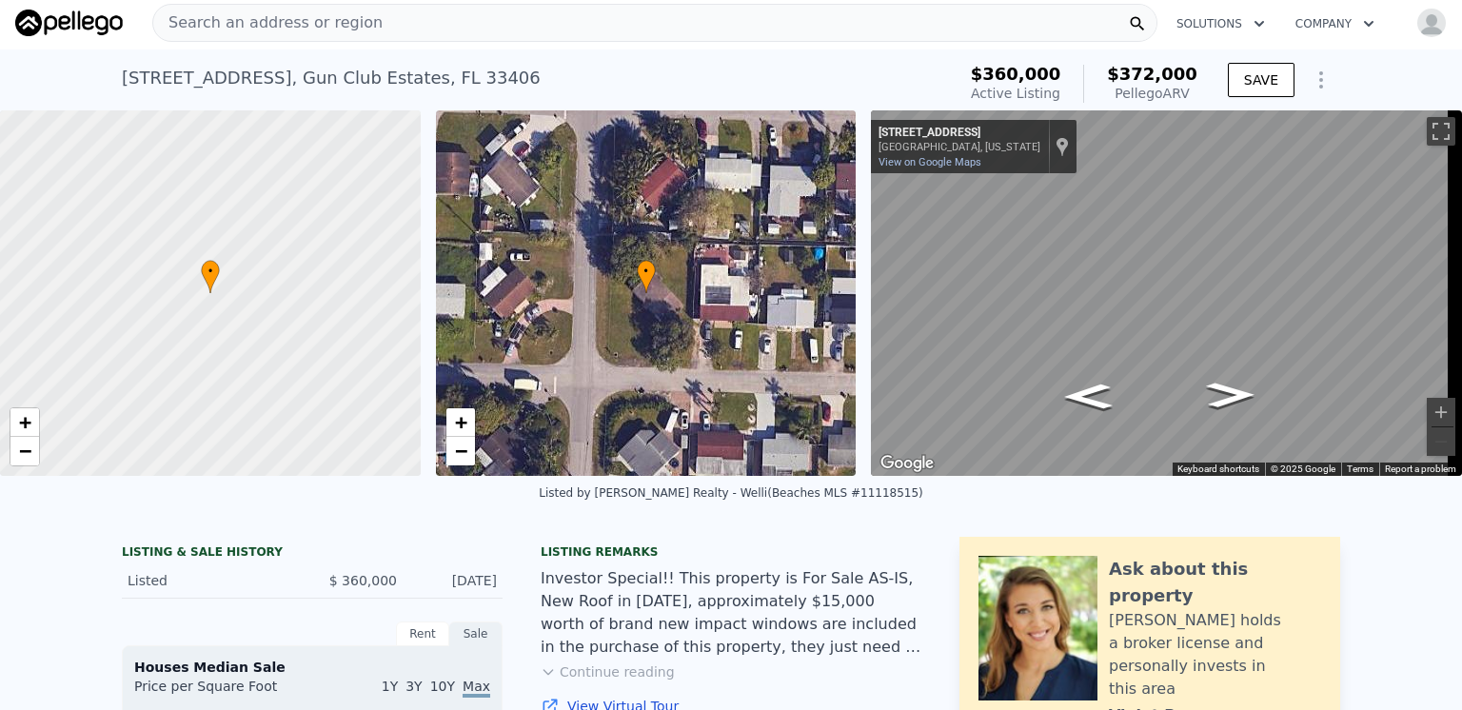
scroll to position [0, 0]
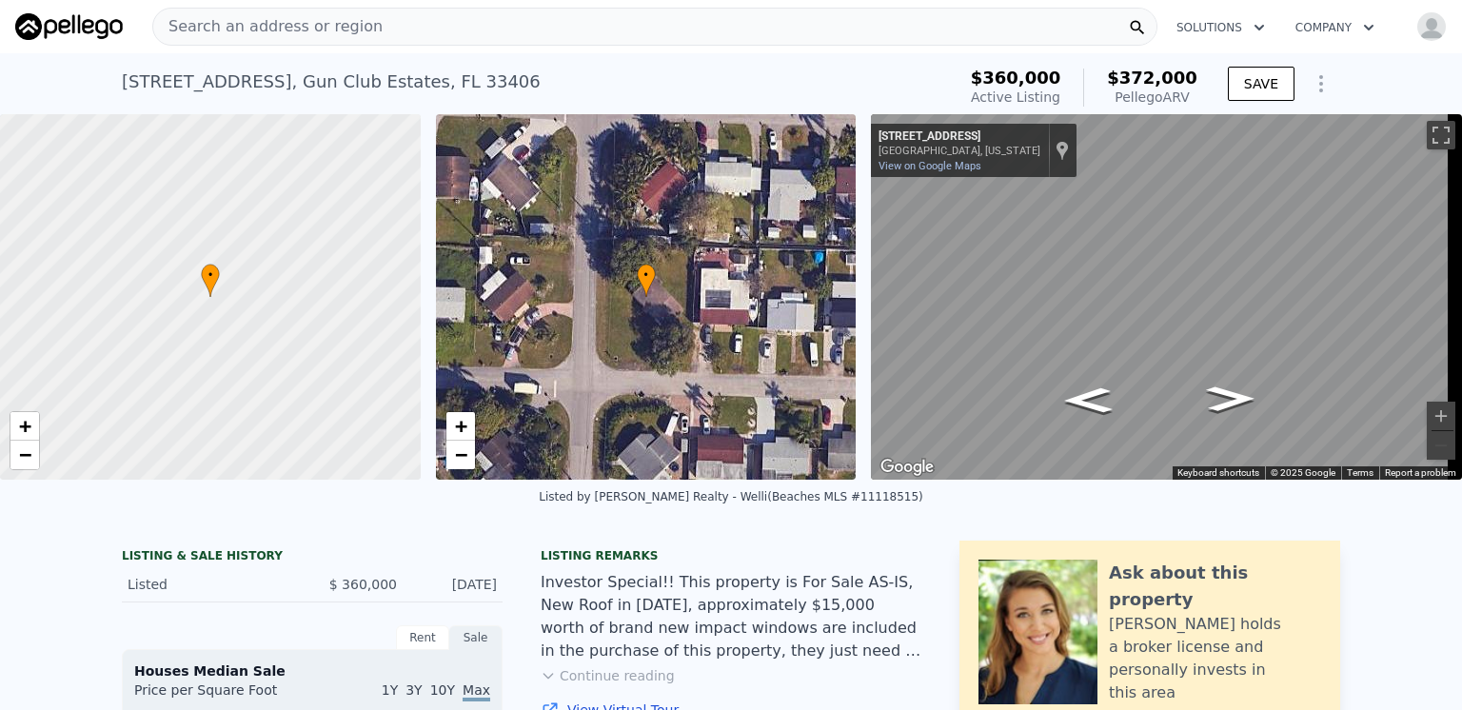
click at [1205, 27] on button "Solutions" at bounding box center [1220, 27] width 119 height 34
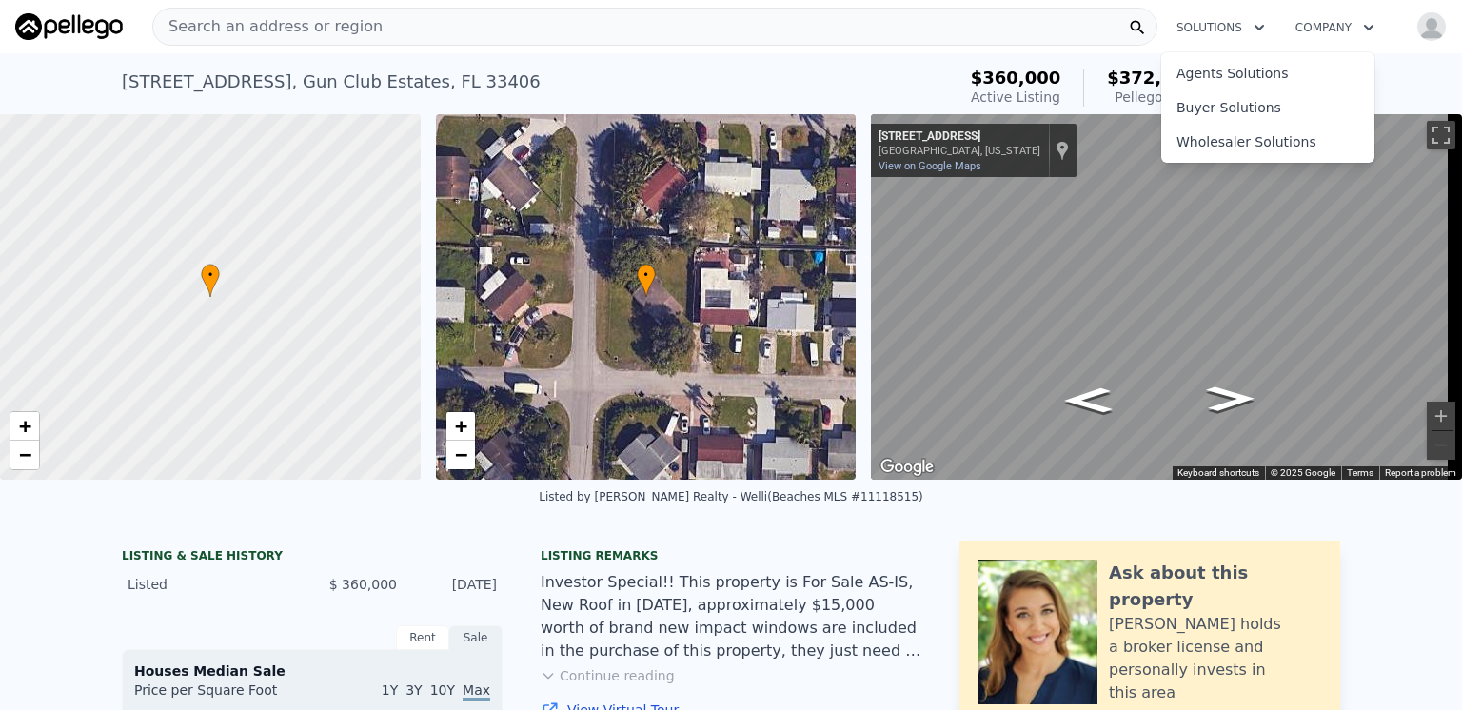
click at [1205, 27] on button "Solutions" at bounding box center [1220, 27] width 119 height 34
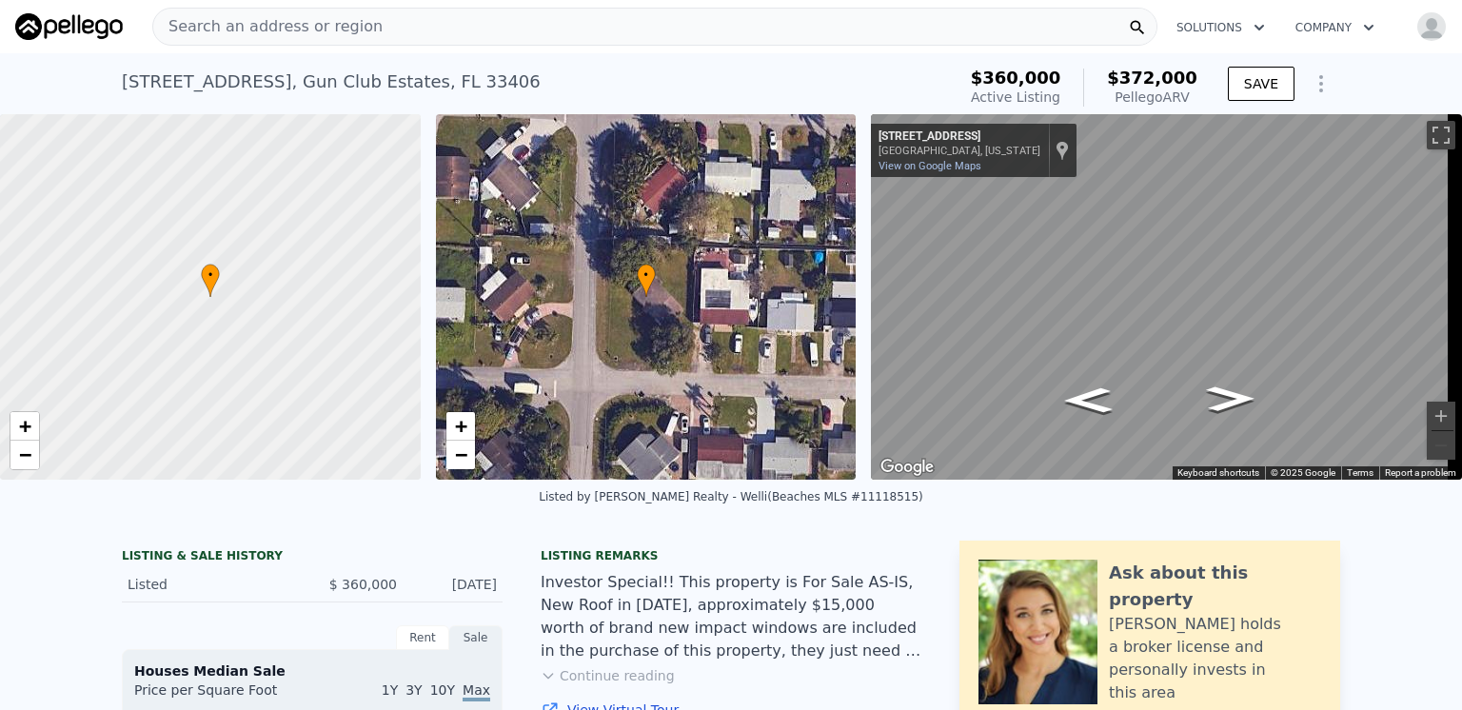
click at [1319, 24] on button "Company" at bounding box center [1334, 27] width 109 height 34
click at [1318, 24] on button "Company" at bounding box center [1334, 27] width 109 height 34
click at [1309, 92] on icon "Show Options" at bounding box center [1320, 83] width 23 height 23
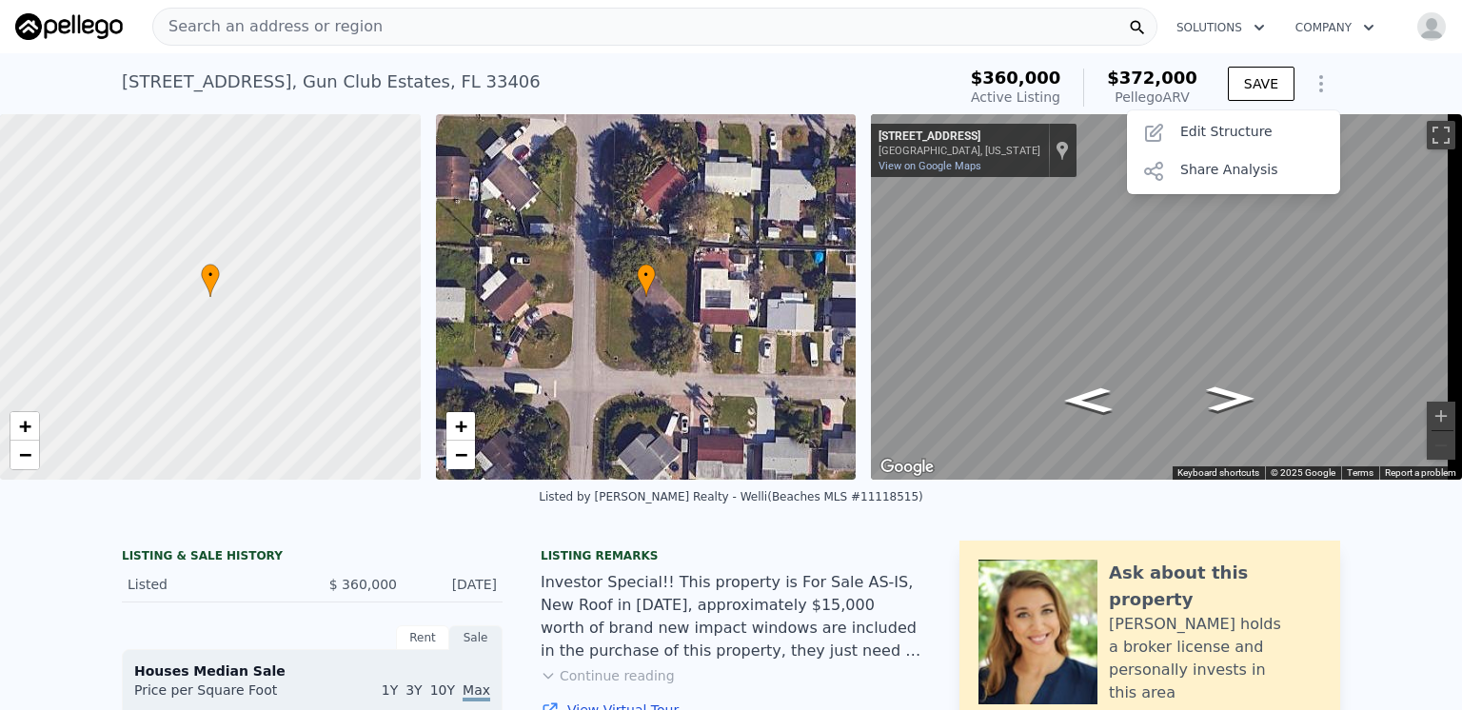
click at [1315, 83] on icon "Show Options" at bounding box center [1320, 83] width 23 height 23
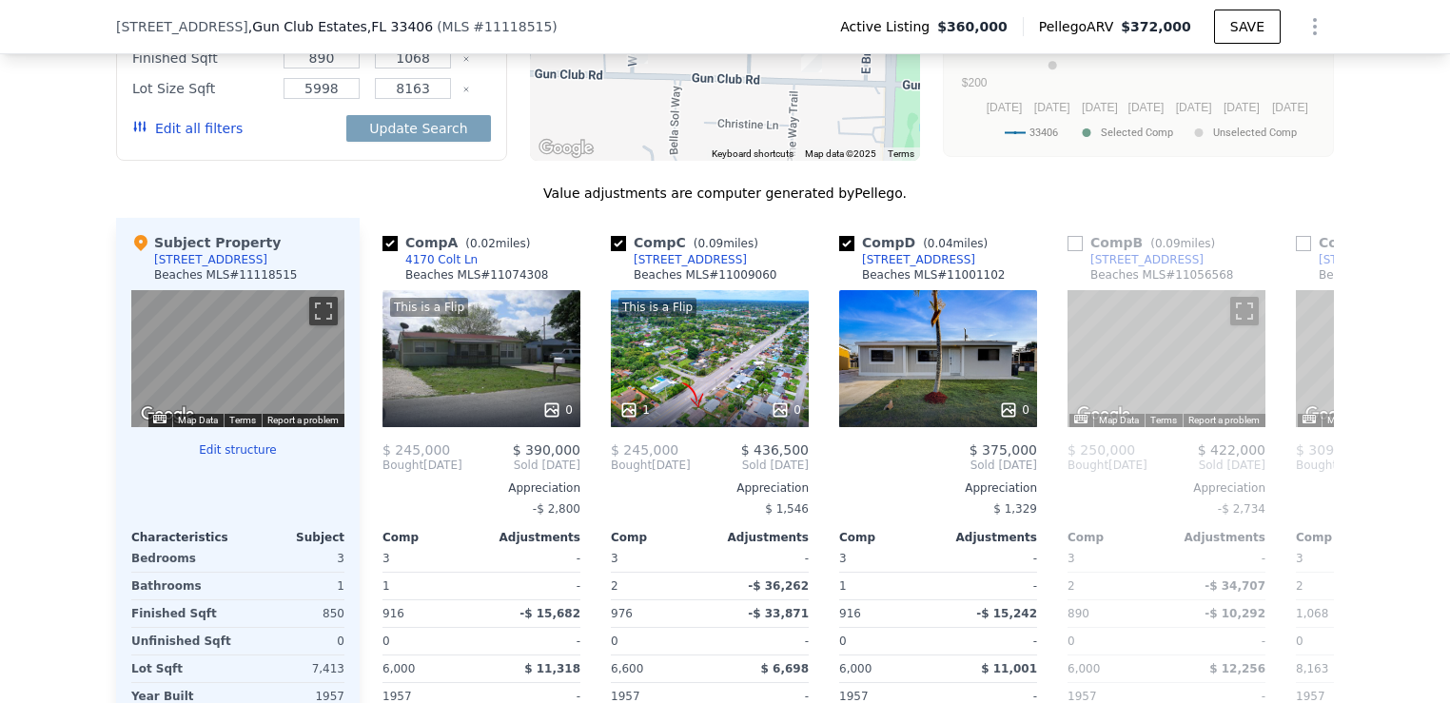
scroll to position [1705, 0]
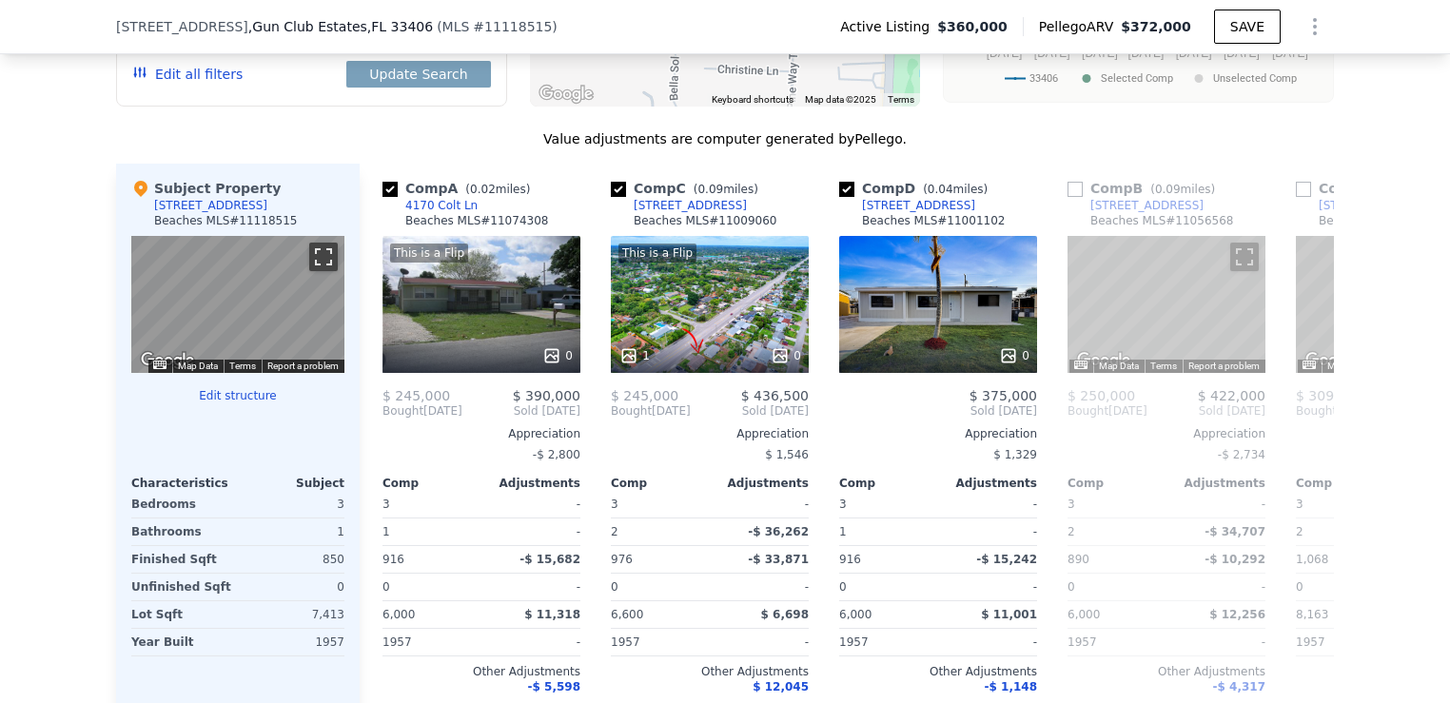
click at [318, 271] on button "Toggle fullscreen view" at bounding box center [323, 257] width 29 height 29
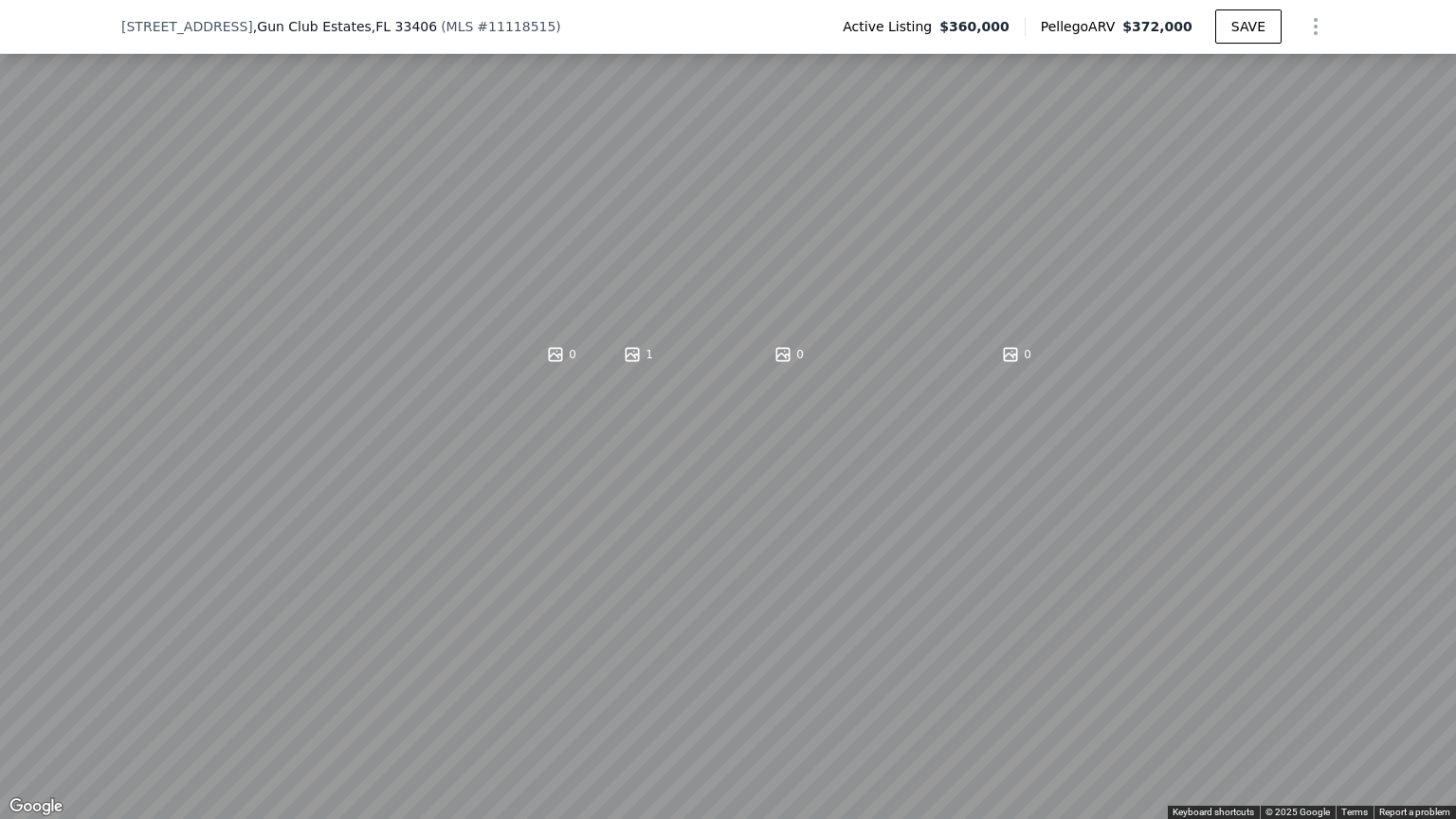
click at [0, 300] on html "Search an address or region Solutions Company Open main menu Open user menu [ST…" at bounding box center [728, 410] width 1456 height 819
click at [1436, 22] on button "Toggle fullscreen view" at bounding box center [1434, 21] width 29 height 29
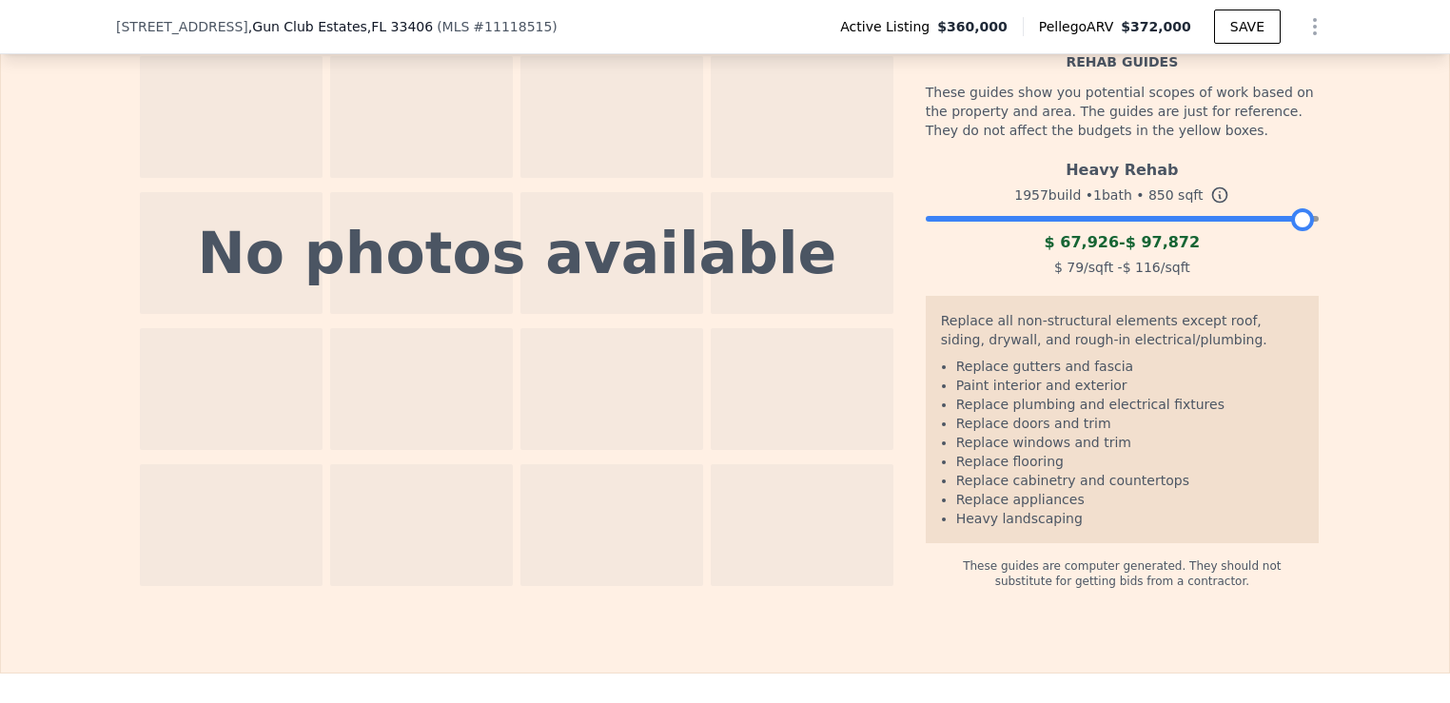
scroll to position [2837, 0]
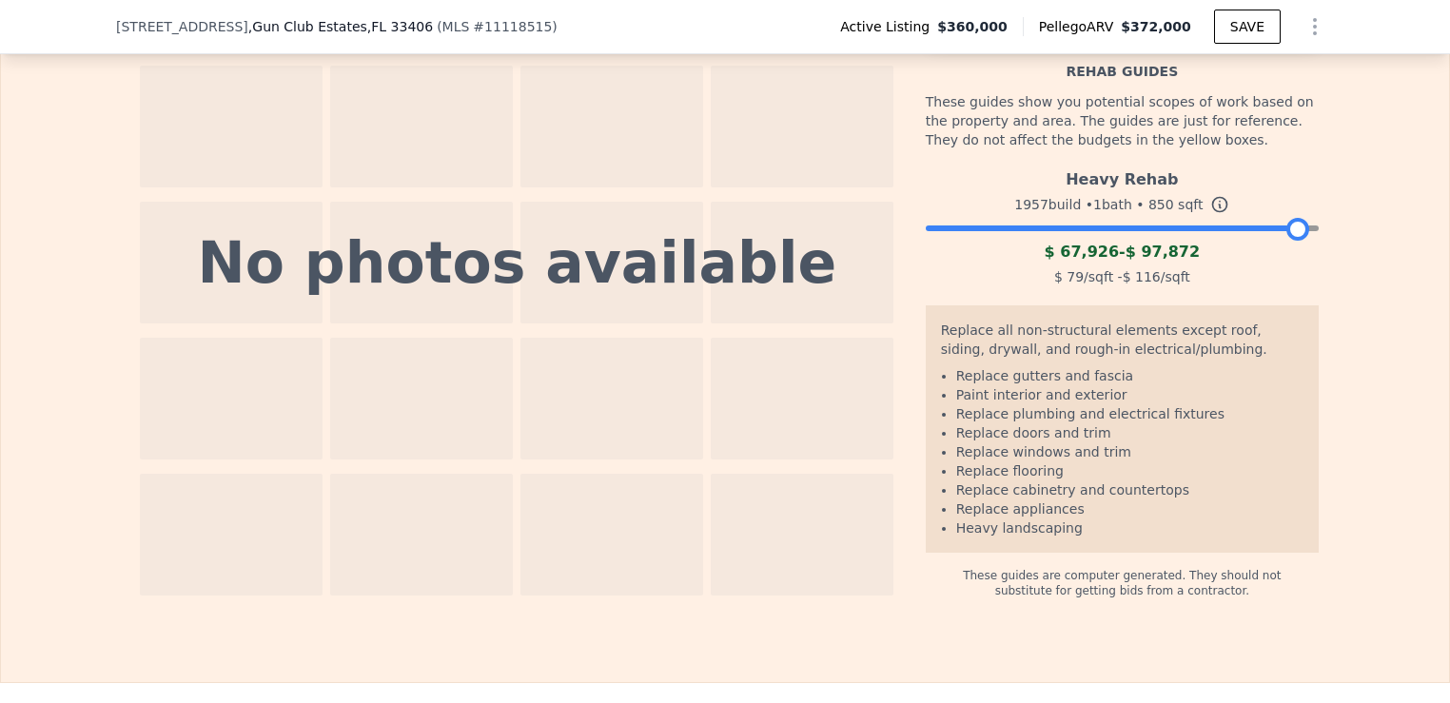
click at [1290, 241] on div at bounding box center [1297, 229] width 23 height 23
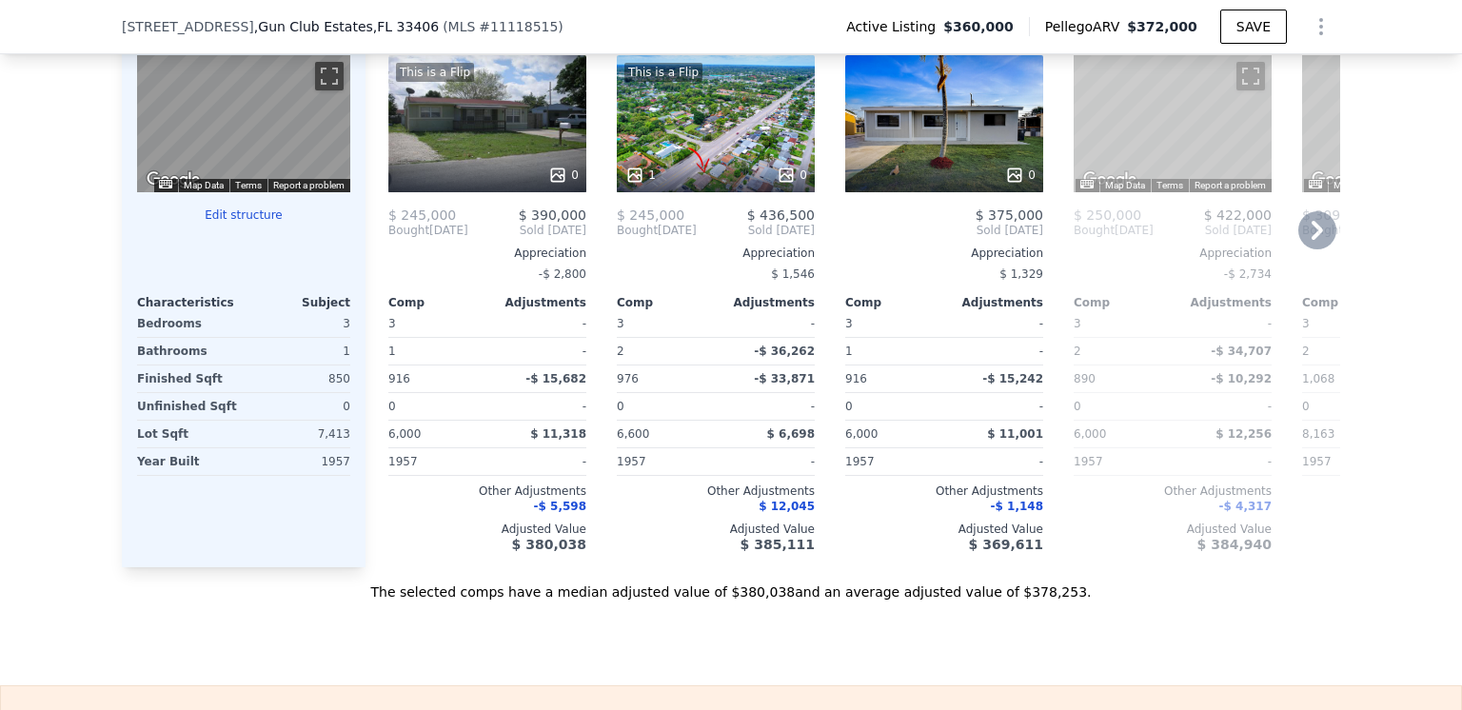
scroll to position [1696, 0]
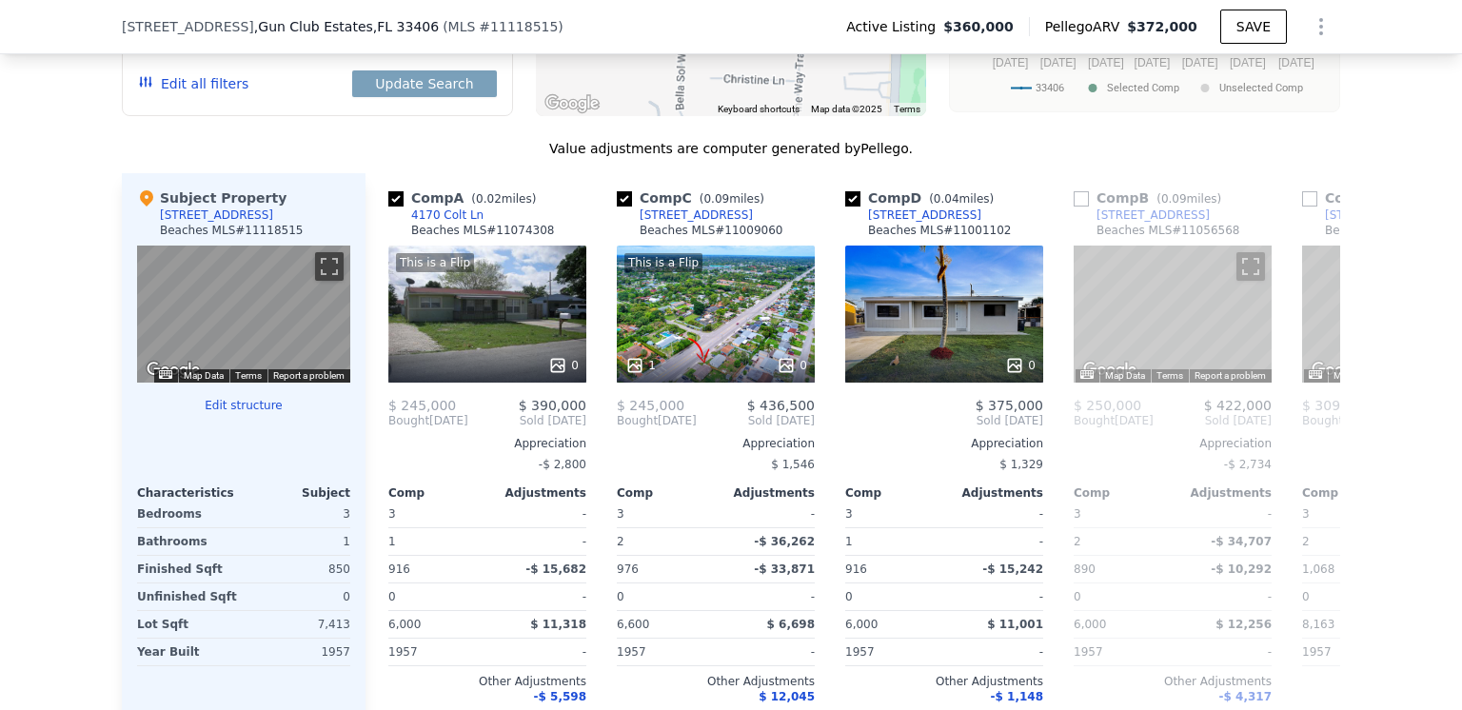
drag, startPoint x: 148, startPoint y: 245, endPoint x: 241, endPoint y: 237, distance: 92.6
click at [241, 237] on div "Subject Property [STREET_ADDRESS] MLS # 11118515" at bounding box center [243, 216] width 213 height 57
click at [122, 214] on div "Subject Property [STREET_ADDRESS] MLS # 11118515 ← Move left → Move right ↑ Mov…" at bounding box center [244, 465] width 244 height 584
drag, startPoint x: 108, startPoint y: 29, endPoint x: 397, endPoint y: 44, distance: 289.6
click at [397, 44] on div "[STREET_ADDRESS] ( MLS # 11118515 ) Active Listing $360,000 Pellego ARV $372,00…" at bounding box center [731, 27] width 1462 height 54
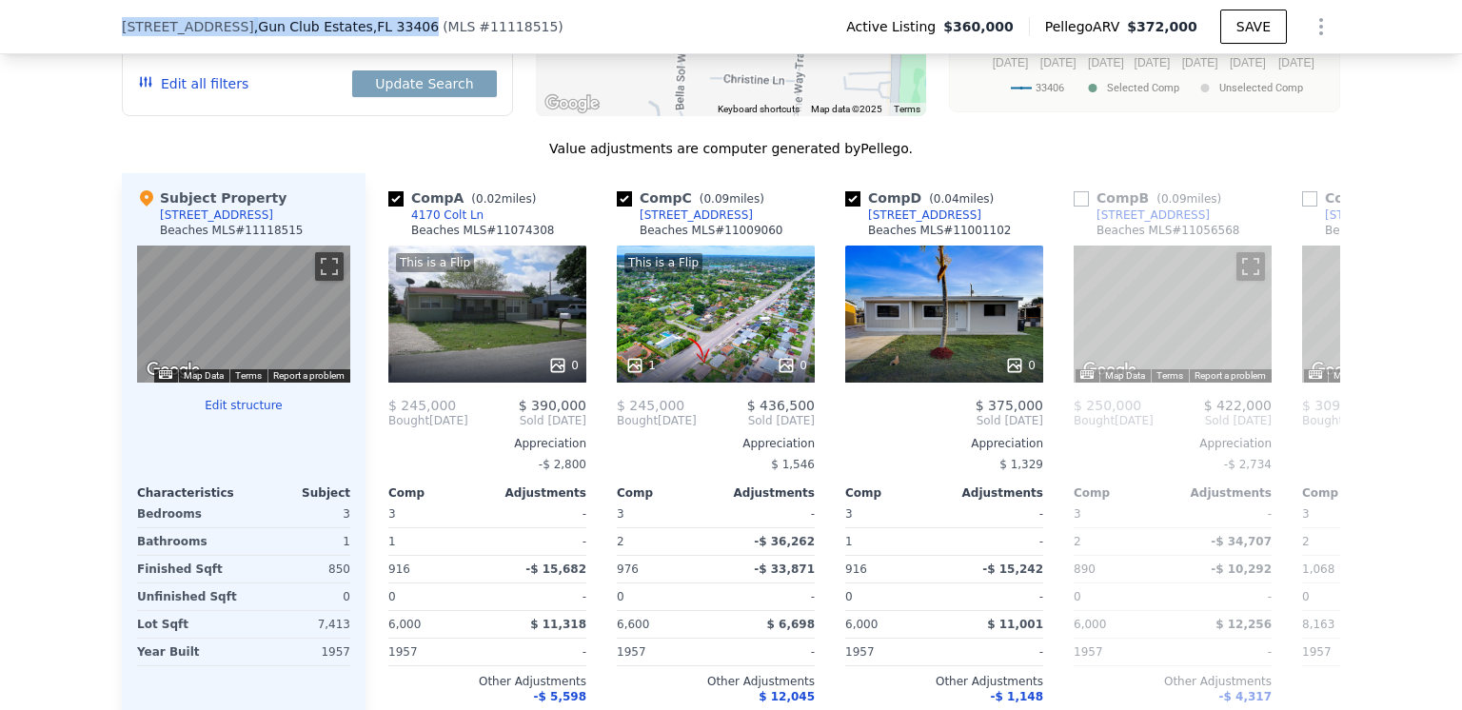
copy div "[STREET_ADDRESS]"
click at [109, 202] on div "We found 6 sales that match your search Listings provided by Beaches MLS . Filt…" at bounding box center [731, 260] width 1462 height 1064
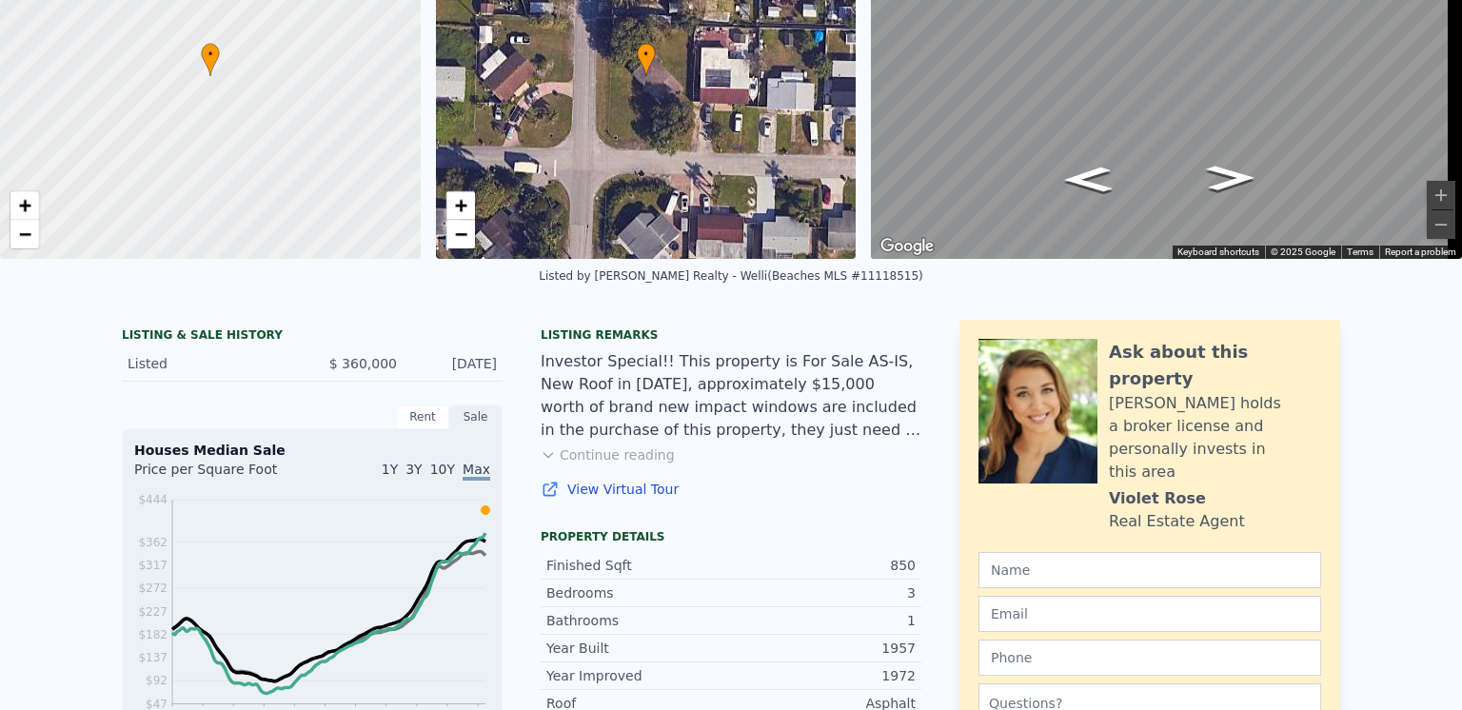
scroll to position [0, 0]
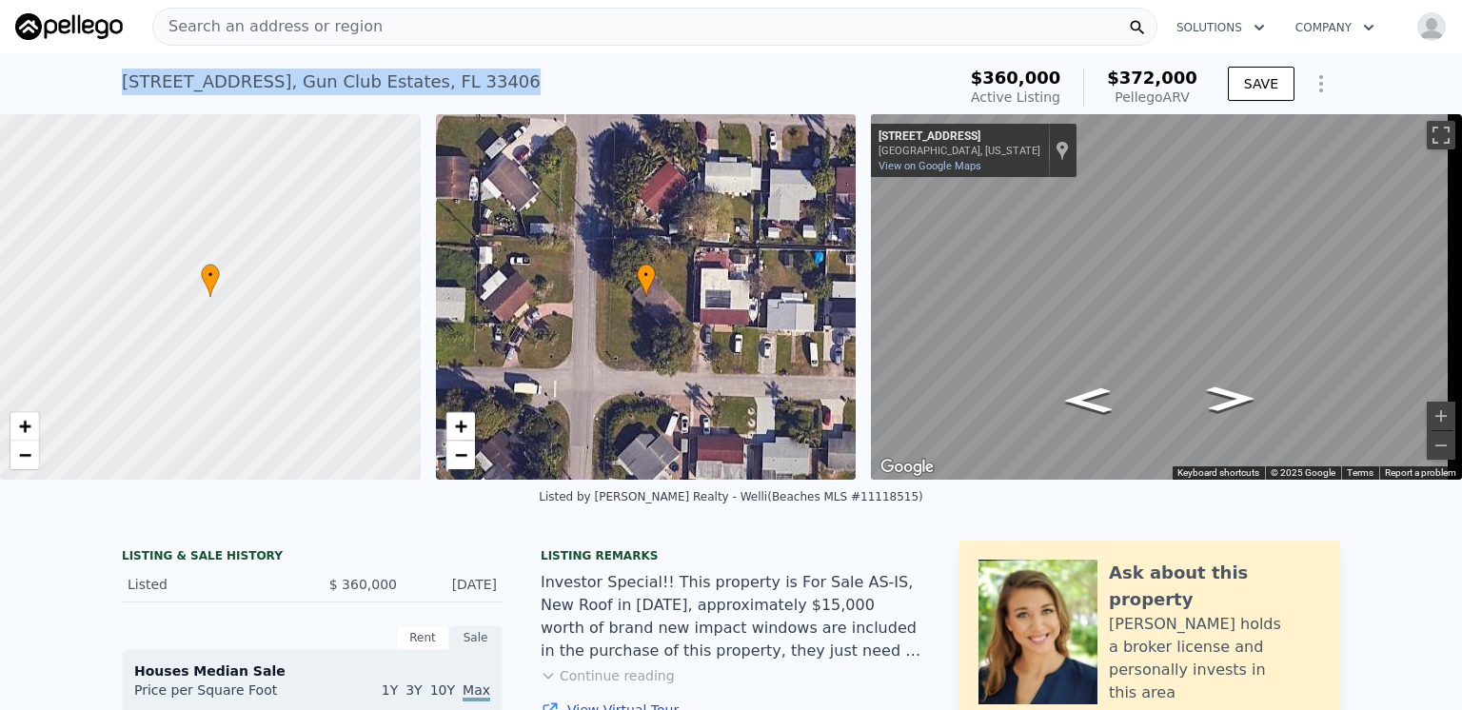
drag, startPoint x: 108, startPoint y: 84, endPoint x: 486, endPoint y: 89, distance: 377.8
click at [486, 89] on div "[STREET_ADDRESS] Active at $360k (~ARV $372k ) $360,000 Active Listing $372,000…" at bounding box center [731, 83] width 1462 height 61
copy div "[STREET_ADDRESS]"
